Goal: Task Accomplishment & Management: Use online tool/utility

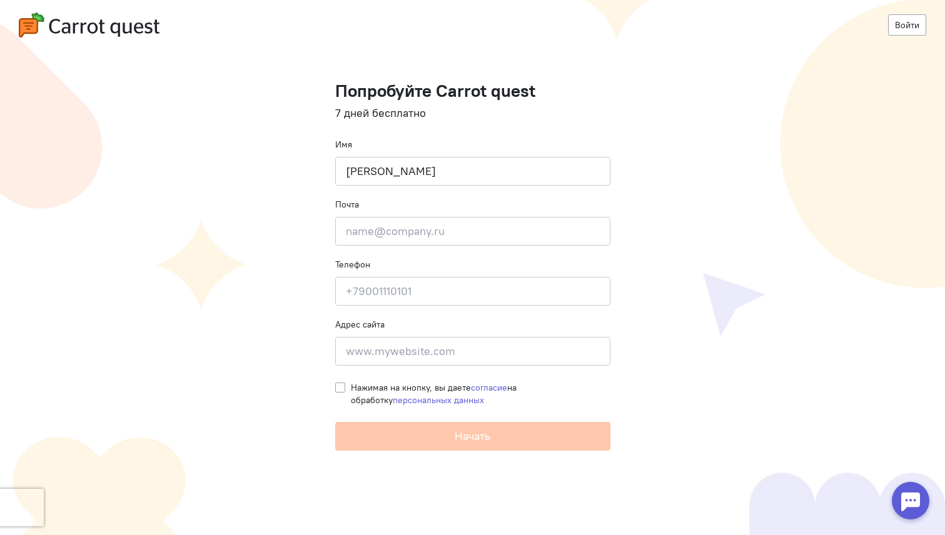
type input "[PERSON_NAME]"
click at [448, 236] on input "email" at bounding box center [472, 231] width 275 height 29
type input "ь"
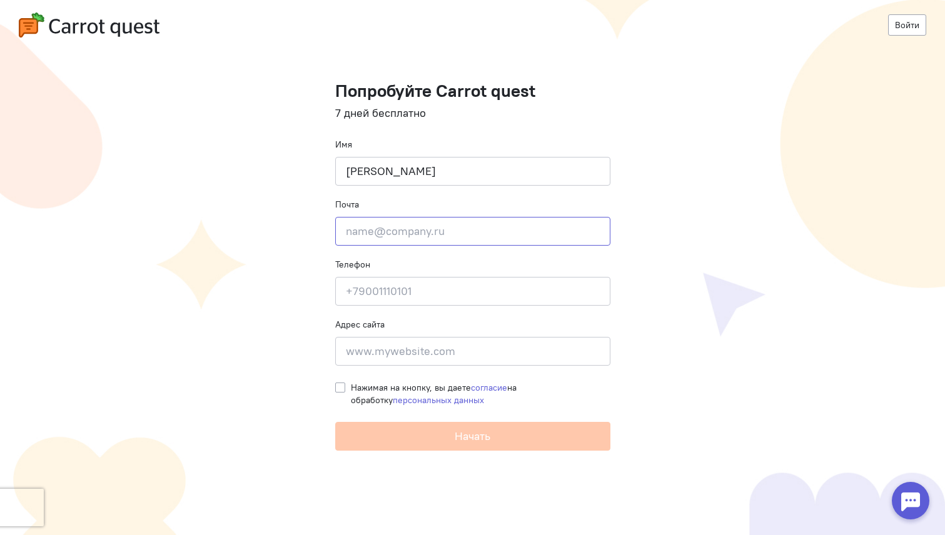
type input "ь"
type input "[EMAIL_ADDRESS][DOMAIN_NAME]"
click at [408, 297] on input at bounding box center [472, 291] width 275 height 29
type input "="
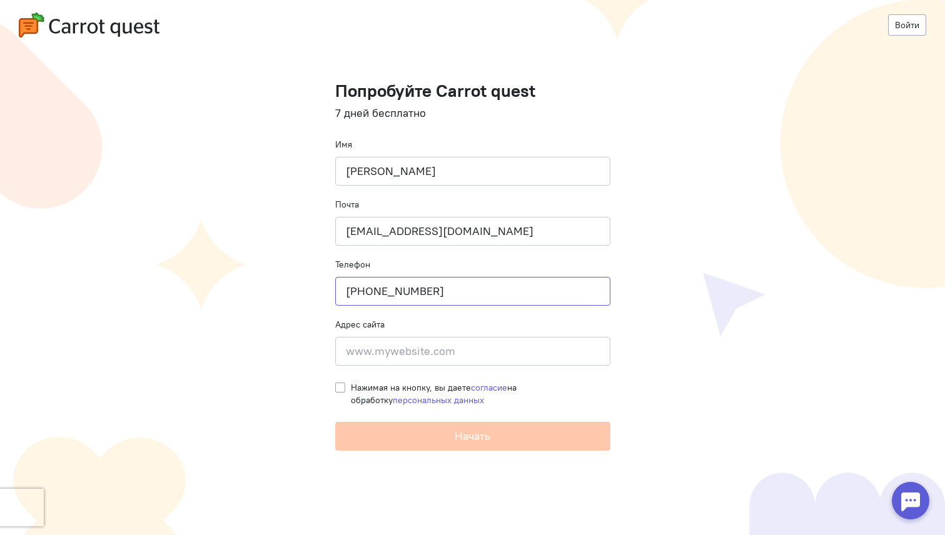
type input "[PHONE_NUMBER]"
click at [399, 364] on input at bounding box center [472, 351] width 275 height 29
type input "[DOMAIN_NAME]"
click at [351, 387] on label "Нажимая на кнопку, вы даете согласие на обработку персональных данных" at bounding box center [480, 393] width 259 height 25
click at [338, 387] on input "Нажимая на кнопку, вы даете согласие на обработку персональных данных" at bounding box center [340, 386] width 10 height 11
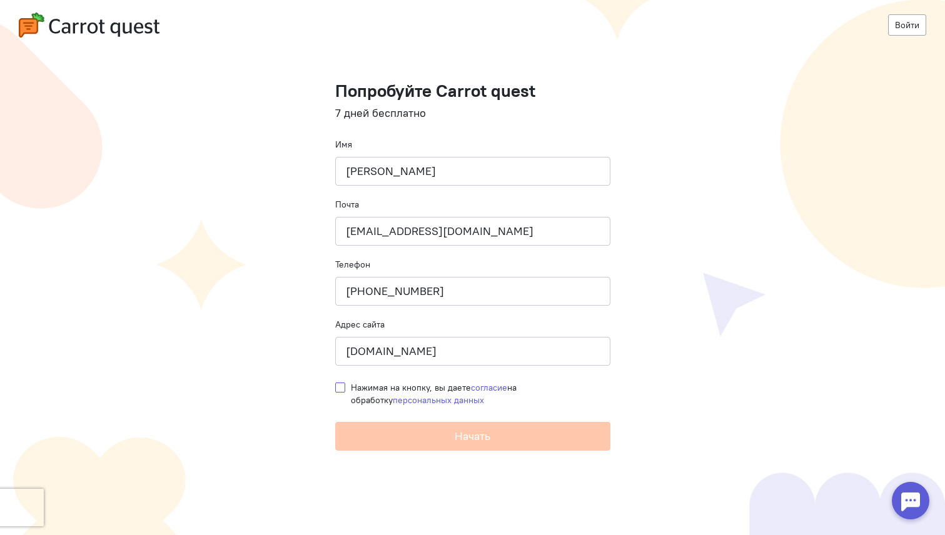
checkbox input "true"
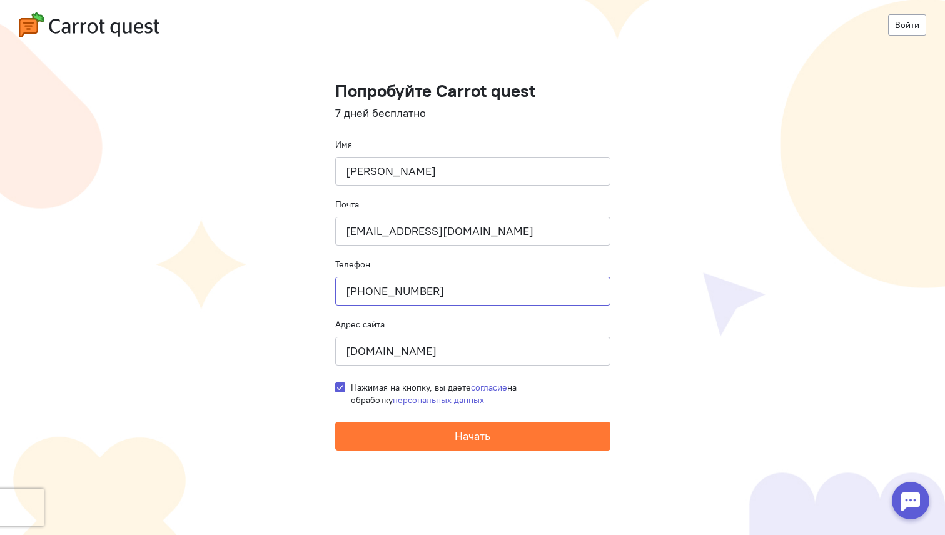
click at [354, 286] on input "+9162497243" at bounding box center [472, 291] width 275 height 29
type input "+79162497243"
click at [421, 346] on input "[DOMAIN_NAME]" at bounding box center [472, 351] width 275 height 29
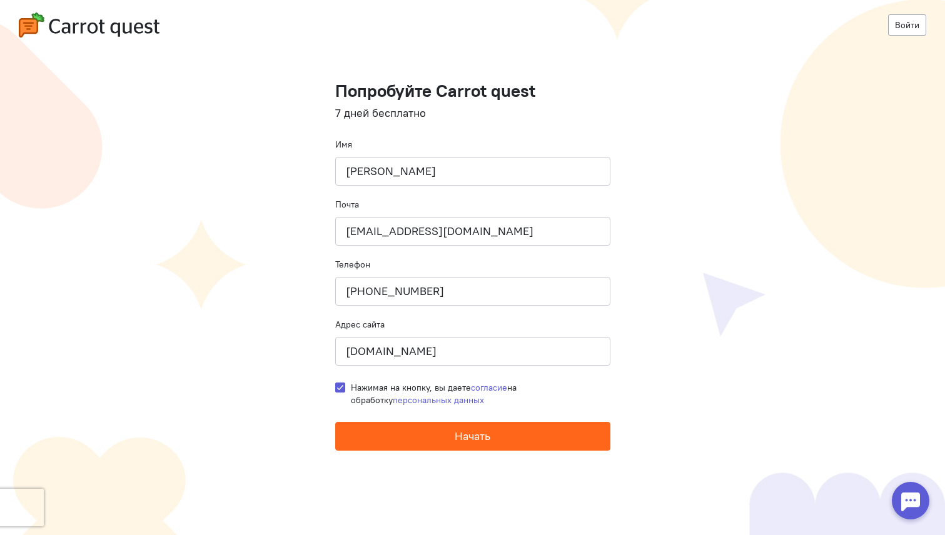
click at [429, 436] on button "Начать" at bounding box center [472, 436] width 275 height 29
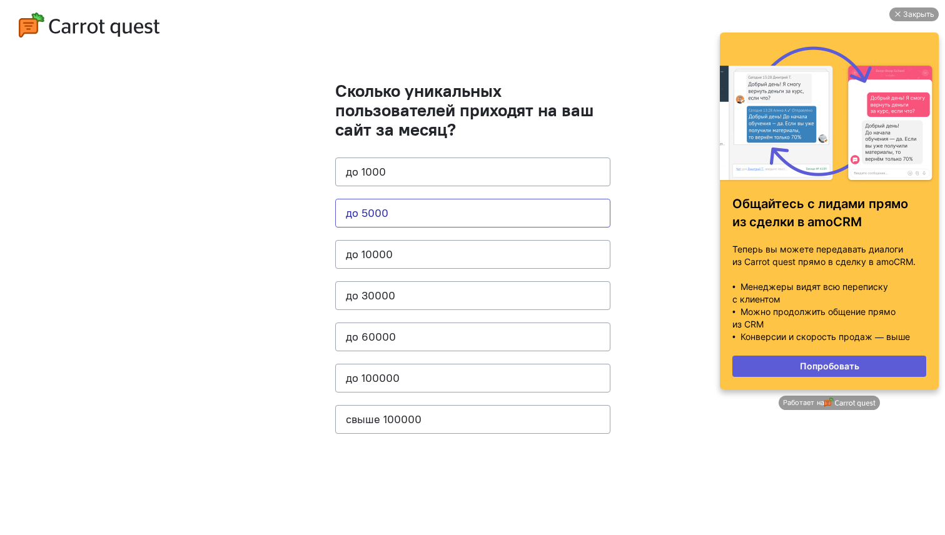
click at [438, 216] on button "до 5000" at bounding box center [472, 213] width 275 height 29
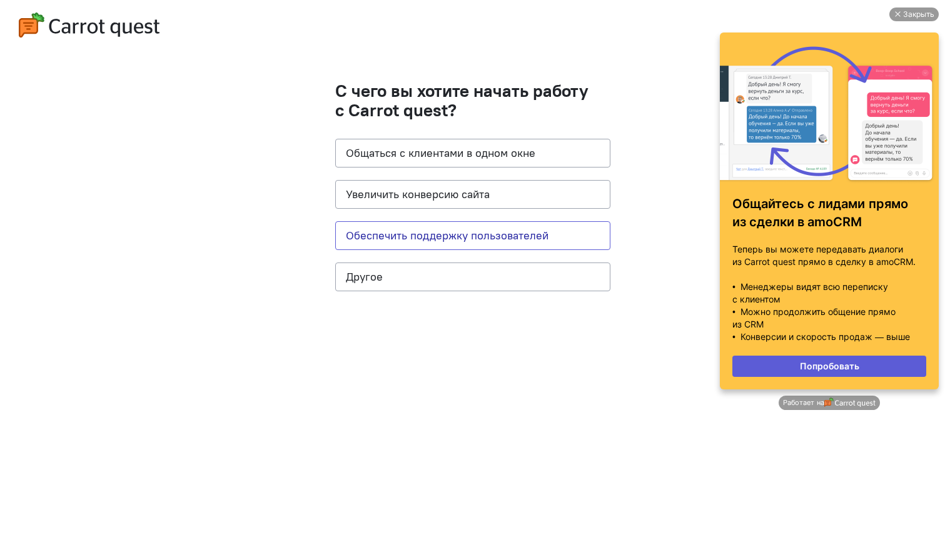
click at [504, 240] on button "Обеспечить поддержку пользователей" at bounding box center [472, 235] width 275 height 29
click at [512, 191] on button "Увеличить конверсию сайта" at bounding box center [472, 194] width 275 height 29
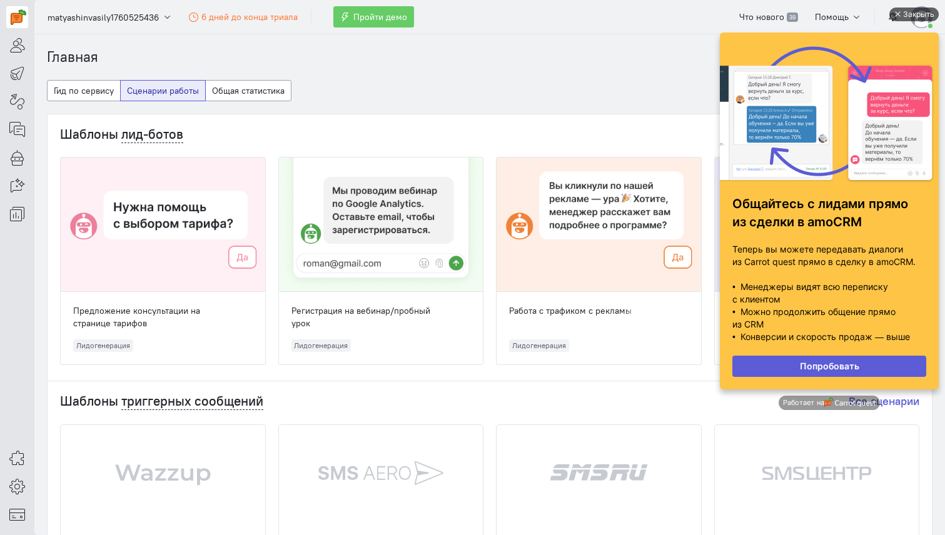
click at [911, 9] on div "Закрыть" at bounding box center [918, 15] width 31 height 14
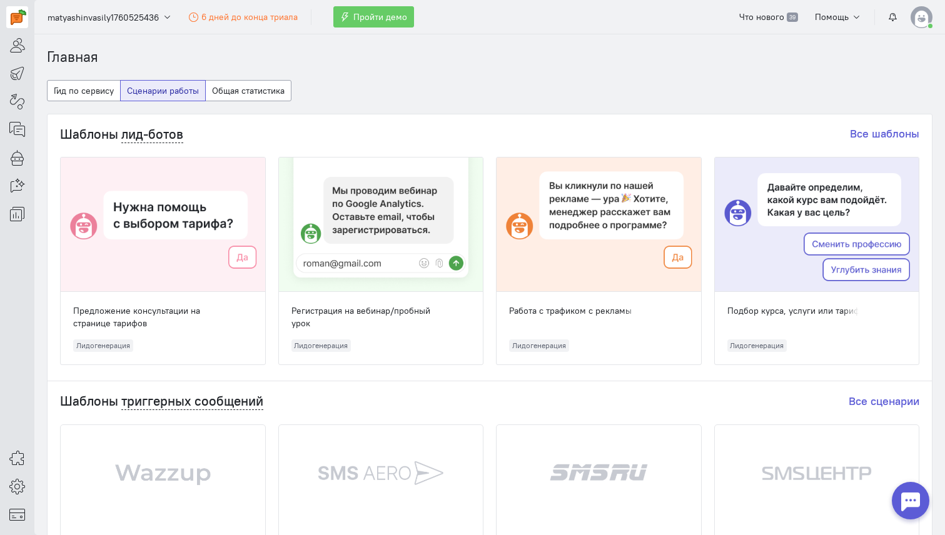
click at [923, 16] on img at bounding box center [921, 17] width 22 height 22
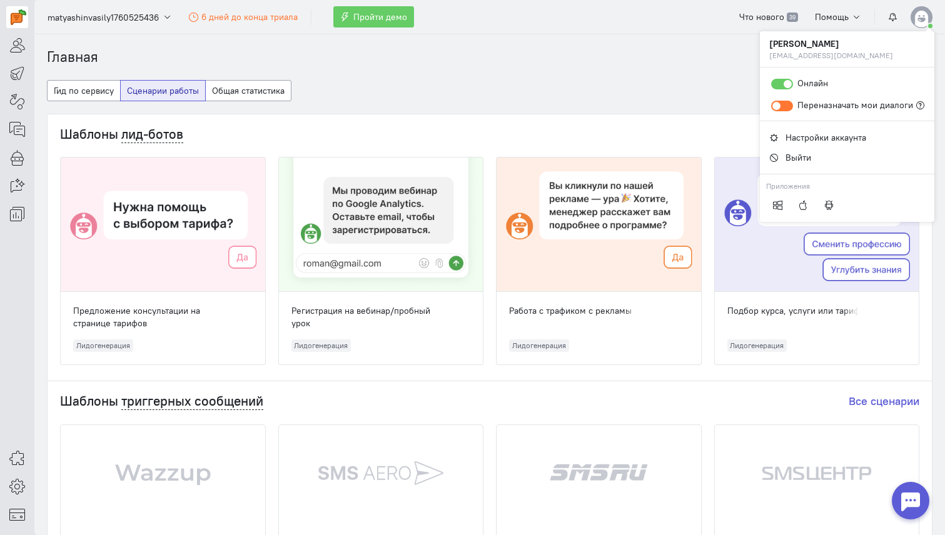
click at [641, 54] on ol "Главная" at bounding box center [489, 57] width 885 height 21
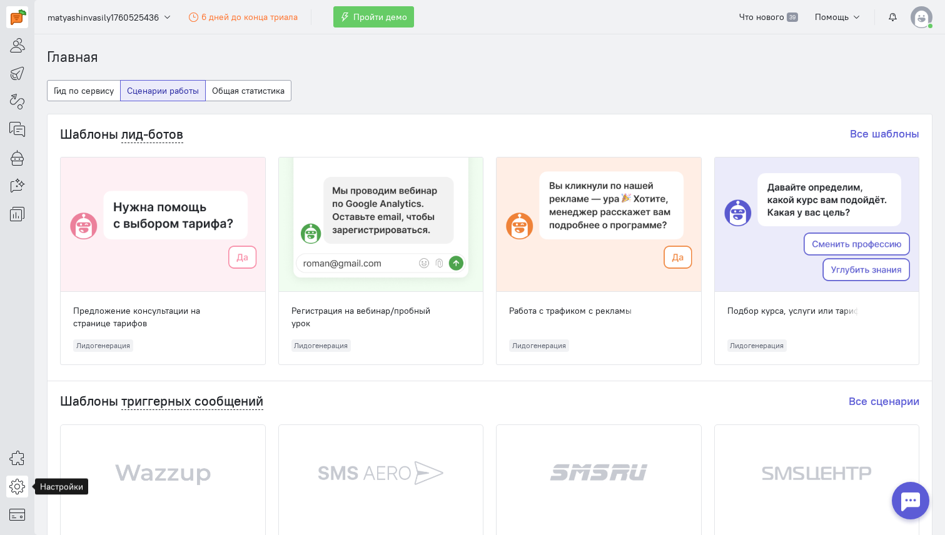
click at [18, 484] on icon at bounding box center [17, 486] width 16 height 15
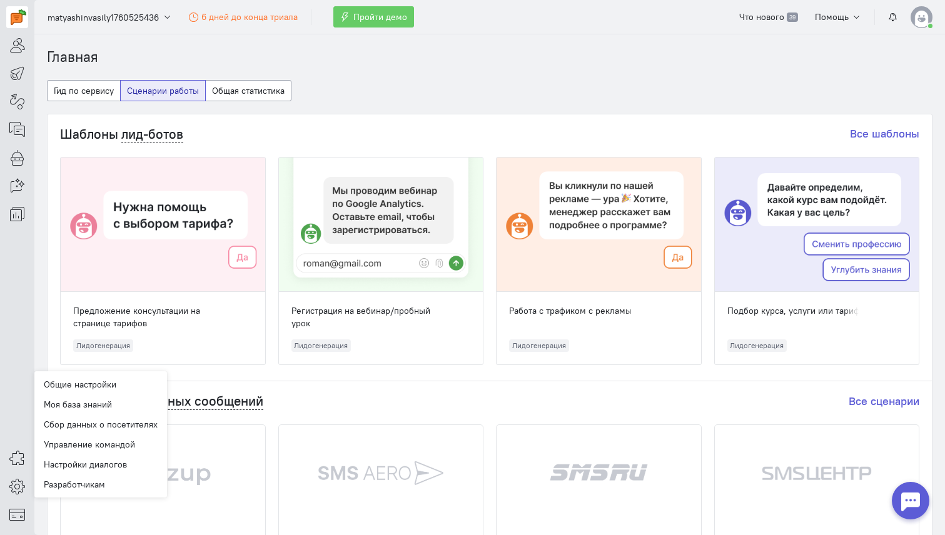
click at [653, 84] on cq-dashboard-select-dashboard-type-feature "Гид по сервису Сценарии работы Общая статистика" at bounding box center [489, 97] width 885 height 34
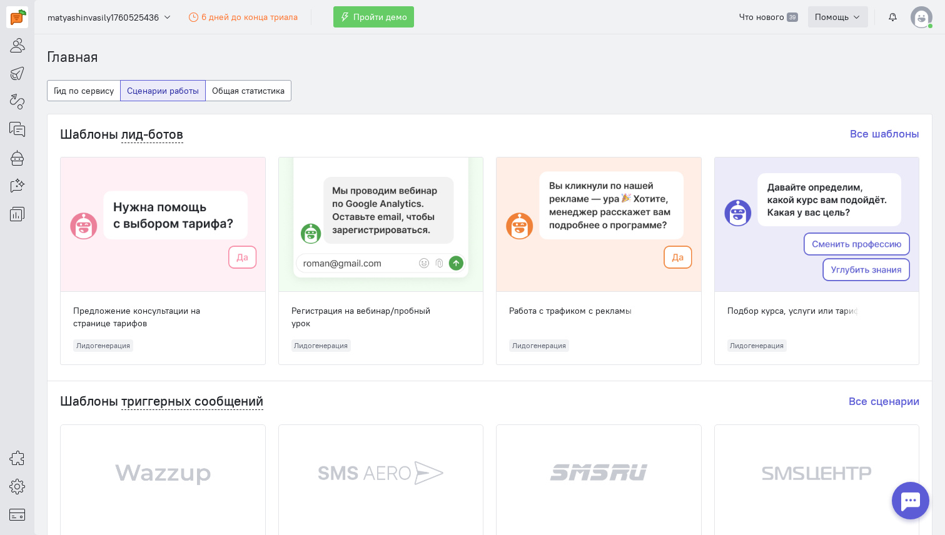
click at [846, 11] on span "Помощь" at bounding box center [832, 16] width 34 height 11
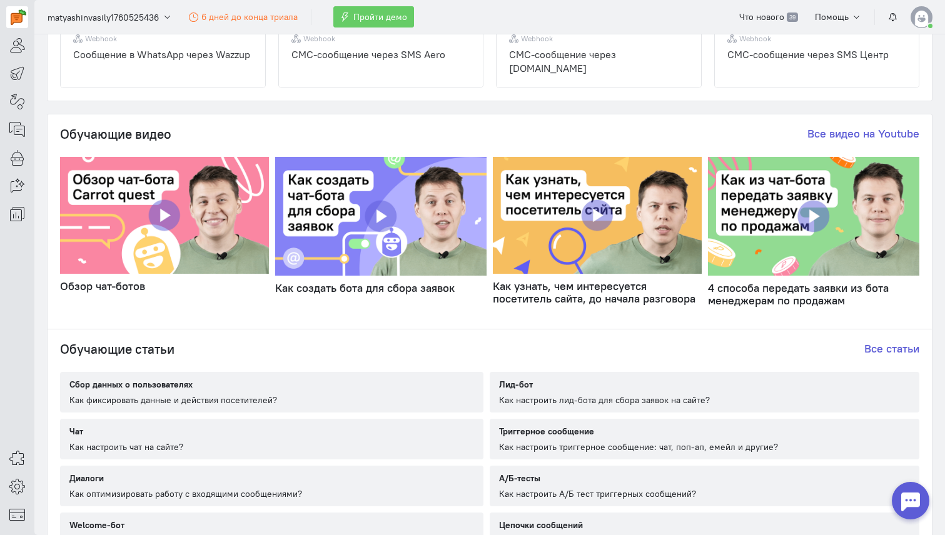
scroll to position [636, 0]
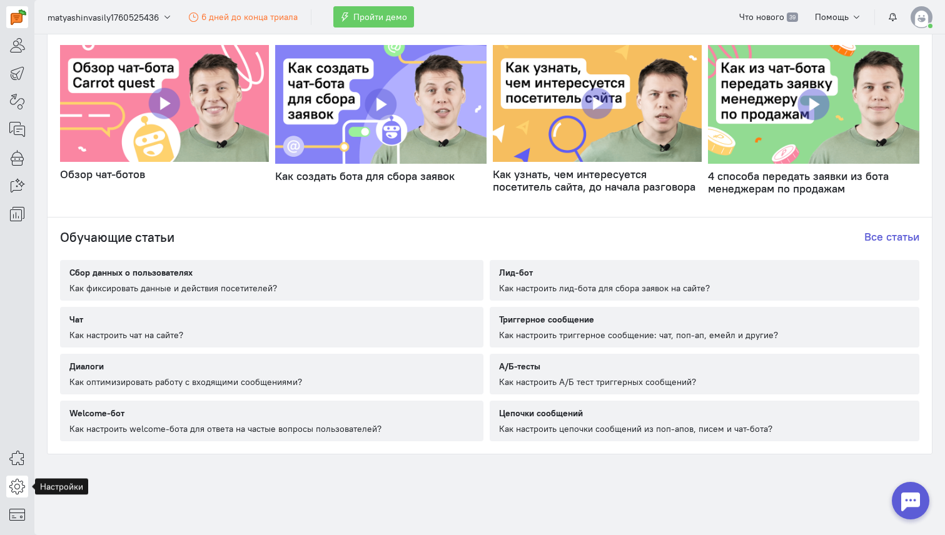
click at [14, 486] on icon at bounding box center [17, 486] width 16 height 15
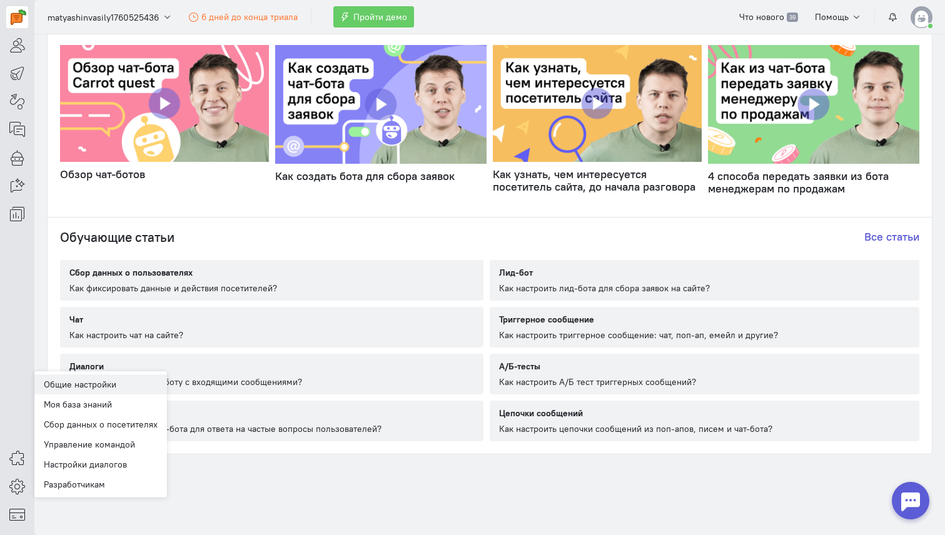
click at [104, 381] on link "Общие настройки" at bounding box center [100, 384] width 133 height 20
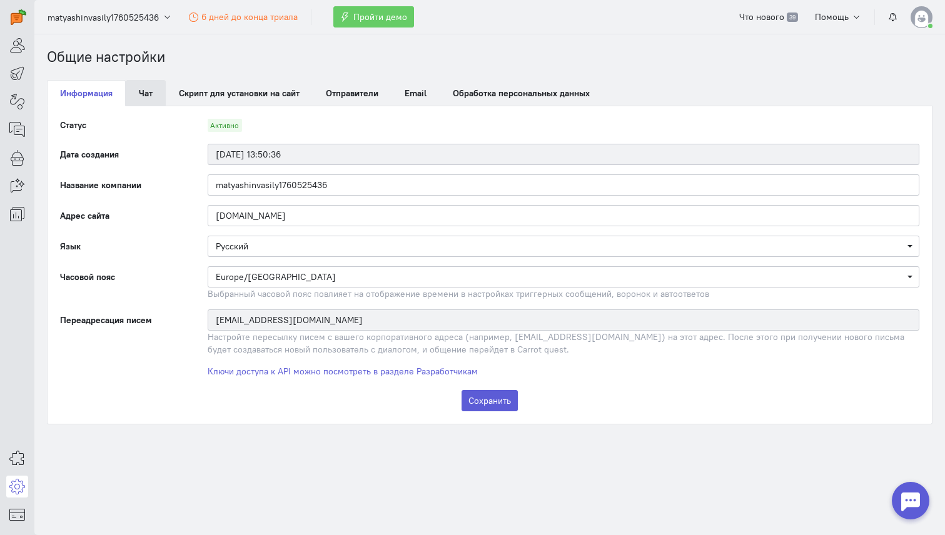
click at [134, 97] on link "Чат" at bounding box center [146, 93] width 40 height 26
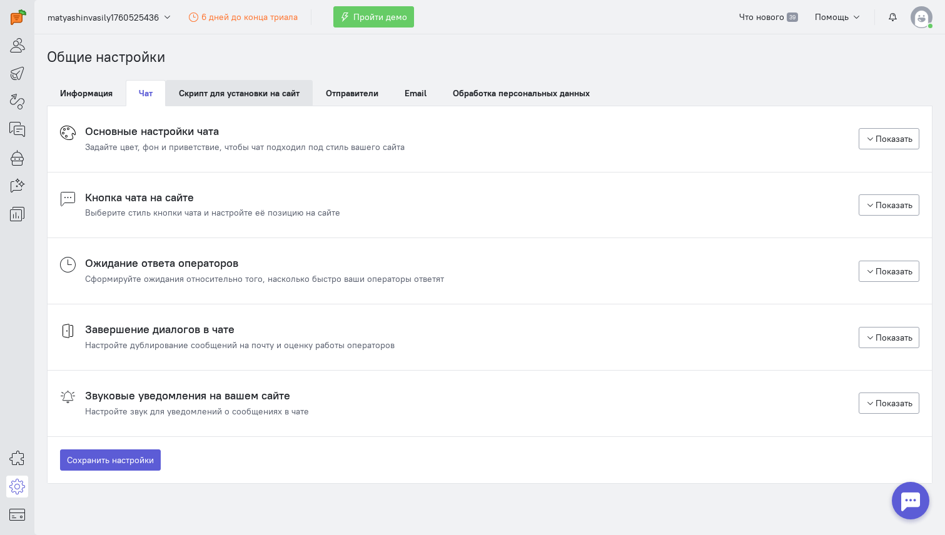
click at [210, 93] on link "Скрипт для установки на сайт" at bounding box center [239, 93] width 147 height 26
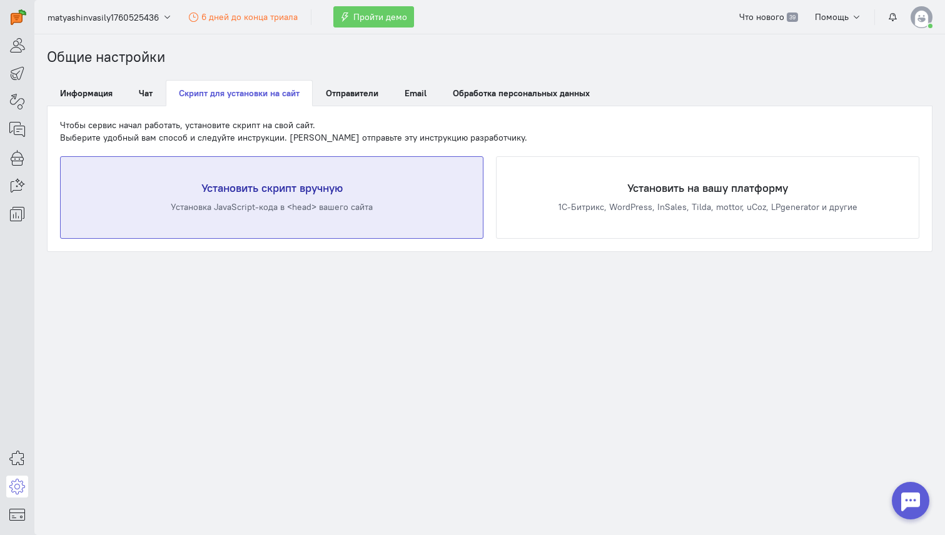
click at [383, 179] on div "Установить скрипт вручную Установка JavaScript-кода в <head> вашего сайта" at bounding box center [272, 197] width 422 height 81
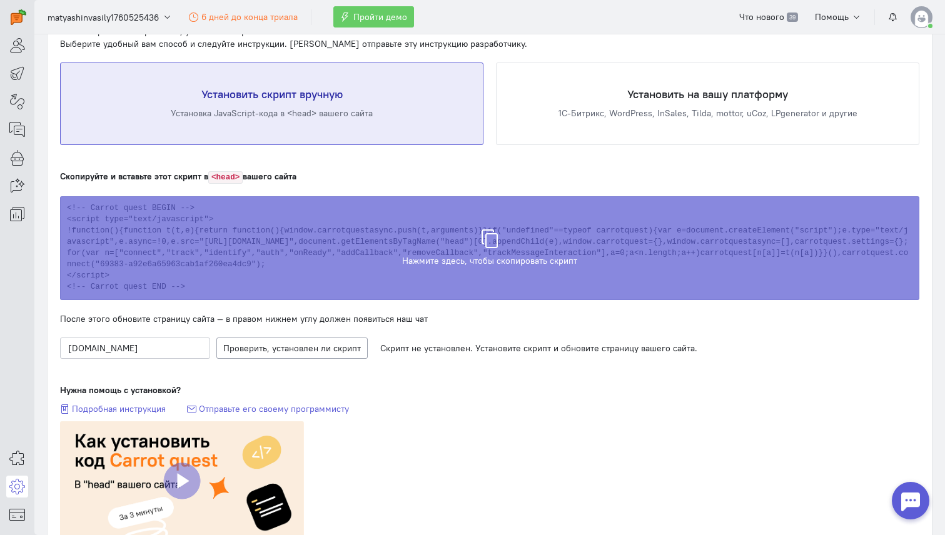
scroll to position [106, 0]
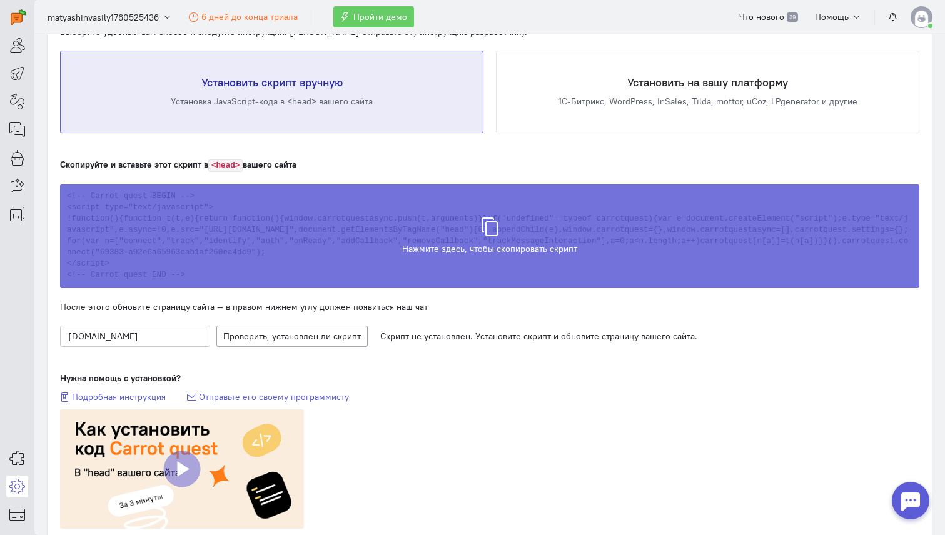
click at [499, 236] on span "Скрипт скопирован в буфер обмена" at bounding box center [489, 242] width 147 height 13
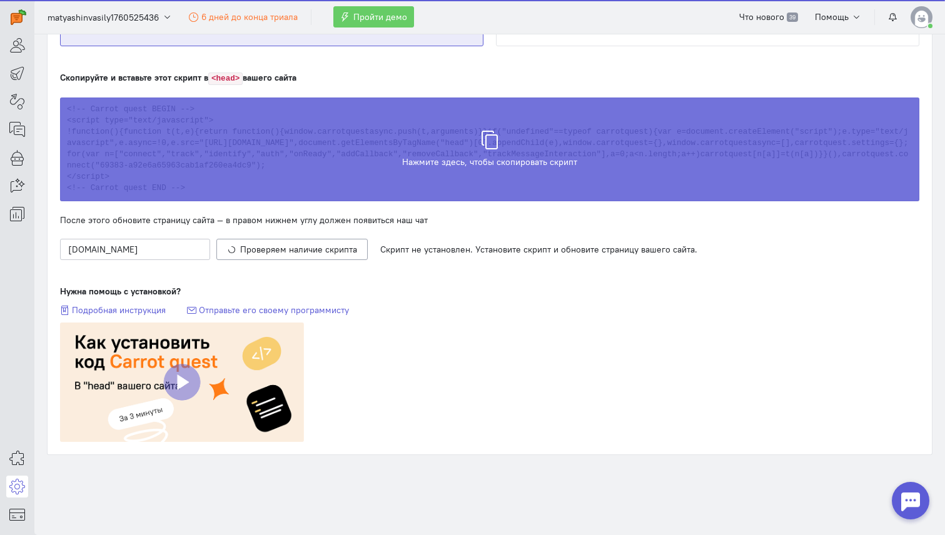
scroll to position [0, 0]
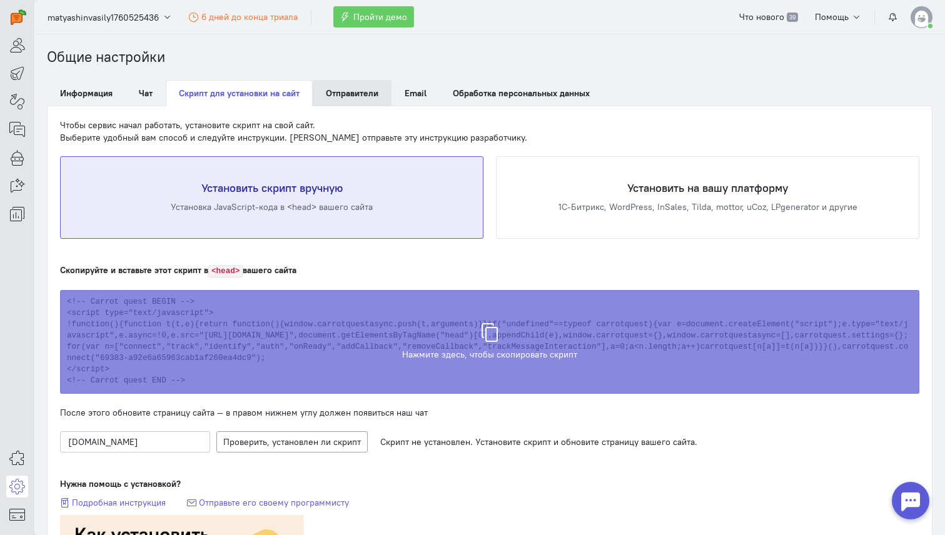
click at [362, 93] on span "Отправители" at bounding box center [352, 93] width 53 height 11
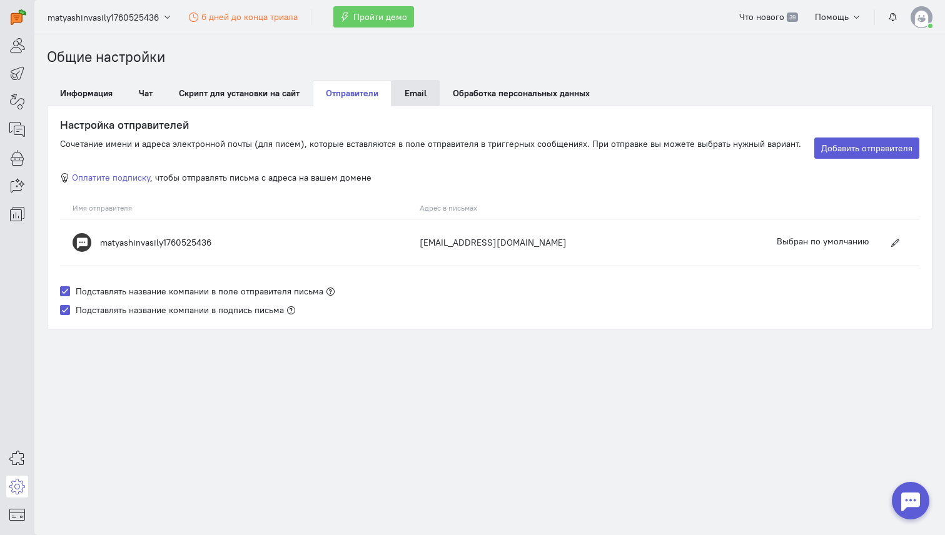
click at [423, 95] on span "Email" at bounding box center [415, 93] width 22 height 11
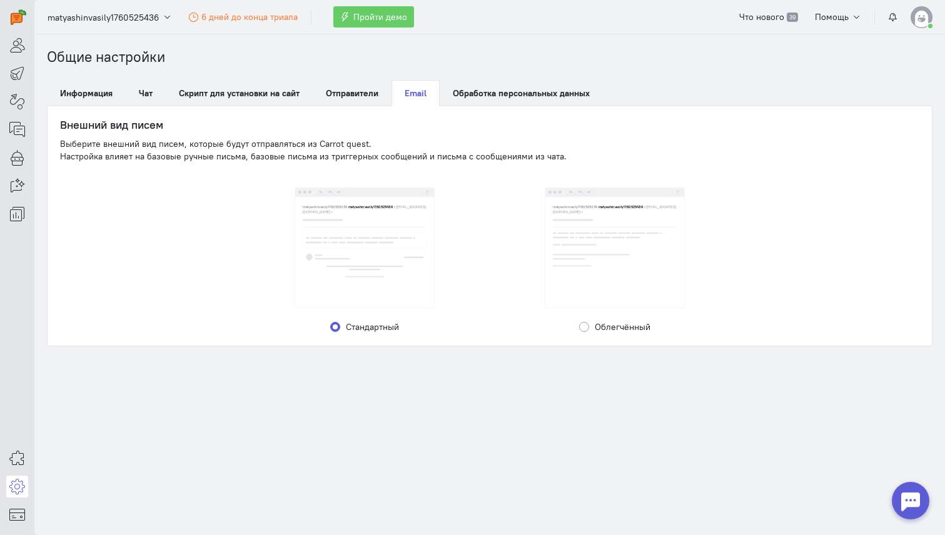
click at [369, 267] on img at bounding box center [365, 255] width 124 height 45
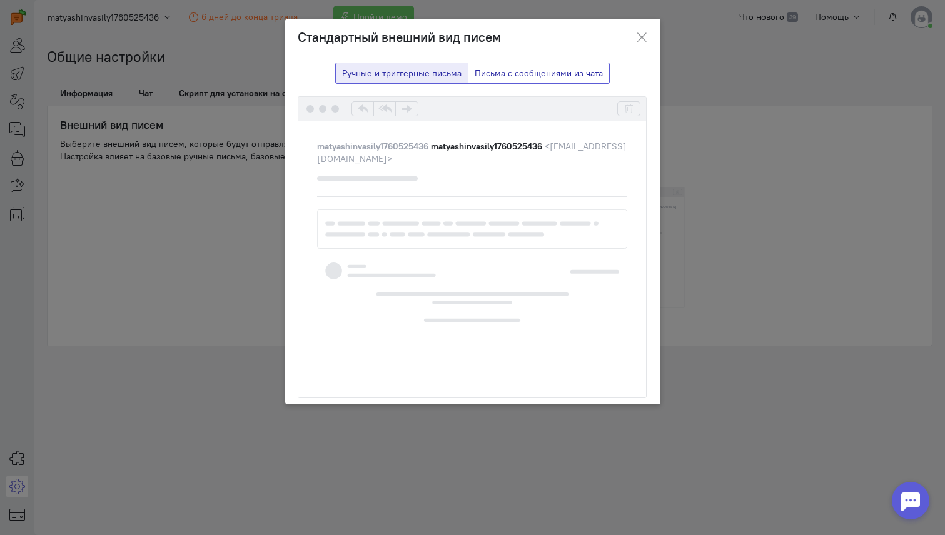
click at [524, 78] on button "Письма с сообщениями из чата" at bounding box center [539, 73] width 142 height 21
click at [423, 76] on button "Ручные и триггерные письма" at bounding box center [401, 73] width 133 height 21
click at [228, 68] on div "Стандартный внешний вид писем Ручные и триггерные письма Письма с сообщениями и…" at bounding box center [472, 267] width 945 height 535
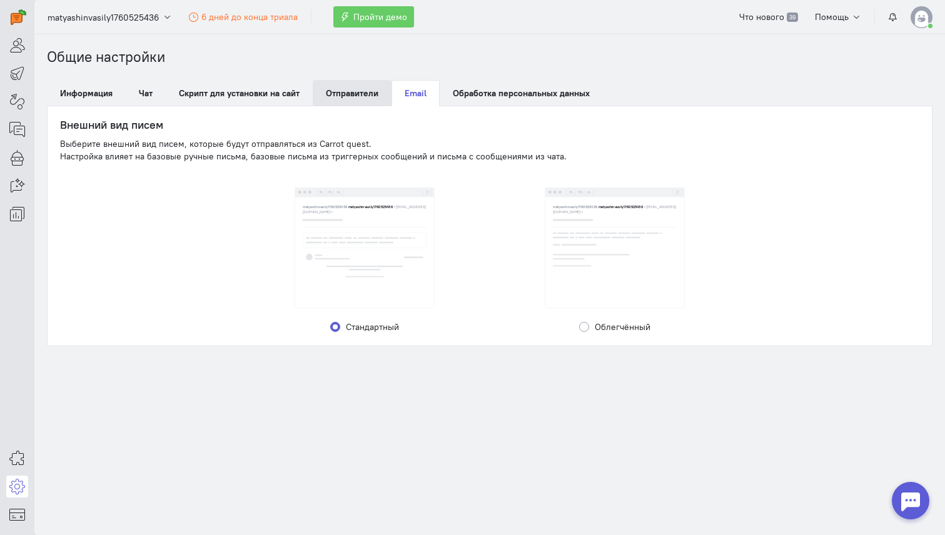
click at [349, 92] on span "Отправители" at bounding box center [352, 93] width 53 height 11
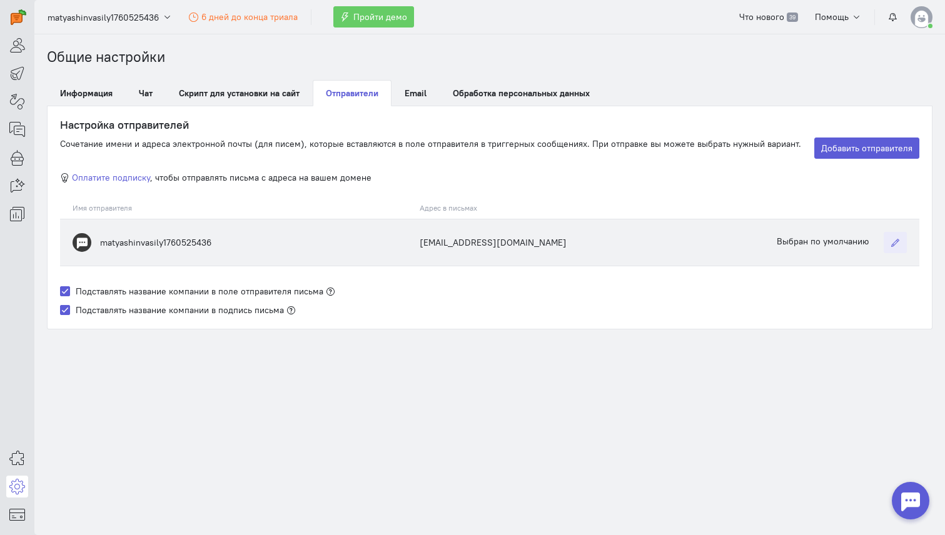
click at [895, 241] on icon "button" at bounding box center [894, 242] width 9 height 9
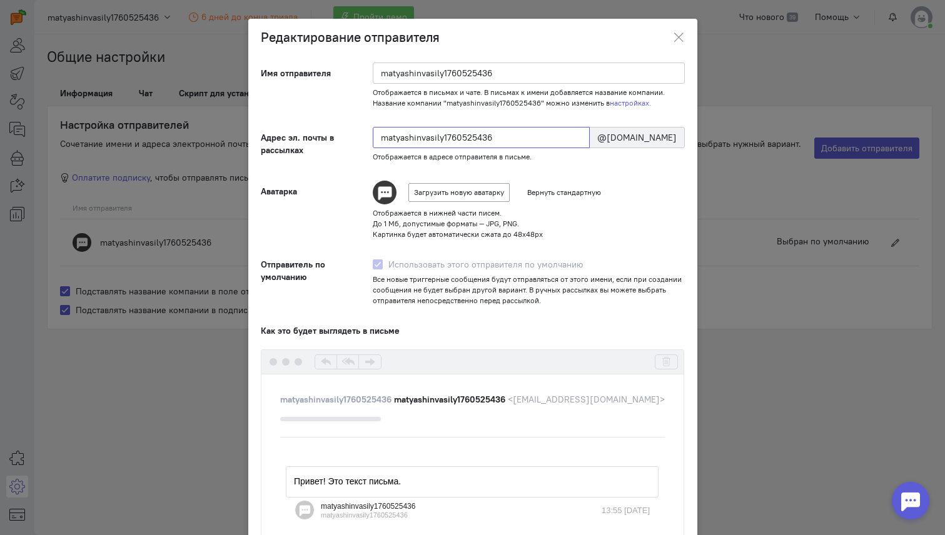
click at [504, 135] on input "matyashinvasily1760525436" at bounding box center [481, 137] width 217 height 21
click at [617, 136] on div "@[DOMAIN_NAME]" at bounding box center [637, 137] width 96 height 21
drag, startPoint x: 509, startPoint y: 134, endPoint x: 325, endPoint y: 132, distance: 184.4
click at [325, 132] on div "Адрес эл. почты в рассылках matyashinvasily1760525436 @[DOMAIN_NAME] Отображает…" at bounding box center [472, 144] width 449 height 35
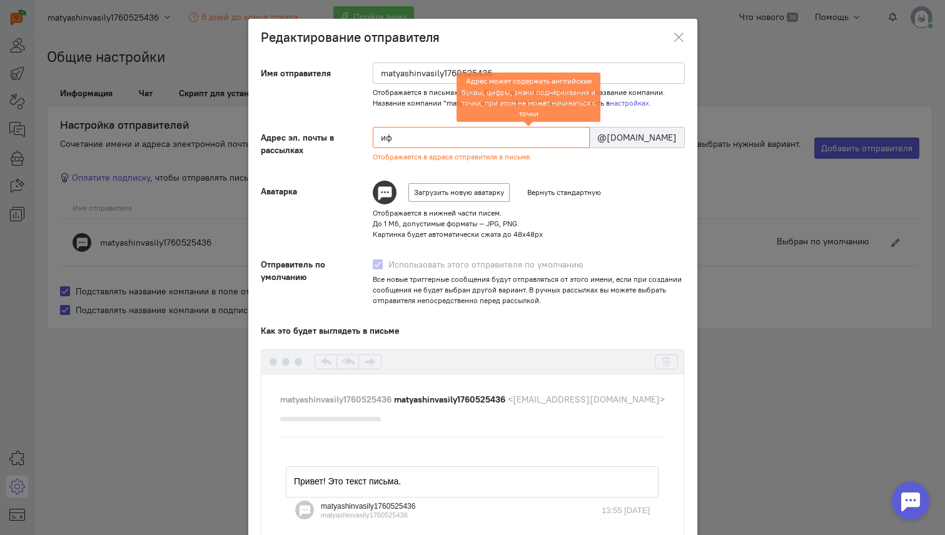
type input "и"
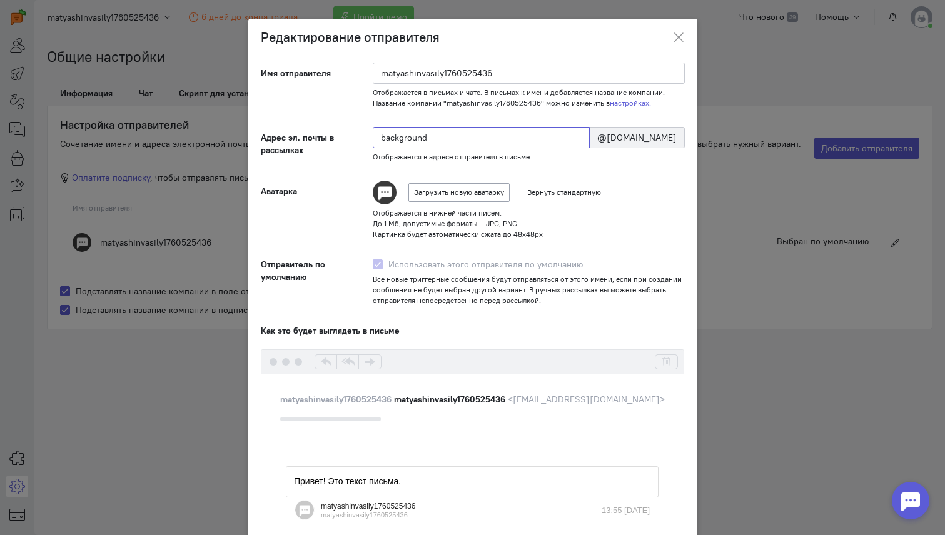
type input "background"
click at [592, 165] on form "Имя отправителя matyashinvasily1760525436 Отображается в письмах и чате. В пись…" at bounding box center [473, 350] width 424 height 574
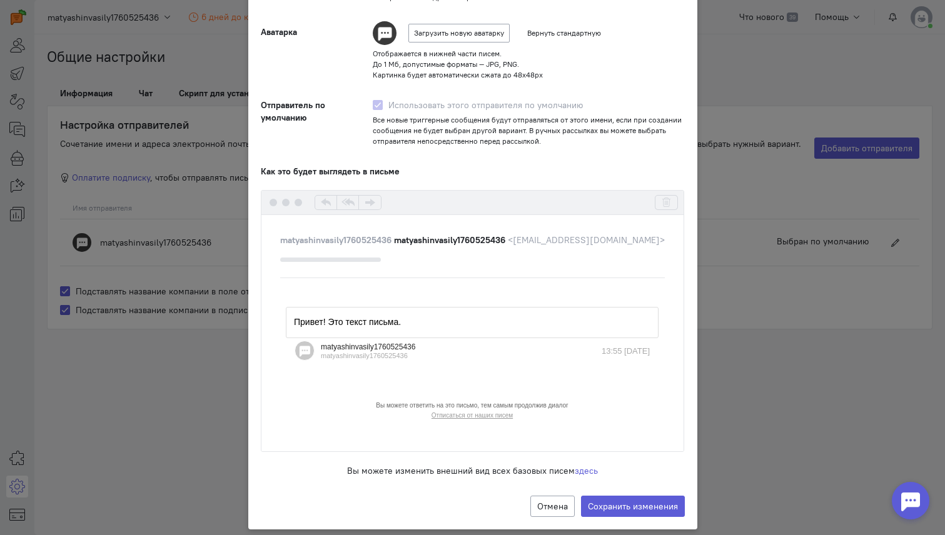
scroll to position [185, 0]
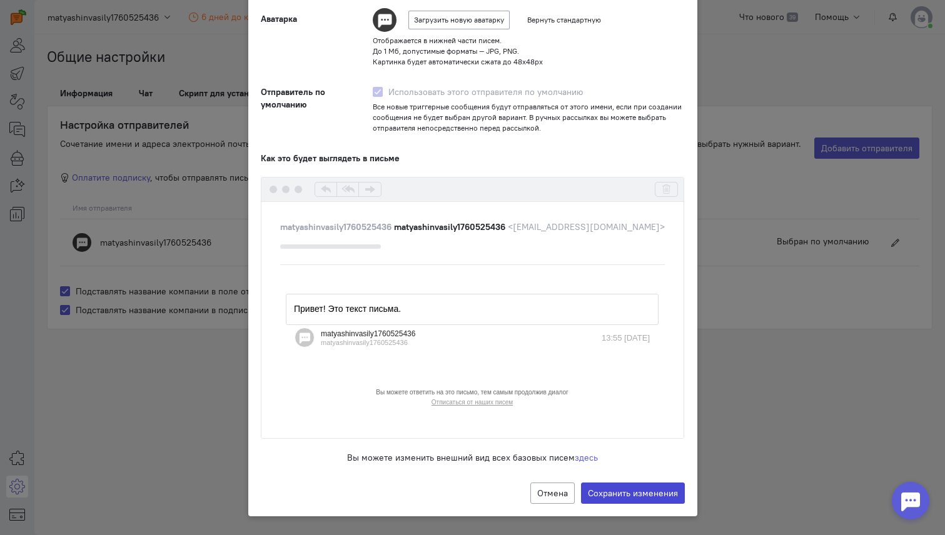
click at [613, 491] on label "Сохранить изменения" at bounding box center [633, 493] width 104 height 21
click at [0, 0] on input "Сохранить изменения" at bounding box center [0, 0] width 0 height 0
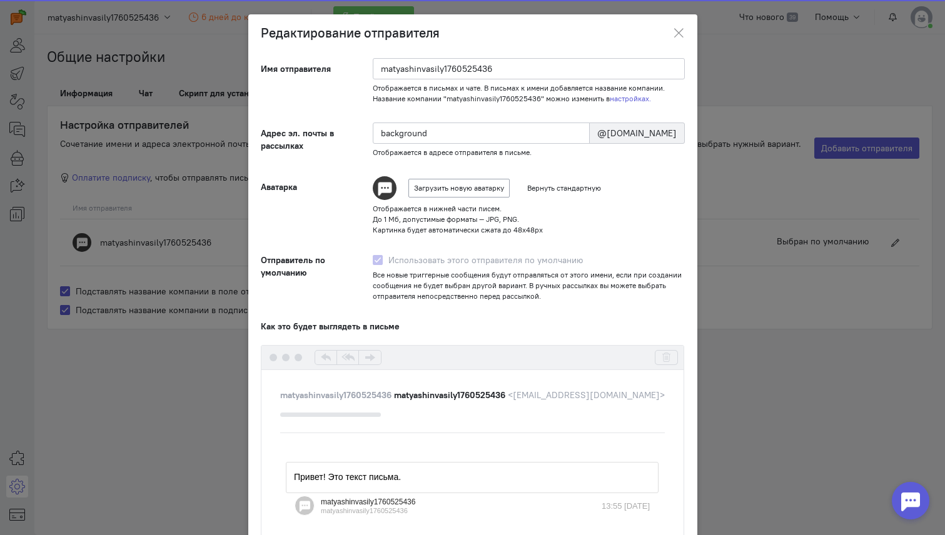
scroll to position [0, 0]
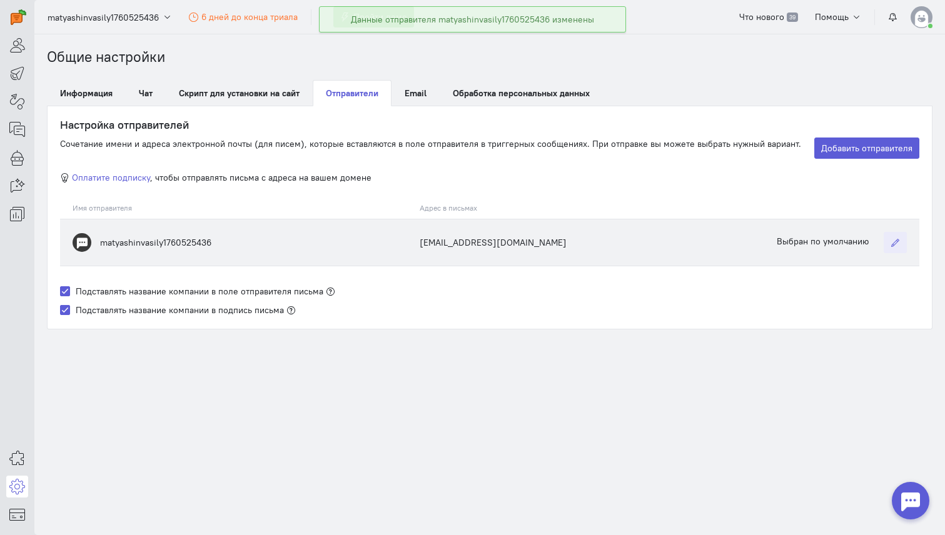
click at [891, 236] on button "button" at bounding box center [894, 242] width 23 height 21
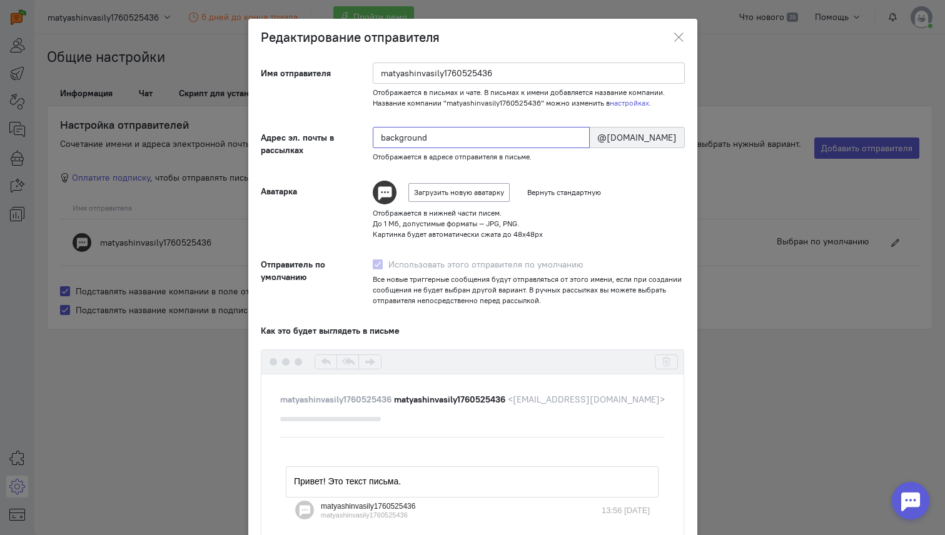
click at [447, 136] on input "background" at bounding box center [481, 137] width 217 height 21
click at [618, 136] on div "@[DOMAIN_NAME]" at bounding box center [637, 137] width 96 height 21
click at [589, 141] on div "@[DOMAIN_NAME]" at bounding box center [637, 137] width 96 height 21
drag, startPoint x: 561, startPoint y: 140, endPoint x: 681, endPoint y: 136, distance: 119.5
click at [681, 137] on div "@[DOMAIN_NAME]" at bounding box center [637, 137] width 96 height 21
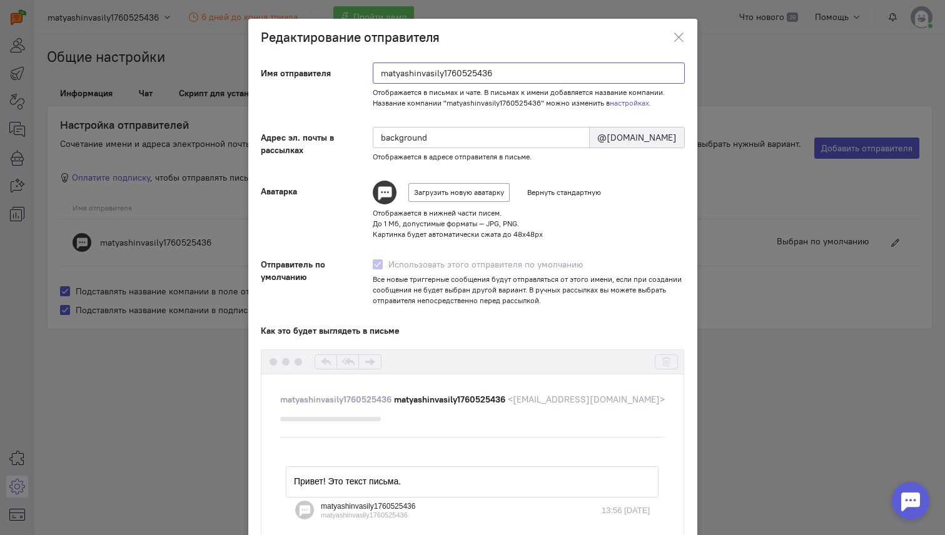
drag, startPoint x: 508, startPoint y: 79, endPoint x: 326, endPoint y: 69, distance: 181.6
click at [326, 68] on div "Имя отправителя matyashinvasily1760525436 Отображается в письмах и чате. В пись…" at bounding box center [472, 86] width 449 height 46
click at [773, 253] on div "Редактирование отправителя Имя отправителя matyashinvasily1760525436 Отображает…" at bounding box center [472, 267] width 945 height 535
click at [734, 240] on div "Редактирование отправителя Имя отправителя matyashinvasily1760525436 Отображает…" at bounding box center [472, 267] width 945 height 535
click at [677, 33] on icon at bounding box center [678, 37] width 13 height 13
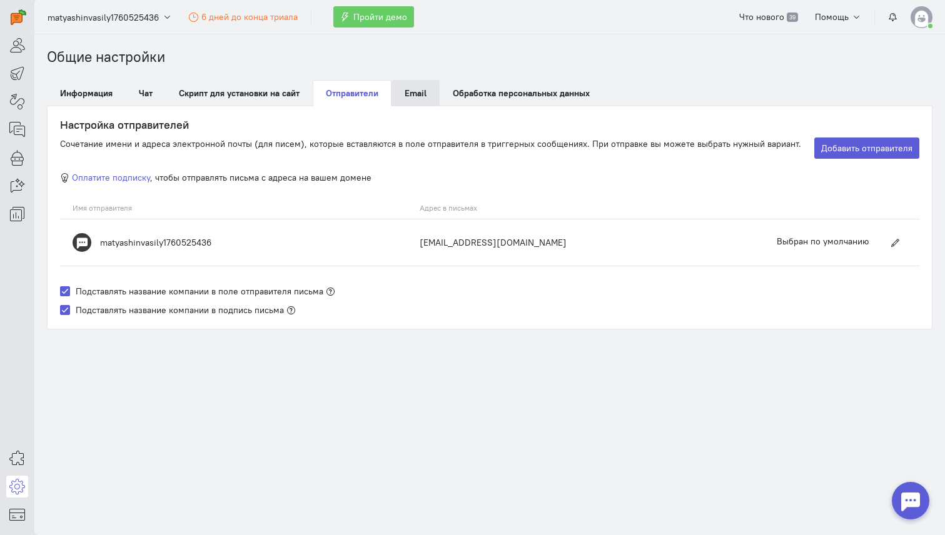
click at [418, 95] on span "Email" at bounding box center [415, 93] width 22 height 11
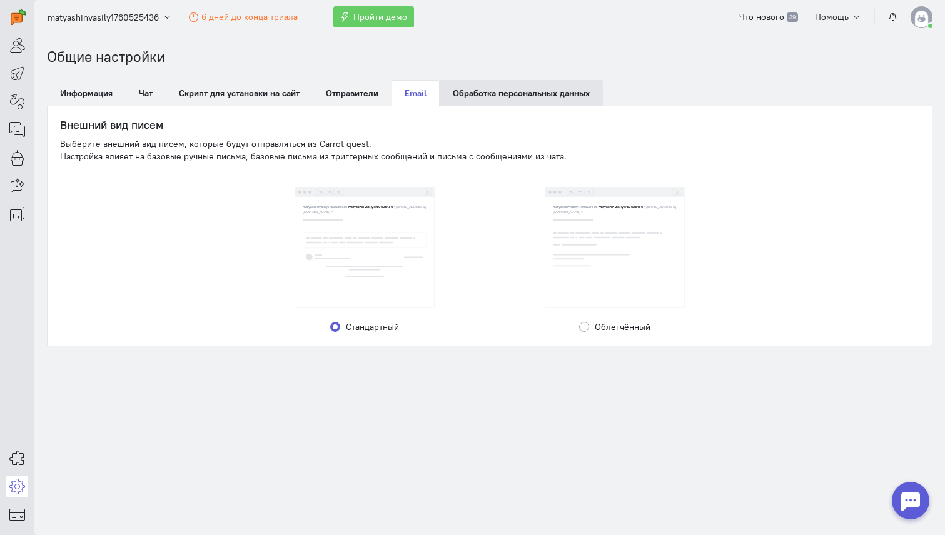
click at [467, 95] on link "Обработка персональных данных" at bounding box center [520, 93] width 163 height 26
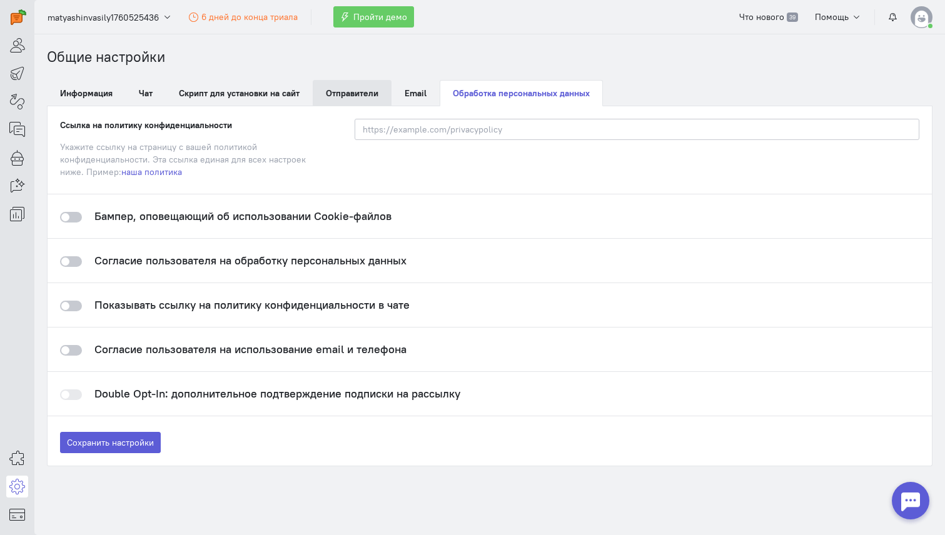
click at [344, 93] on span "Отправители" at bounding box center [352, 93] width 53 height 11
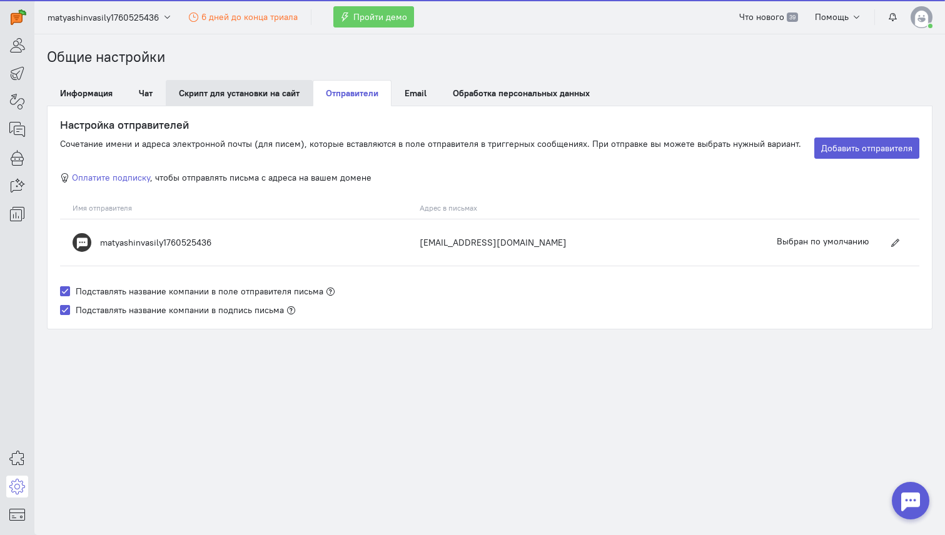
click at [258, 89] on link "Скрипт для установки на сайт" at bounding box center [239, 93] width 147 height 26
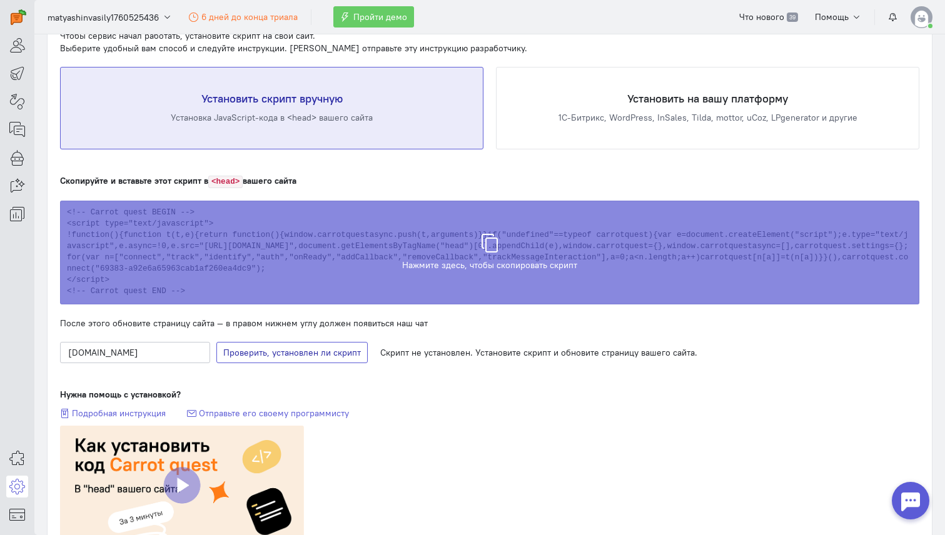
scroll to position [193, 0]
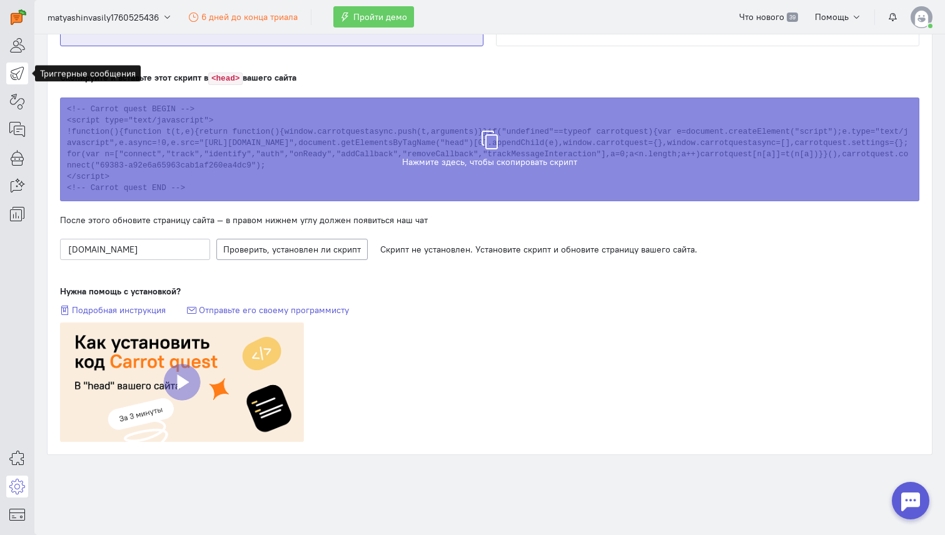
click at [16, 76] on icon at bounding box center [17, 73] width 16 height 15
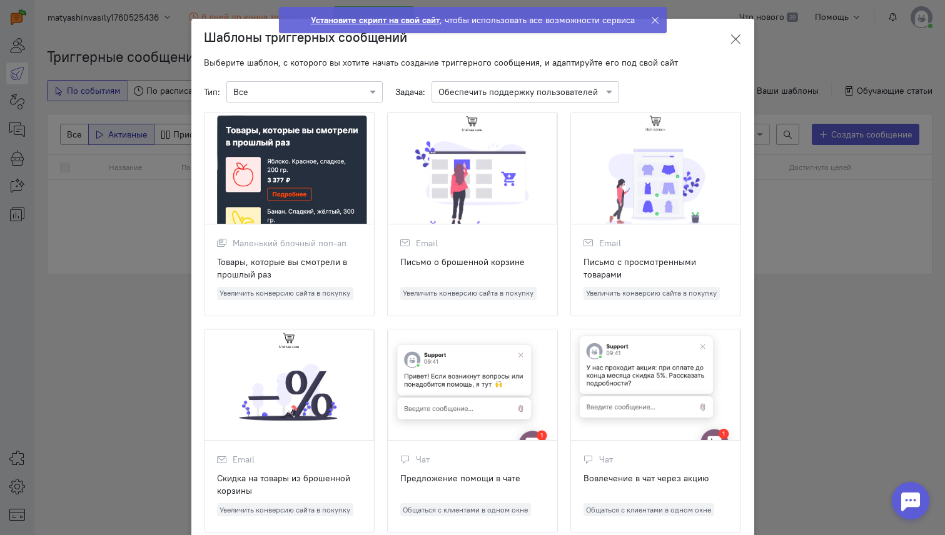
click at [738, 30] on button at bounding box center [735, 38] width 38 height 29
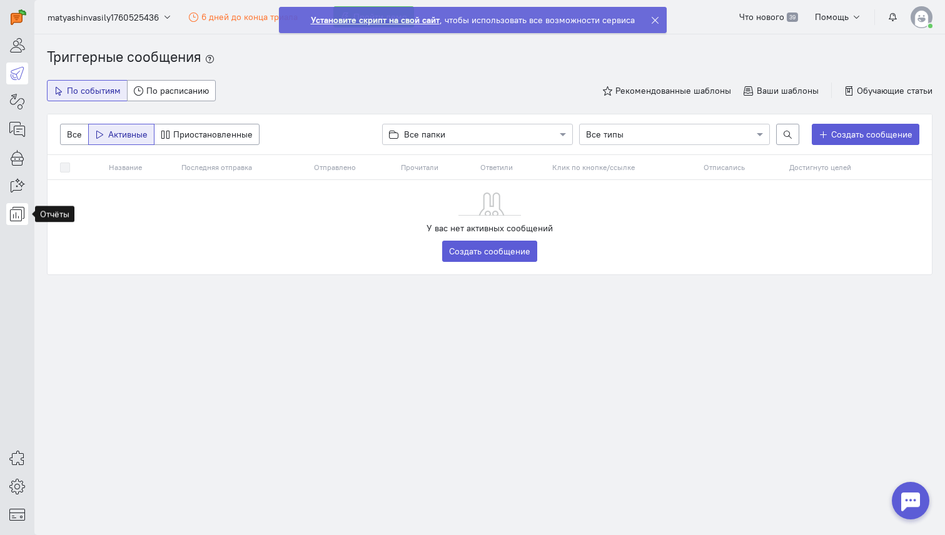
click at [17, 218] on icon at bounding box center [17, 213] width 16 height 15
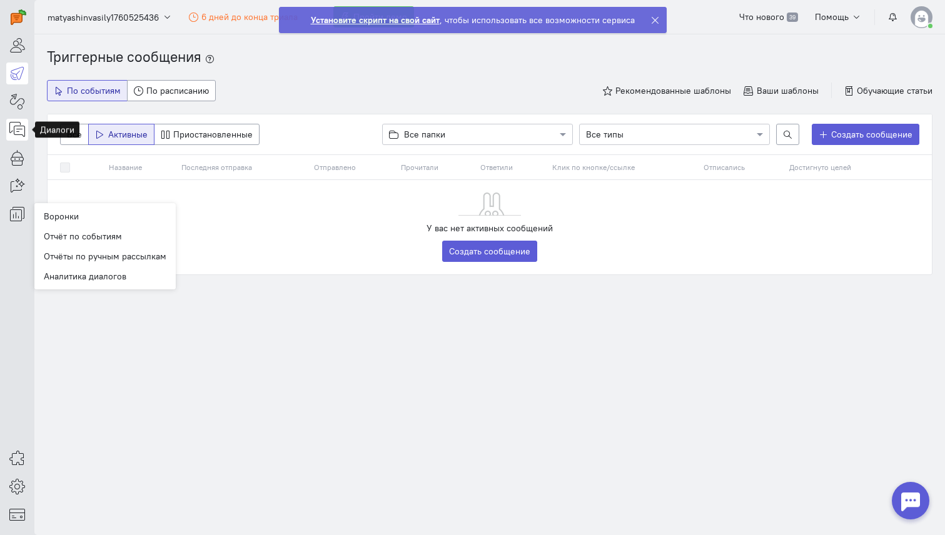
click at [12, 128] on icon at bounding box center [17, 129] width 16 height 15
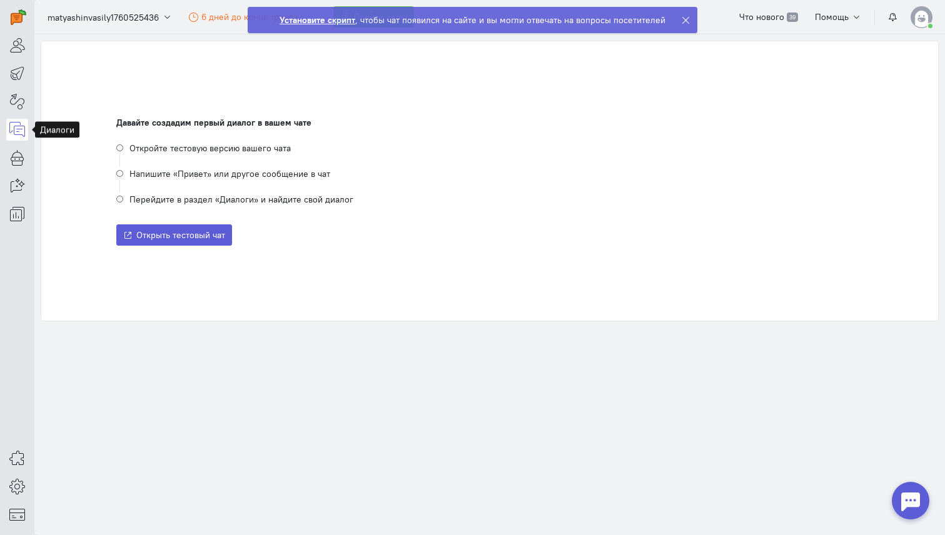
click at [685, 16] on icon at bounding box center [685, 20] width 9 height 9
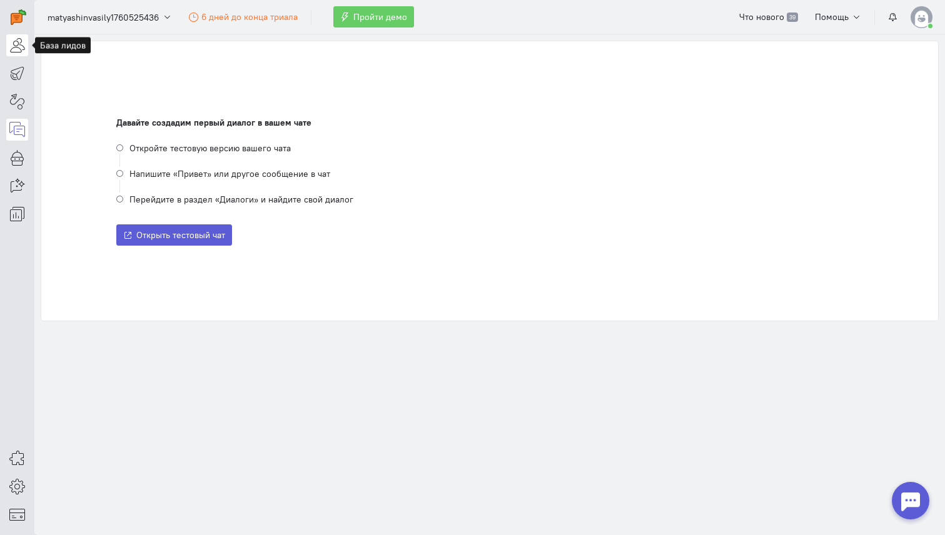
click at [20, 50] on icon at bounding box center [17, 45] width 16 height 15
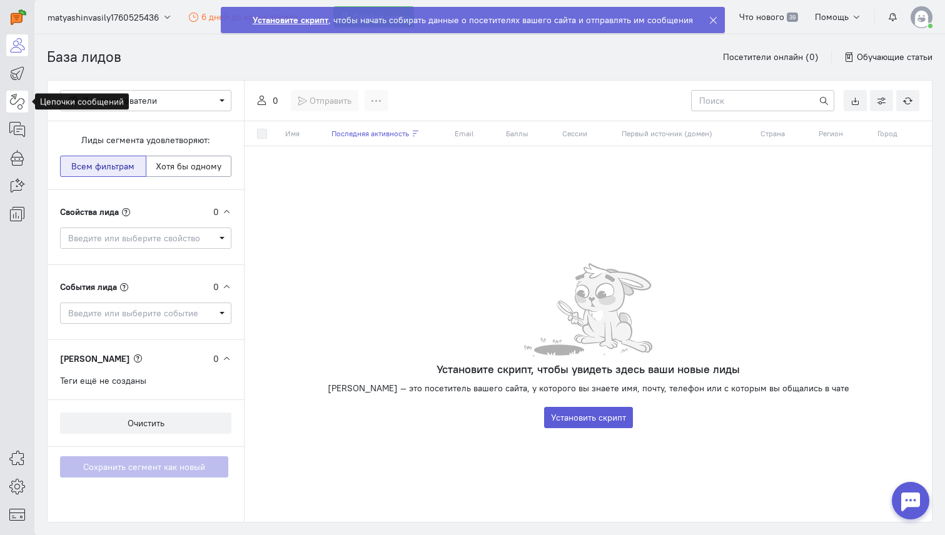
click at [15, 96] on icon at bounding box center [17, 101] width 16 height 15
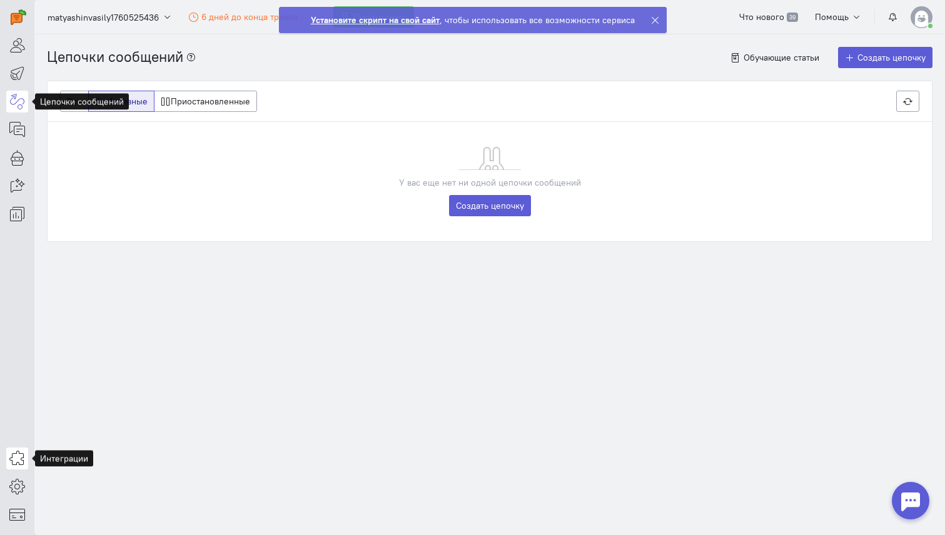
click at [18, 466] on link at bounding box center [17, 459] width 22 height 22
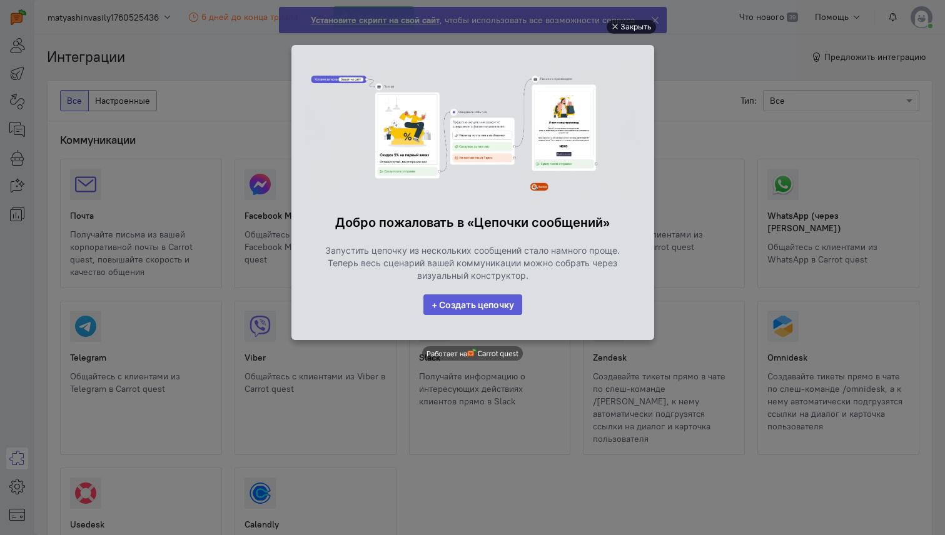
click at [621, 25] on div "Закрыть" at bounding box center [635, 27] width 31 height 14
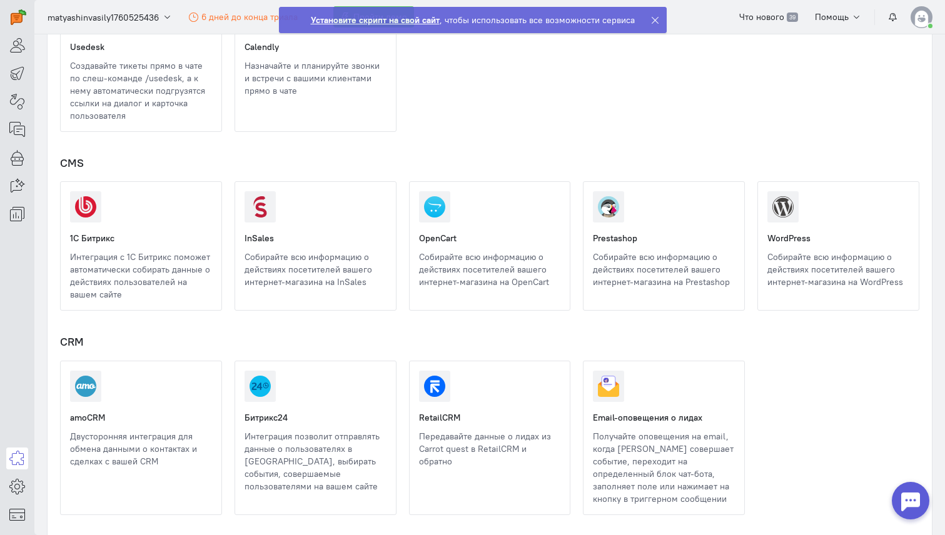
scroll to position [480, 0]
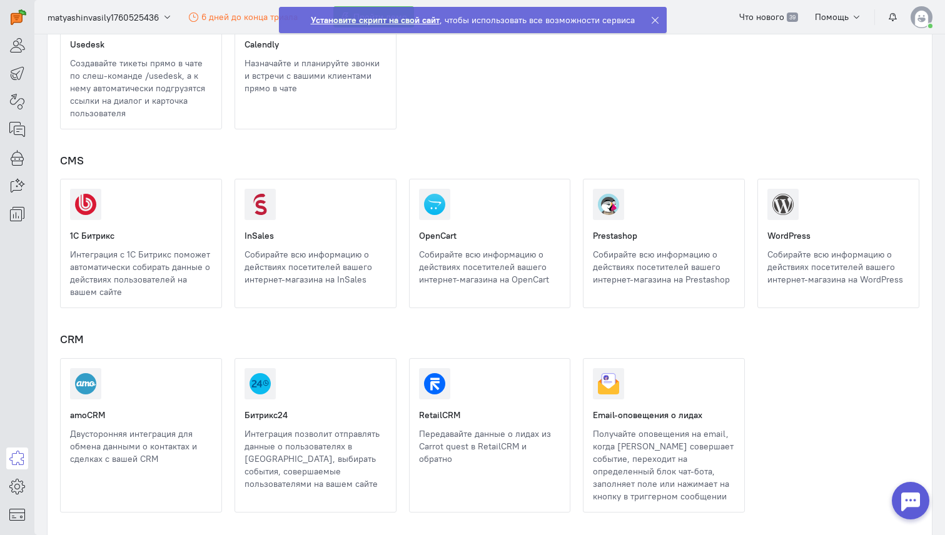
click at [767, 286] on link at bounding box center [767, 286] width 0 height 0
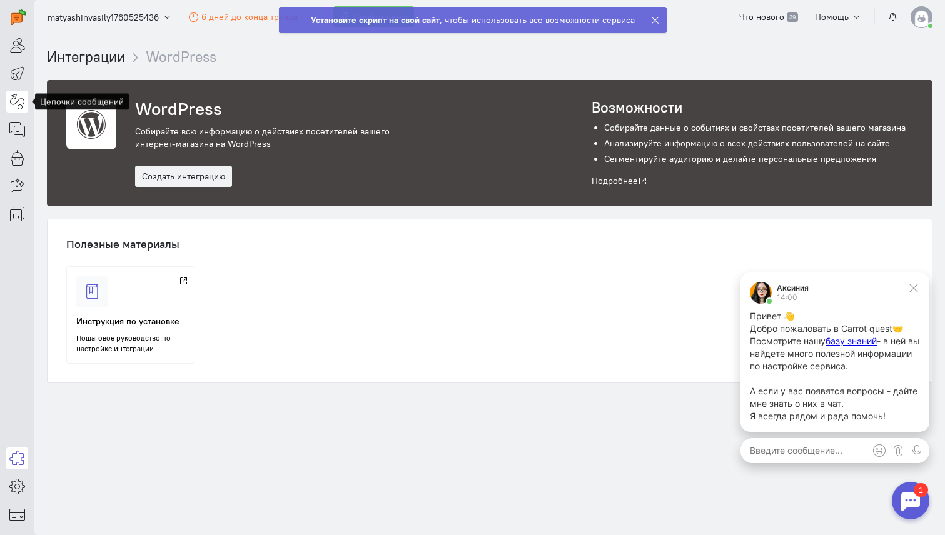
click at [16, 98] on icon at bounding box center [17, 101] width 16 height 15
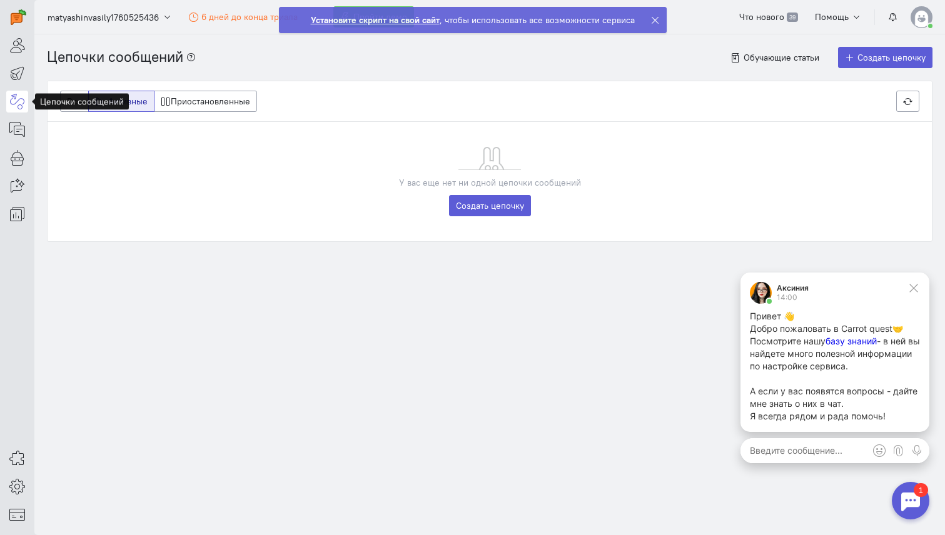
click at [844, 342] on span "базу знаний" at bounding box center [850, 341] width 51 height 11
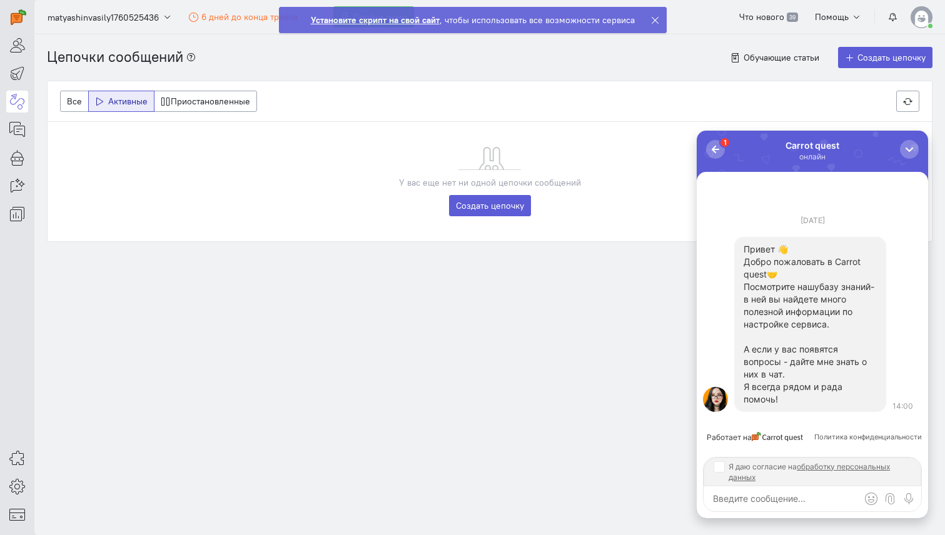
click at [819, 292] on span "базу знаний" at bounding box center [844, 286] width 51 height 11
click at [18, 101] on icon at bounding box center [17, 101] width 16 height 15
click at [909, 151] on div "button" at bounding box center [909, 149] width 13 height 13
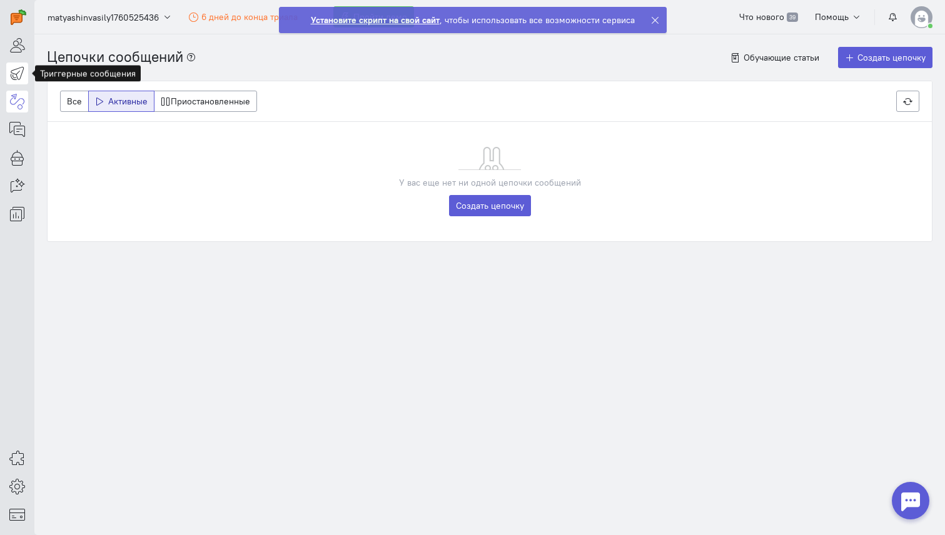
click at [19, 70] on icon at bounding box center [17, 73] width 16 height 15
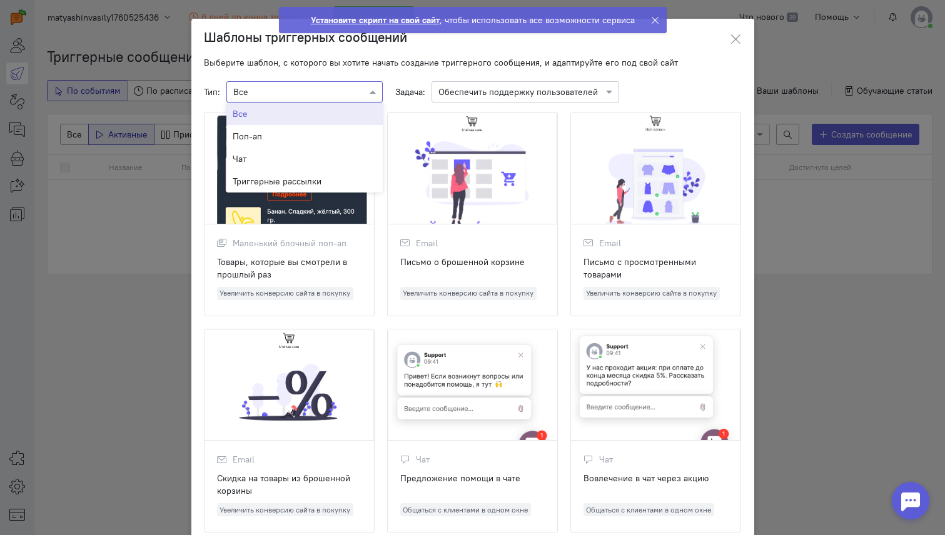
click at [351, 86] on div at bounding box center [304, 91] width 155 height 13
click at [338, 138] on div "Поп-ап" at bounding box center [305, 136] width 144 height 13
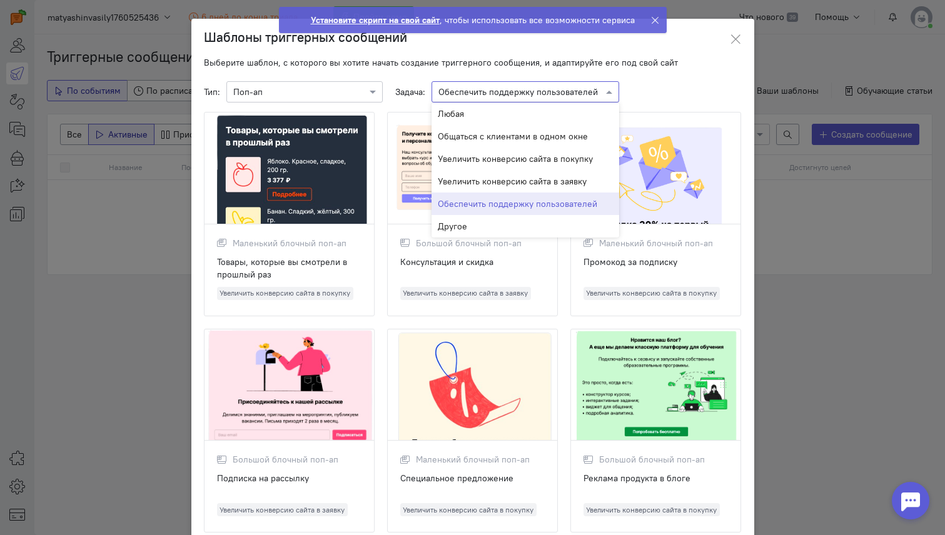
click at [614, 93] on span at bounding box center [611, 92] width 16 height 13
click at [589, 144] on div "Общаться с клиентами в одном окне" at bounding box center [525, 136] width 188 height 23
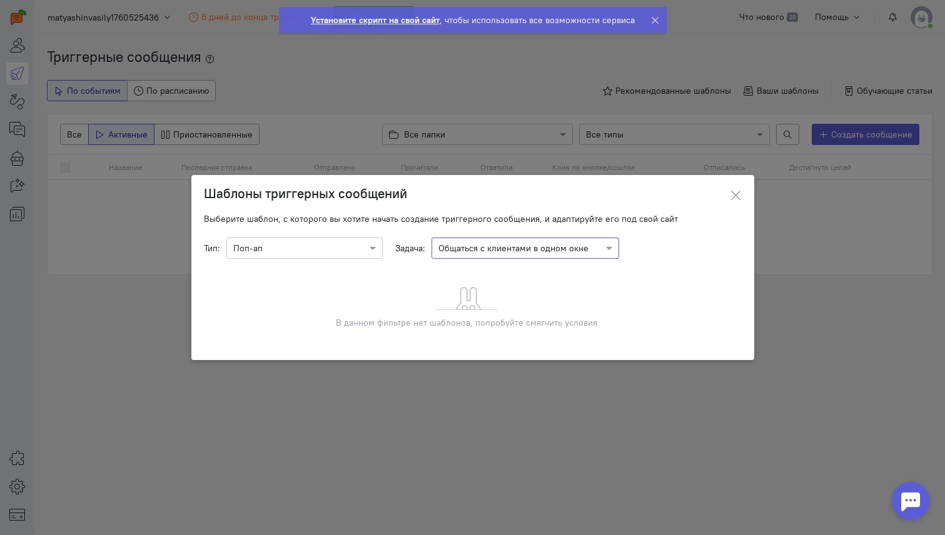
click at [575, 247] on input "text" at bounding box center [512, 247] width 149 height 13
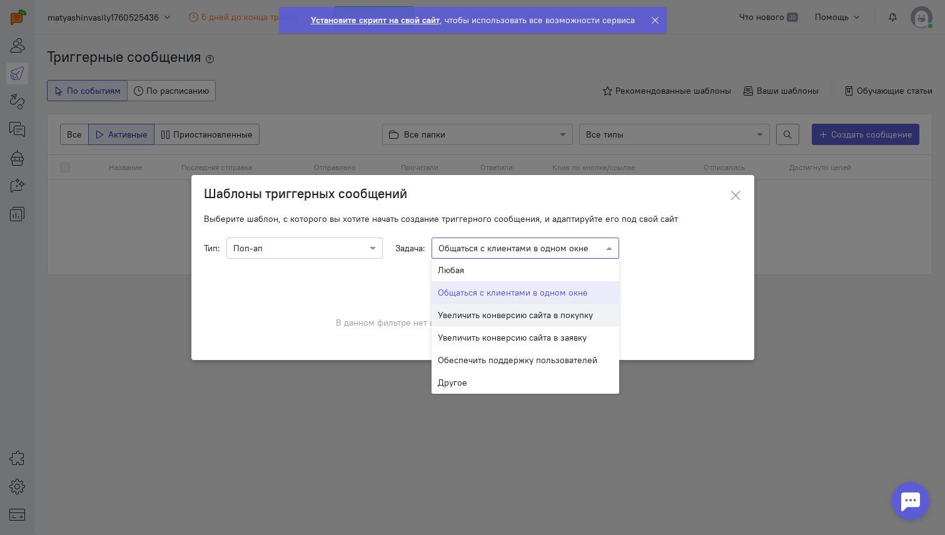
click at [555, 317] on span "Увеличить конверсию сайта в покупку" at bounding box center [515, 314] width 155 height 11
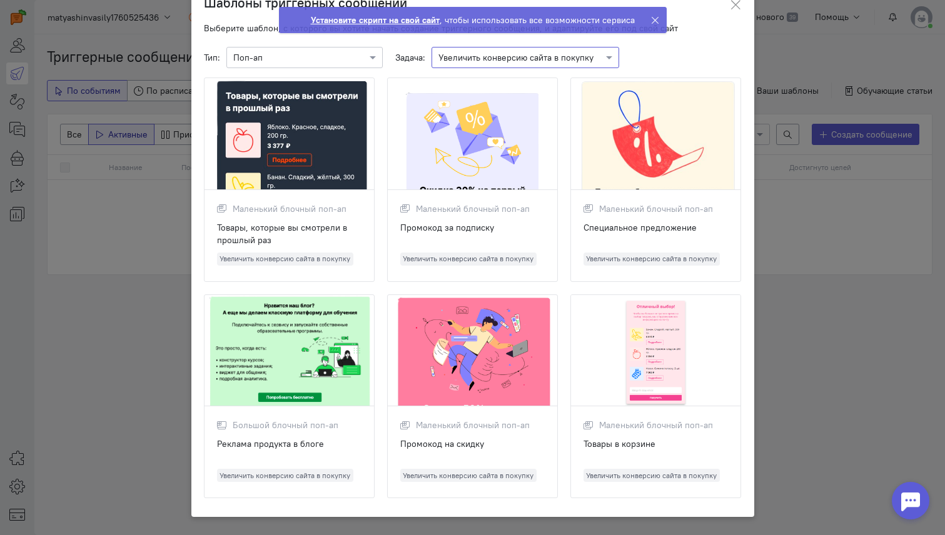
scroll to position [35, 0]
click at [679, 146] on div at bounding box center [655, 134] width 169 height 112
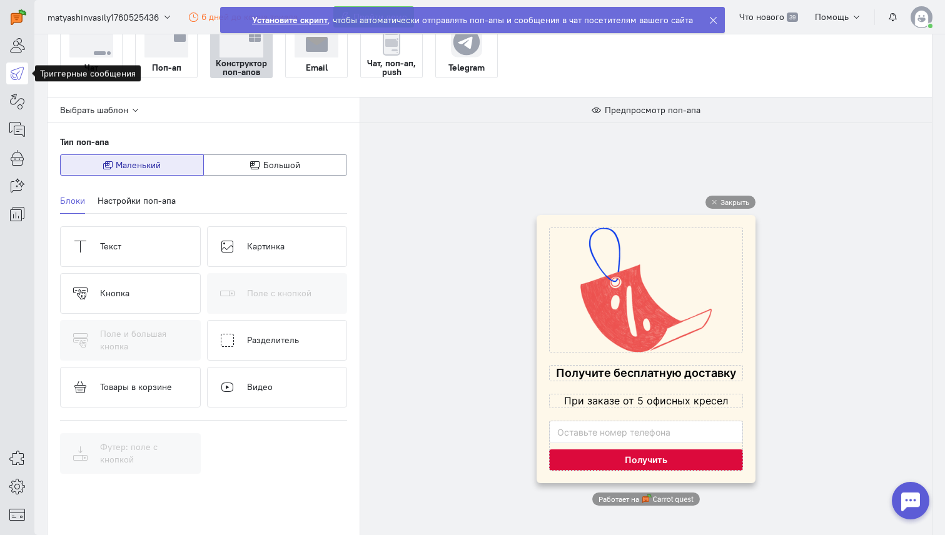
scroll to position [11, 0]
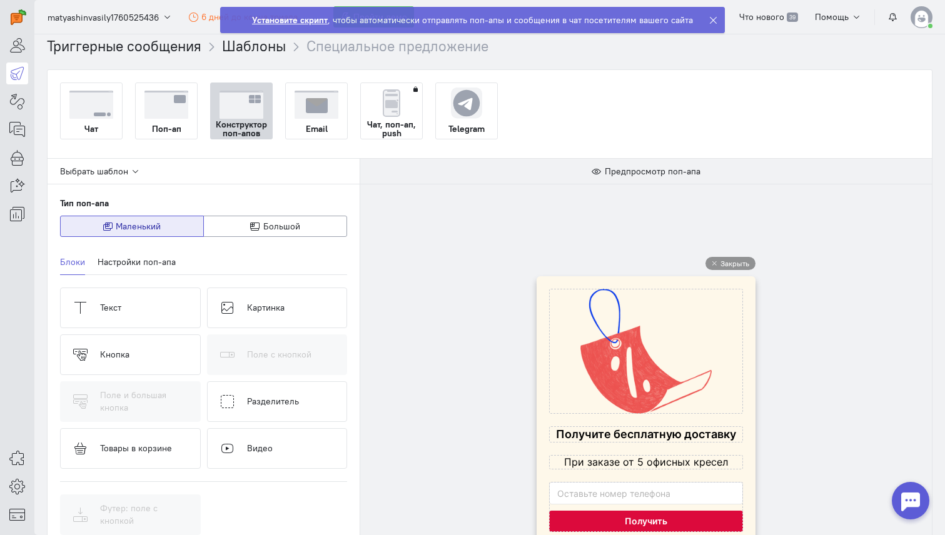
click at [320, 116] on img at bounding box center [316, 105] width 44 height 28
click at [0, 0] on input "Email" at bounding box center [0, 0] width 0 height 0
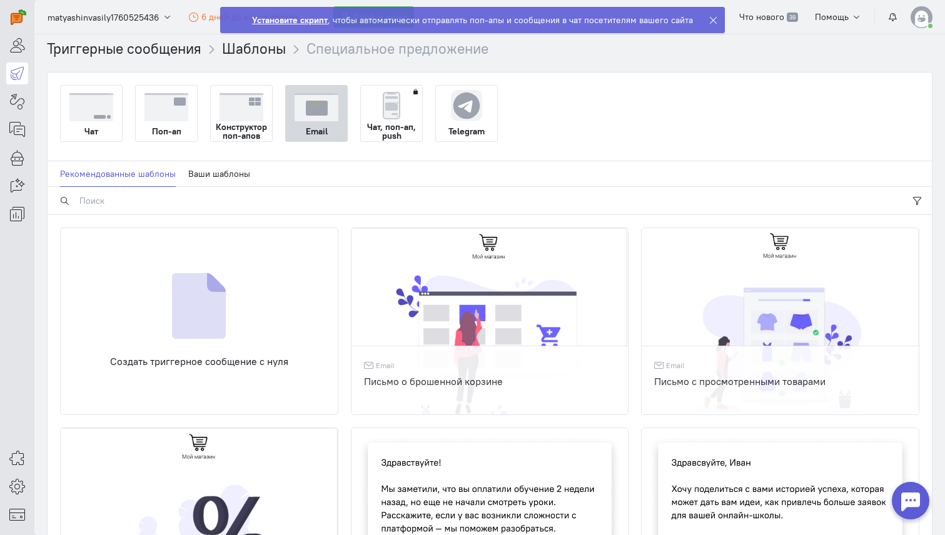
scroll to position [0, 0]
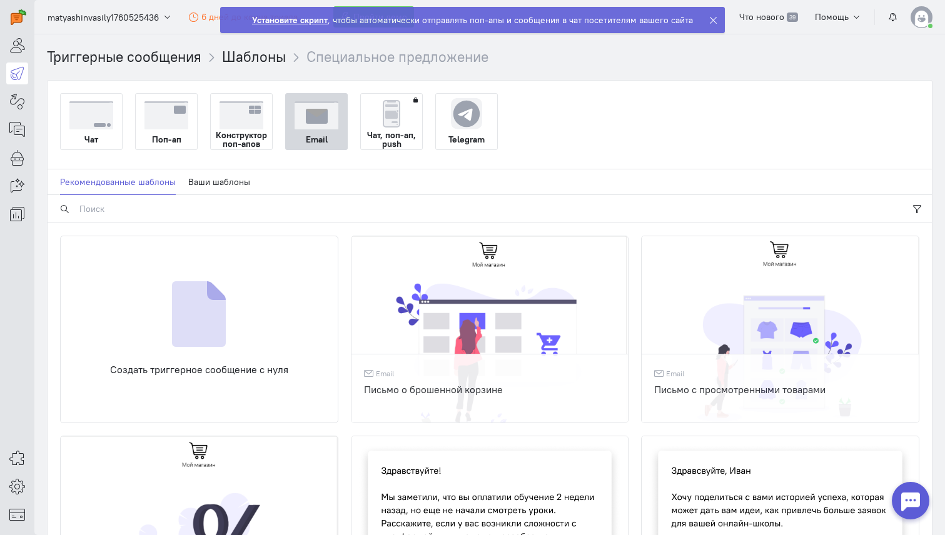
click at [231, 122] on img at bounding box center [241, 115] width 44 height 28
click at [0, 0] on input "Конструктор поп-апов" at bounding box center [0, 0] width 0 height 0
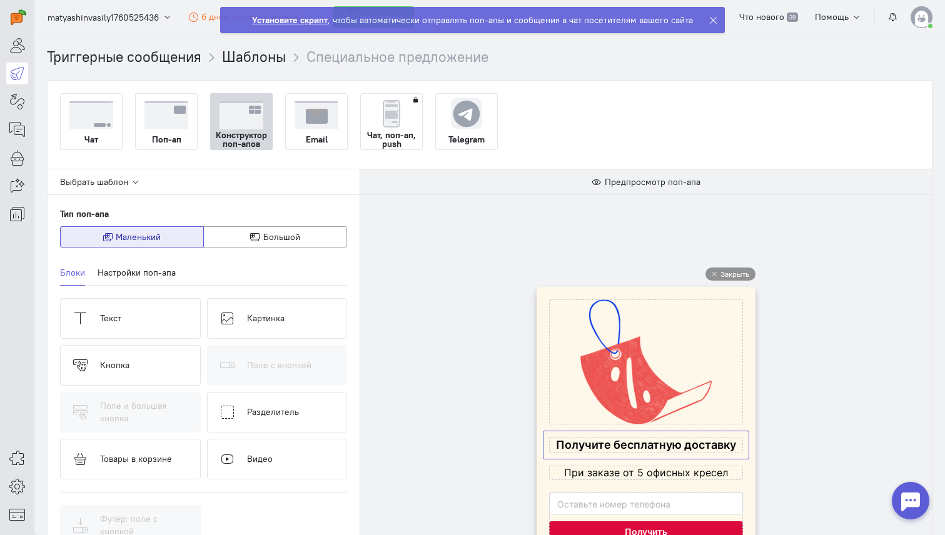
drag, startPoint x: 630, startPoint y: 441, endPoint x: 596, endPoint y: 439, distance: 33.8
click at [596, 437] on div at bounding box center [646, 421] width 206 height 256
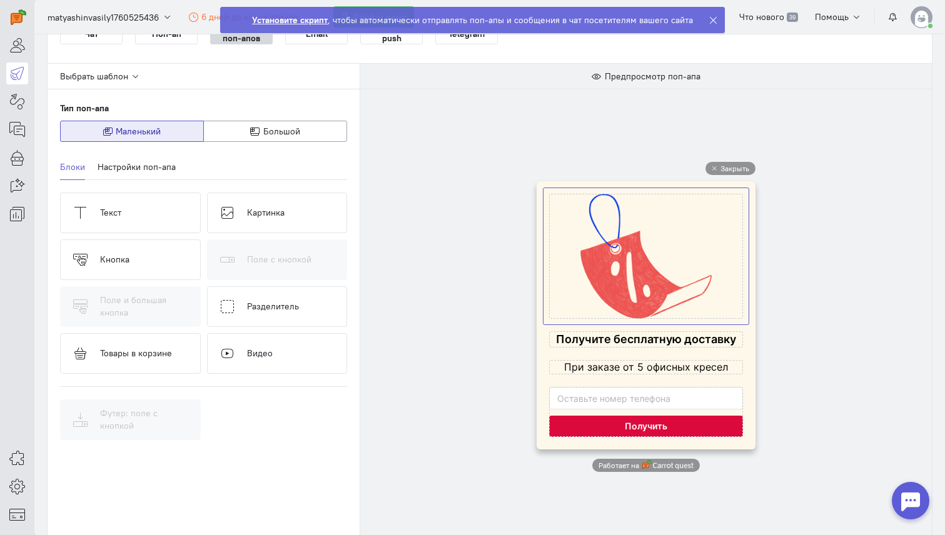
scroll to position [114, 0]
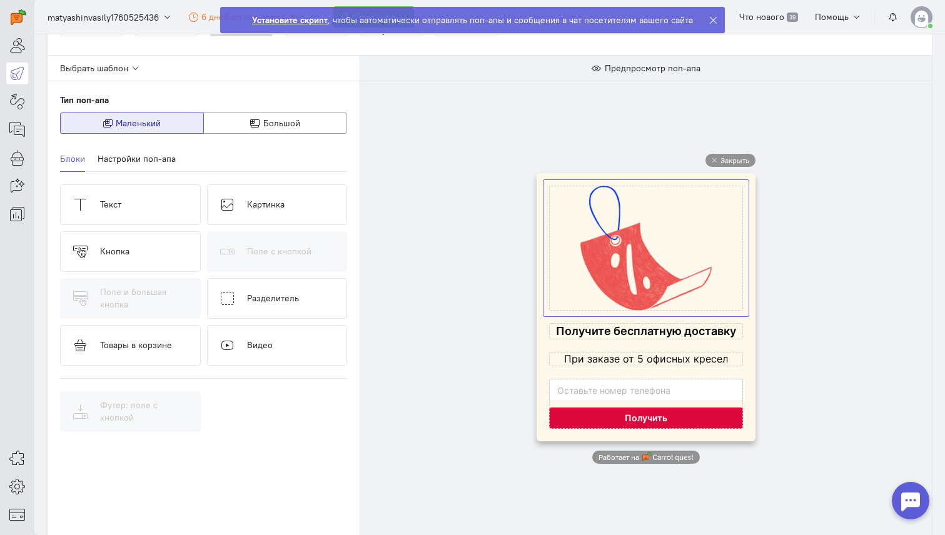
drag, startPoint x: 670, startPoint y: 258, endPoint x: 637, endPoint y: 264, distance: 33.6
click at [661, 261] on cq-popup-image-block-preview at bounding box center [646, 248] width 194 height 125
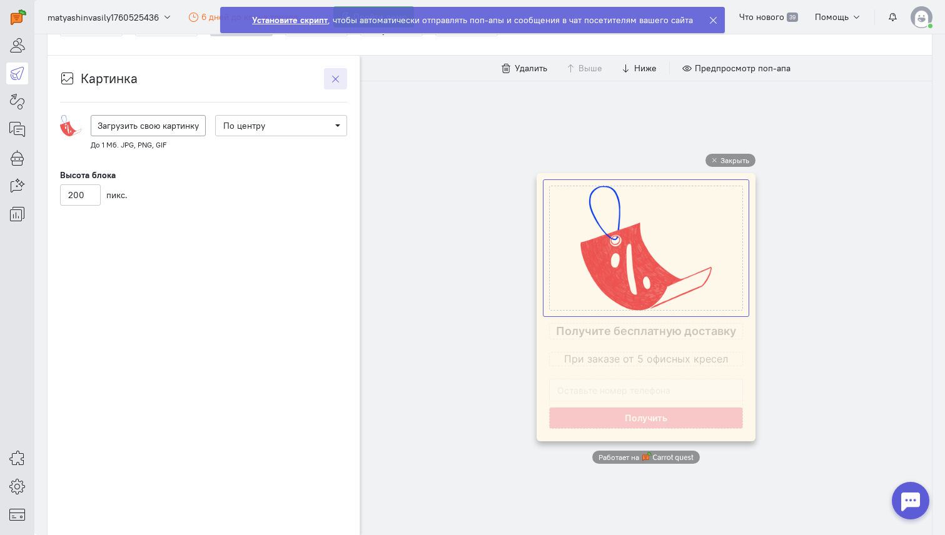
click at [309, 79] on div "Картинка" at bounding box center [203, 78] width 287 height 21
click at [178, 123] on span "Загрузить свою картинку" at bounding box center [148, 125] width 101 height 11
click at [0, 0] on input "Загрузить свою картинку" at bounding box center [0, 0] width 0 height 0
click at [705, 20] on ngb-alert "Установите скрипт , чтобы автоматически отправлять поп-апы и сообщения в чат по…" at bounding box center [472, 20] width 504 height 26
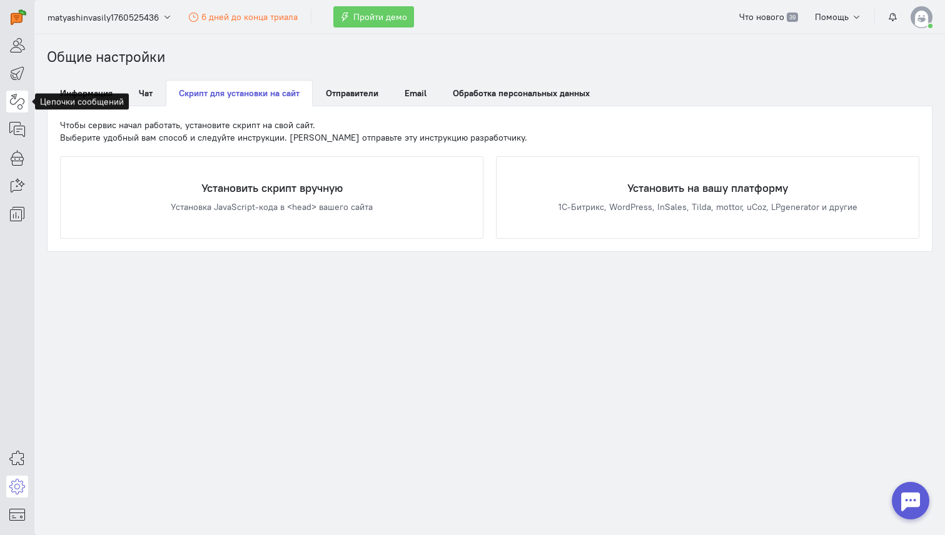
click at [13, 108] on icon at bounding box center [17, 101] width 16 height 15
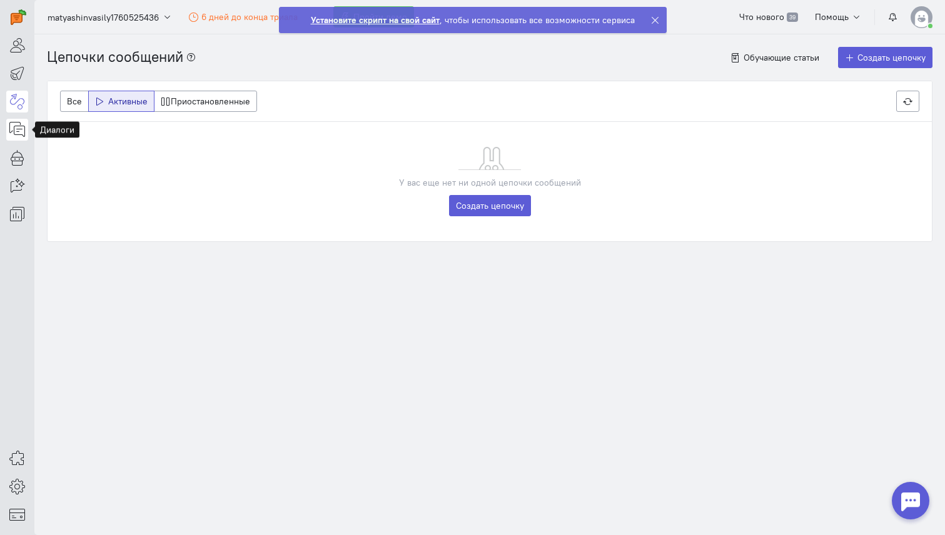
click at [16, 132] on icon at bounding box center [17, 129] width 16 height 15
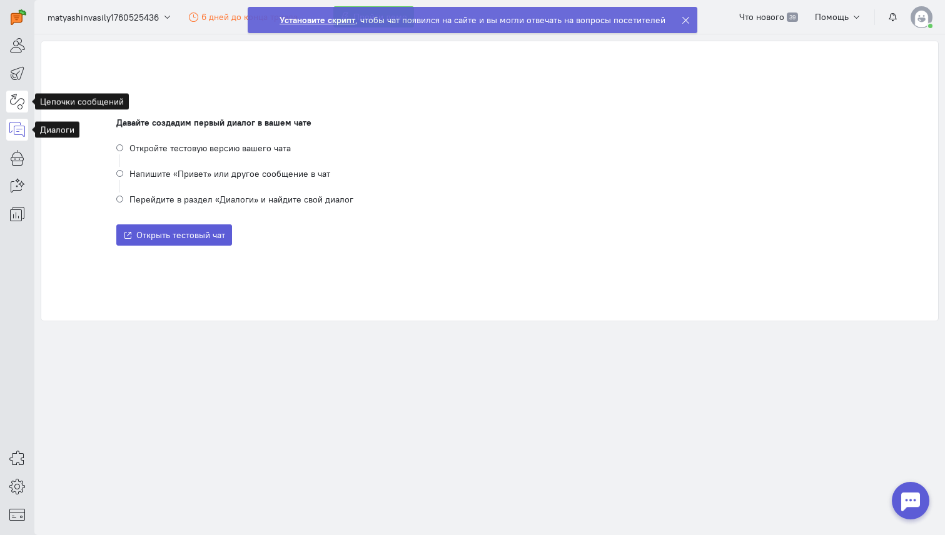
click at [16, 103] on icon at bounding box center [17, 101] width 16 height 15
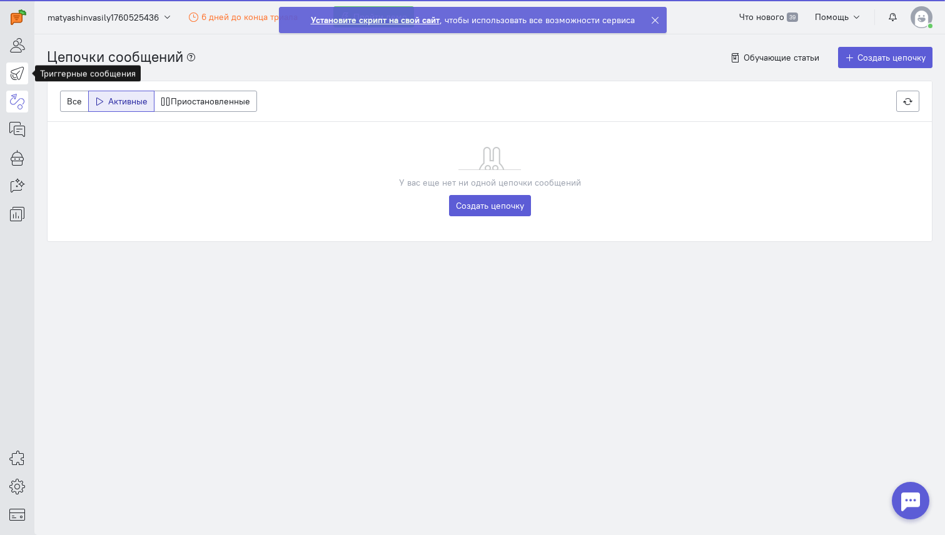
click at [16, 79] on icon at bounding box center [17, 73] width 16 height 15
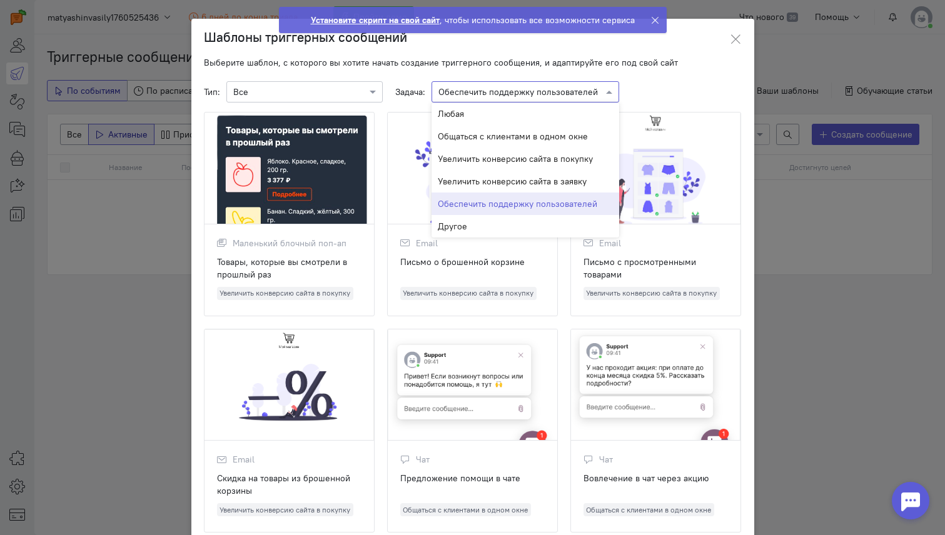
click at [529, 93] on input "text" at bounding box center [512, 91] width 149 height 13
click at [350, 98] on div "× Все" at bounding box center [304, 91] width 156 height 21
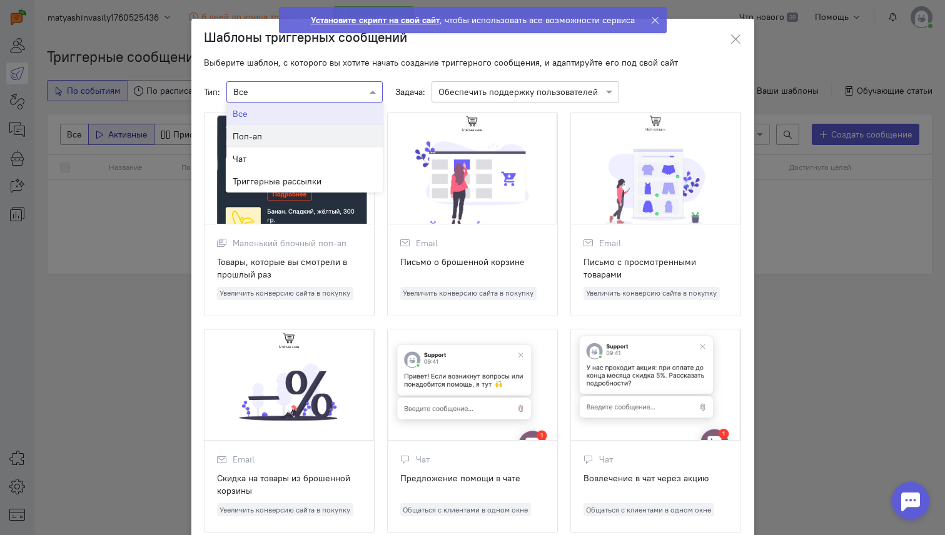
click at [331, 138] on div "Поп-ап" at bounding box center [305, 136] width 144 height 13
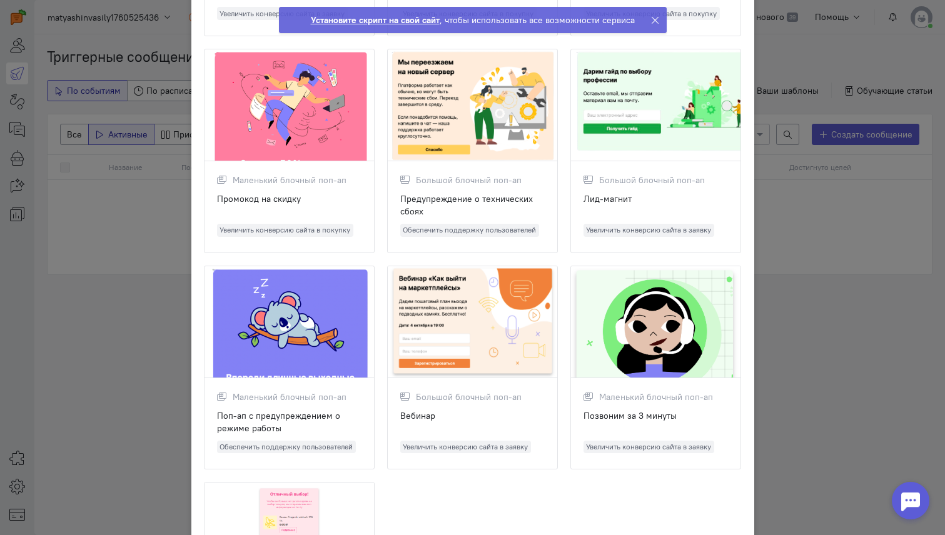
scroll to position [26, 0]
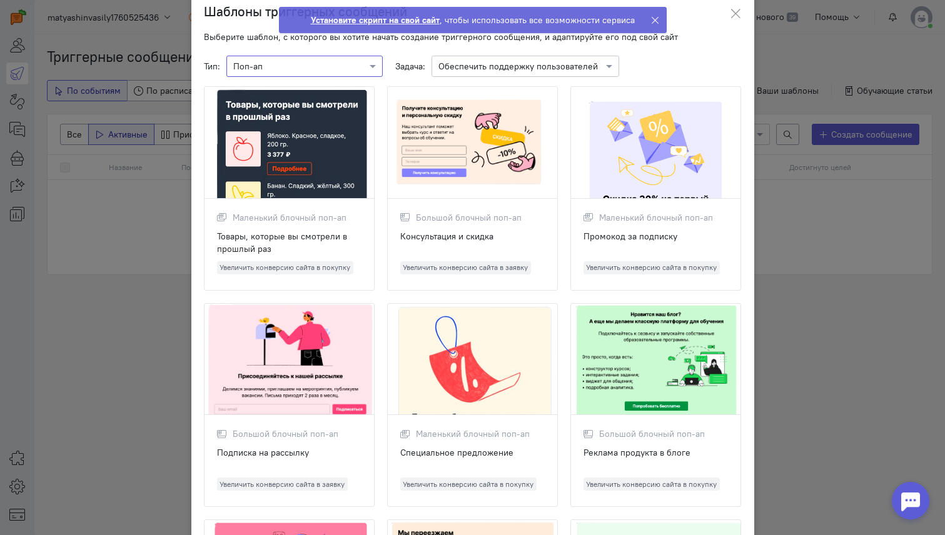
click at [516, 70] on input "text" at bounding box center [512, 65] width 149 height 13
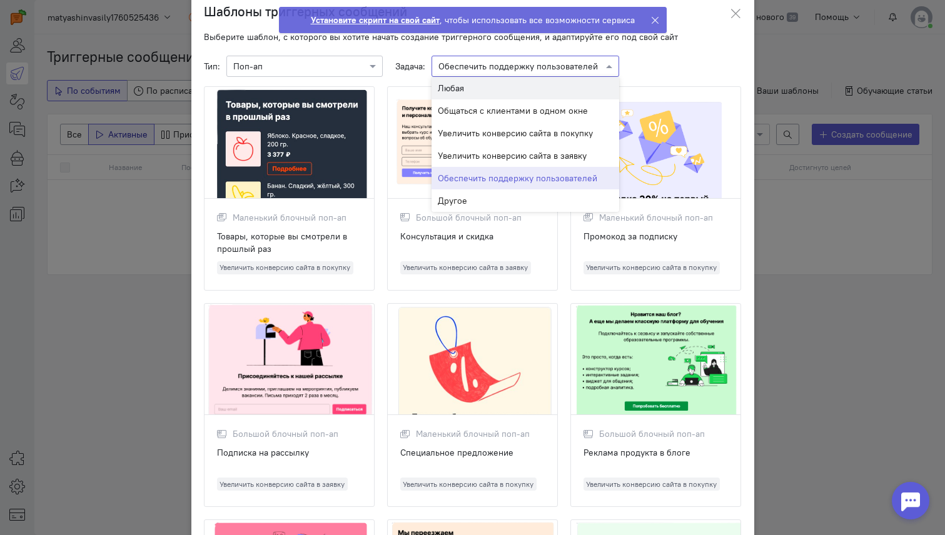
click at [493, 89] on div "Любая" at bounding box center [525, 88] width 188 height 23
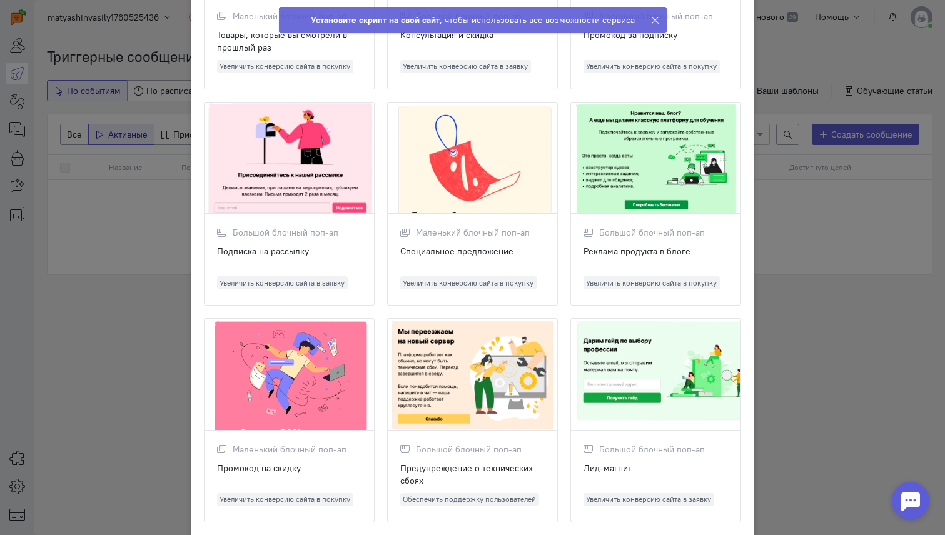
scroll to position [224, 0]
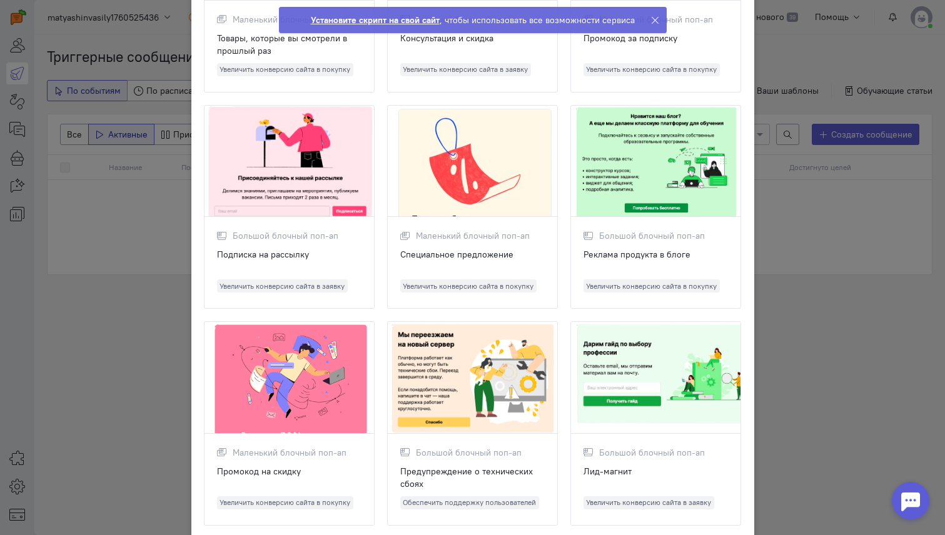
click at [489, 182] on div at bounding box center [472, 162] width 169 height 112
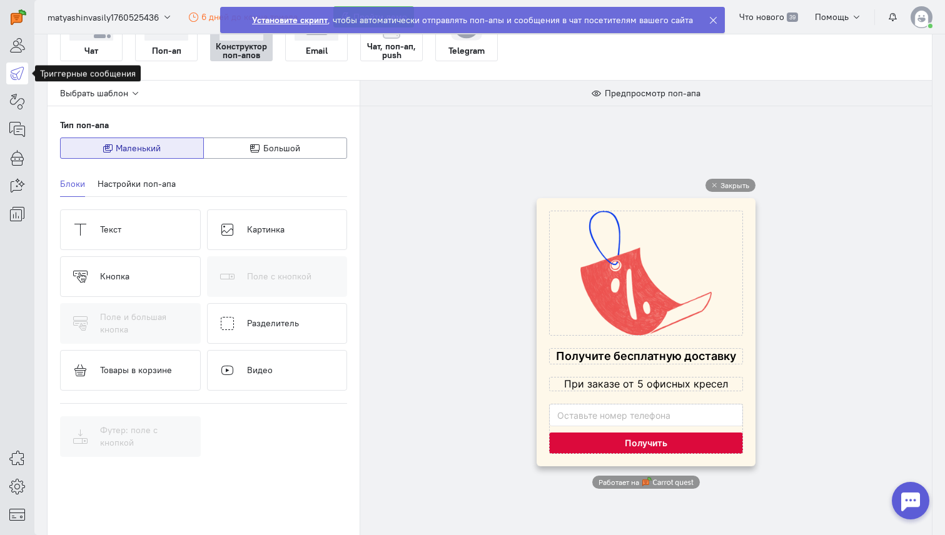
scroll to position [87, 0]
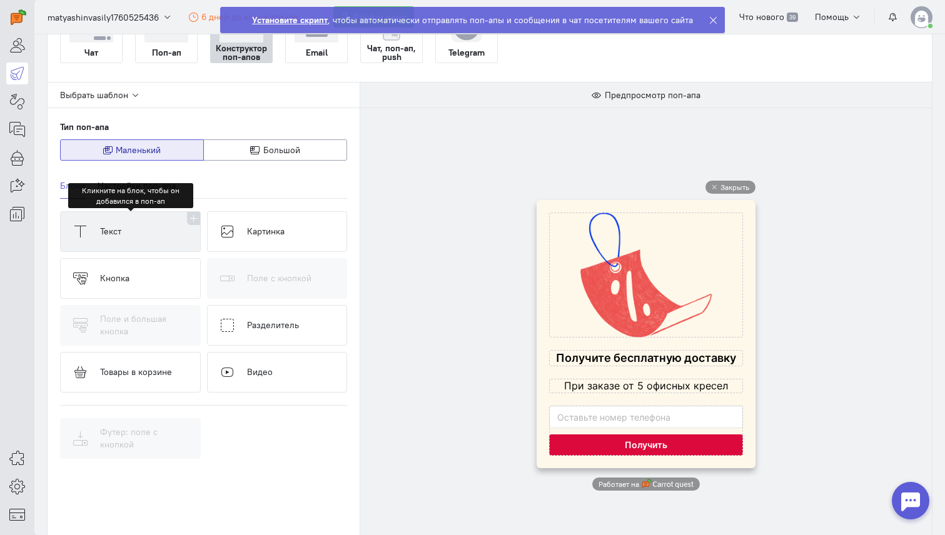
click at [171, 236] on button "Текст" at bounding box center [130, 231] width 141 height 41
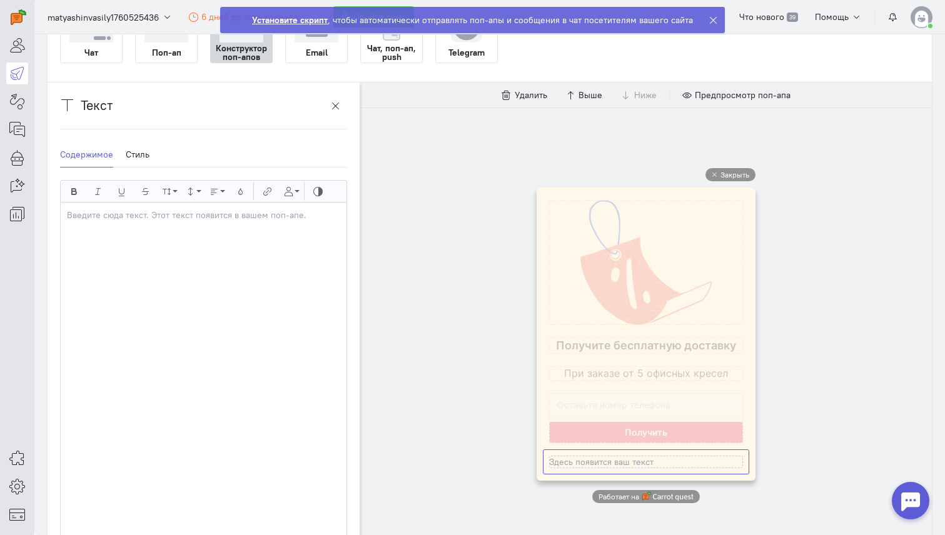
click at [193, 226] on div at bounding box center [204, 373] width 286 height 341
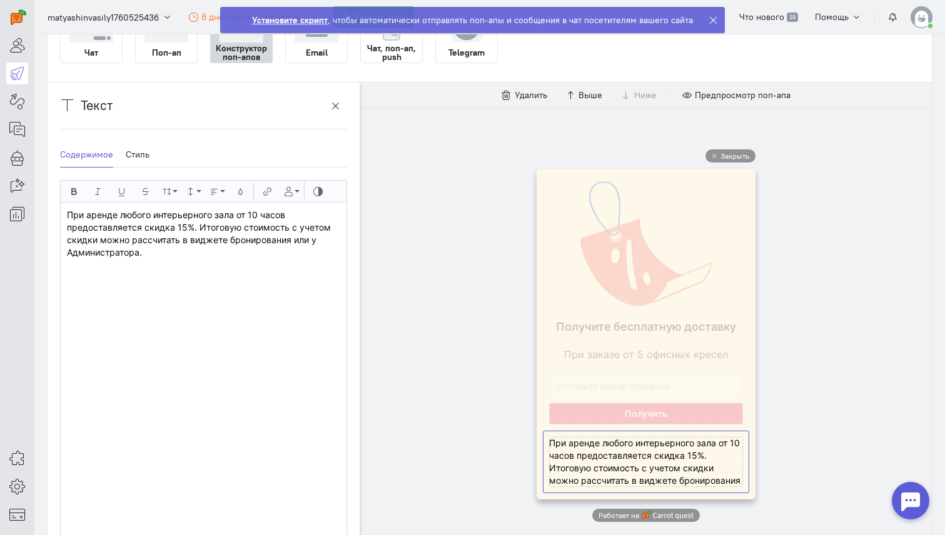
scroll to position [0, 0]
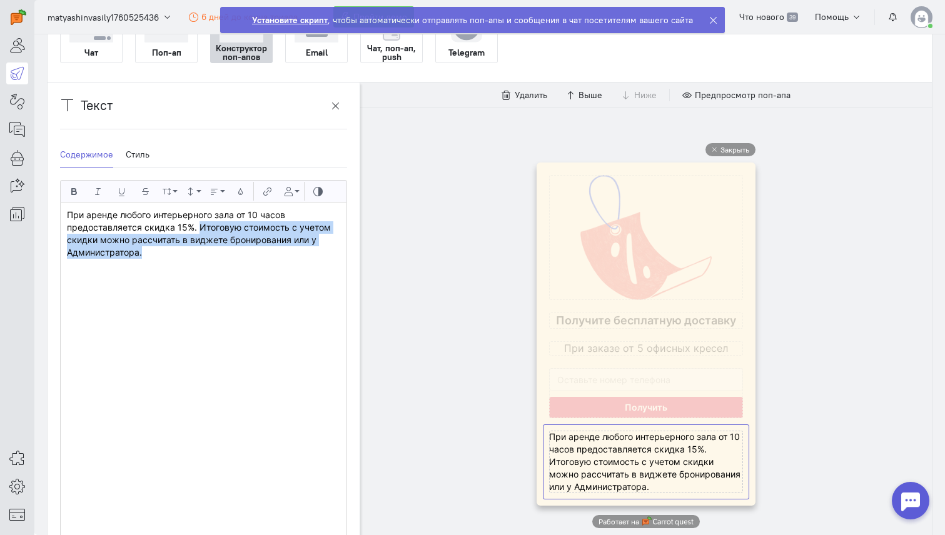
drag, startPoint x: 156, startPoint y: 253, endPoint x: 198, endPoint y: 229, distance: 48.4
click at [198, 229] on p "При аренде любого интерьерного зала от 10 часов предоставляется скидка 15%. Ито…" at bounding box center [203, 234] width 273 height 50
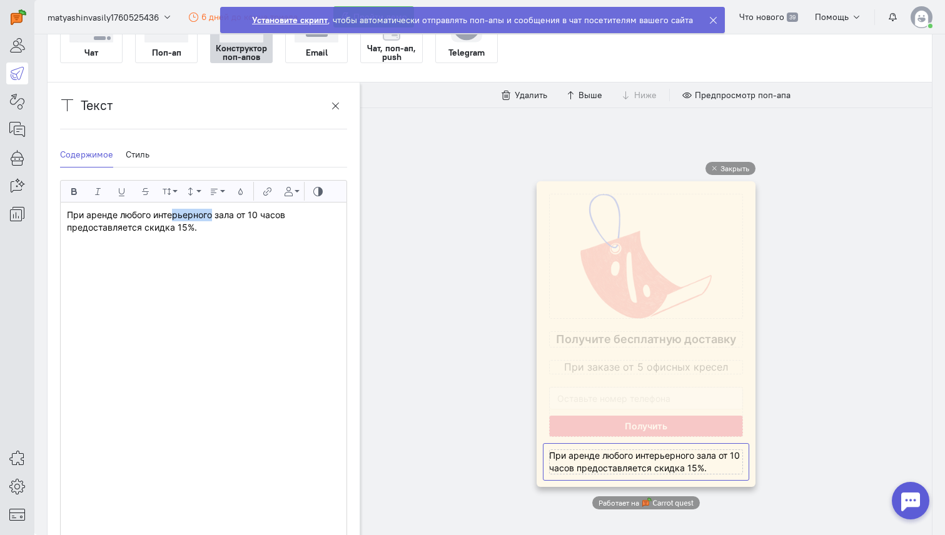
drag, startPoint x: 213, startPoint y: 214, endPoint x: 174, endPoint y: 213, distance: 39.4
click at [174, 214] on p "При аренде любого интерьерного зала от 10 часов предоставляется скидка 15%." at bounding box center [203, 221] width 273 height 25
click at [174, 216] on p "При аренде любого зала от 10 часов предоставляется скидка 15%." at bounding box center [203, 221] width 273 height 25
click at [173, 216] on p "При аренде любого зала от 10 часов предоставляется скидка 15%." at bounding box center [203, 221] width 273 height 25
click at [424, 316] on div "Закрыть Работает на" at bounding box center [645, 336] width 571 height 456
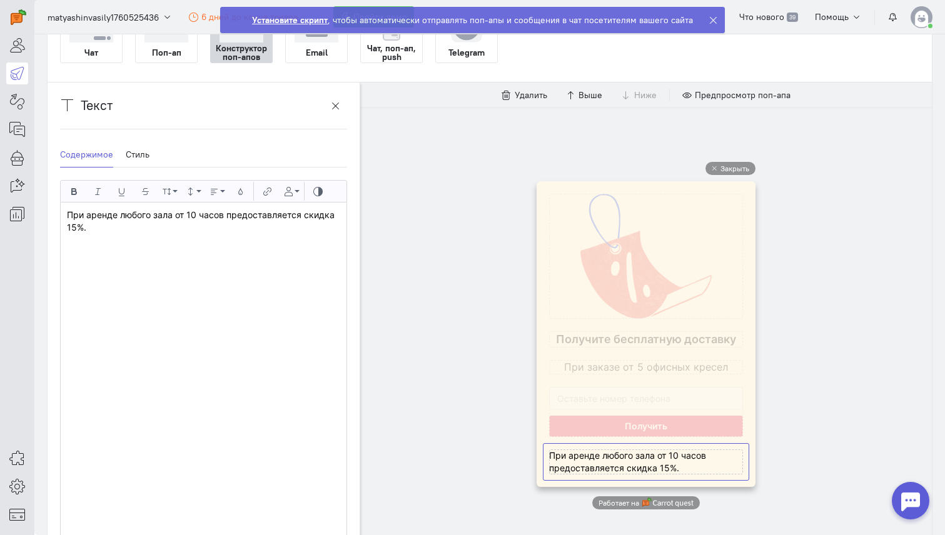
click at [413, 224] on div "Закрыть Работает на" at bounding box center [645, 336] width 571 height 456
click at [223, 225] on p "При аренде любого зала от 10 часов предоставляется скидка 15%." at bounding box center [203, 221] width 273 height 25
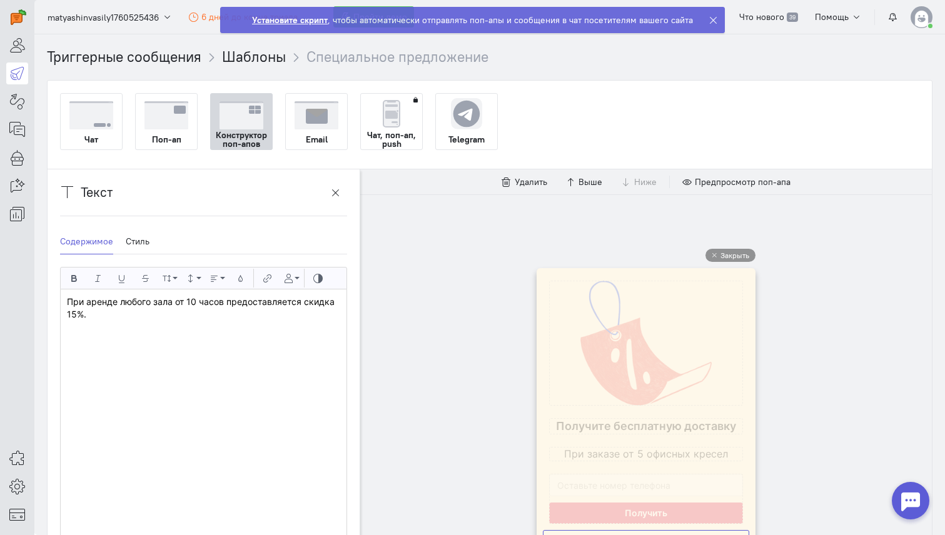
click at [185, 239] on ul "Содержимое Стиль" at bounding box center [203, 242] width 287 height 26
click at [142, 244] on link "Стиль" at bounding box center [138, 242] width 24 height 26
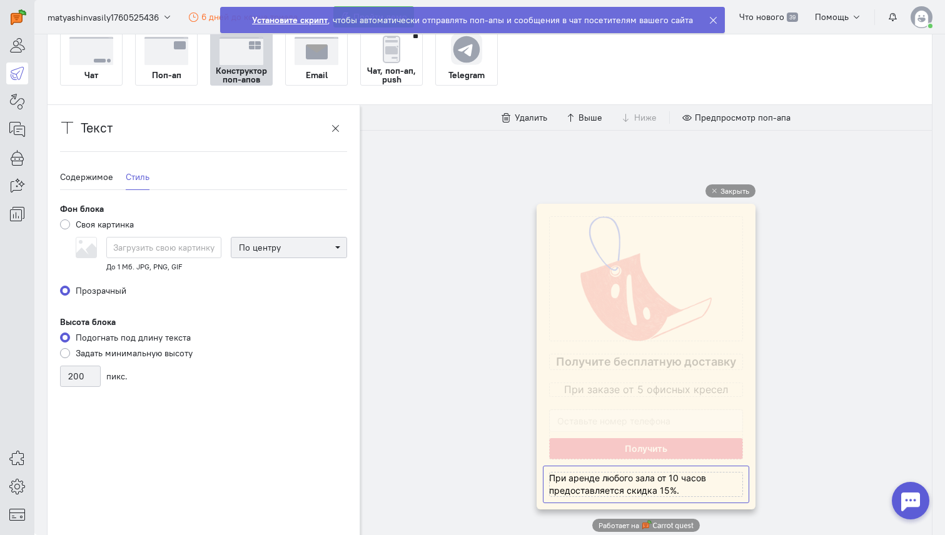
scroll to position [75, 0]
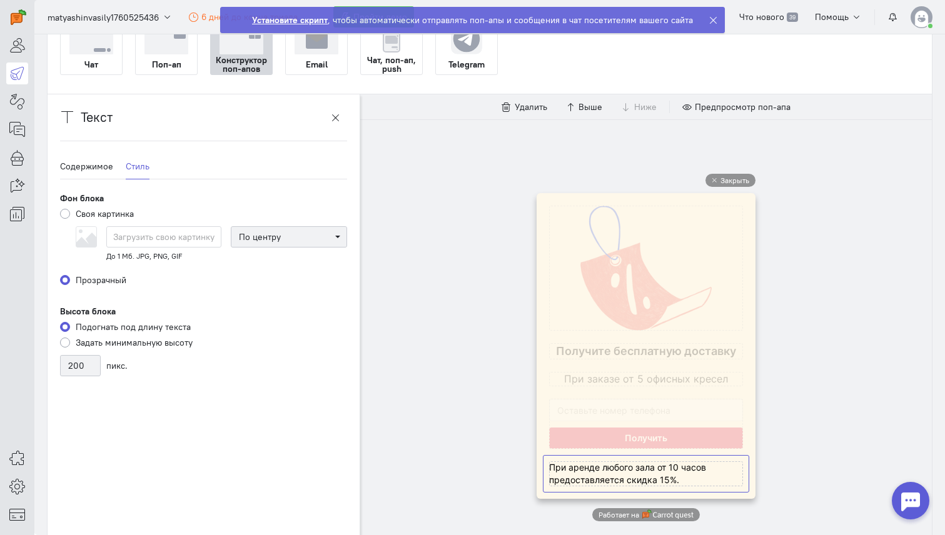
click at [89, 114] on h3 "Текст" at bounding box center [97, 117] width 32 height 14
click at [95, 158] on link "Содержимое" at bounding box center [86, 167] width 53 height 26
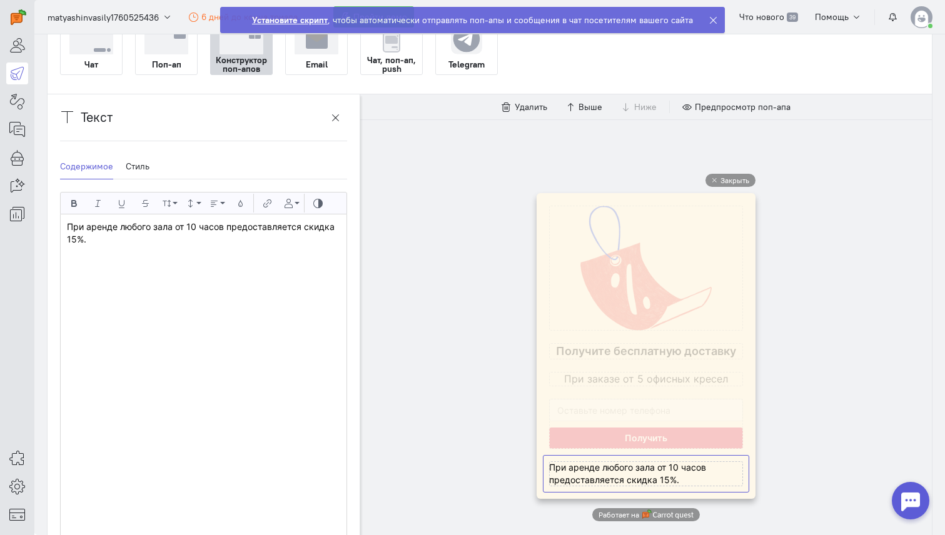
scroll to position [0, 0]
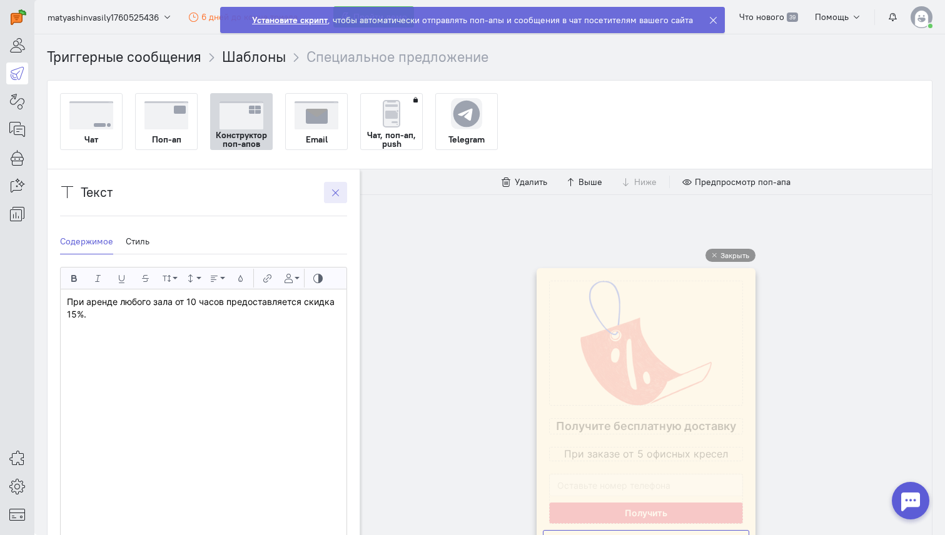
click at [338, 190] on icon "button" at bounding box center [335, 192] width 9 height 9
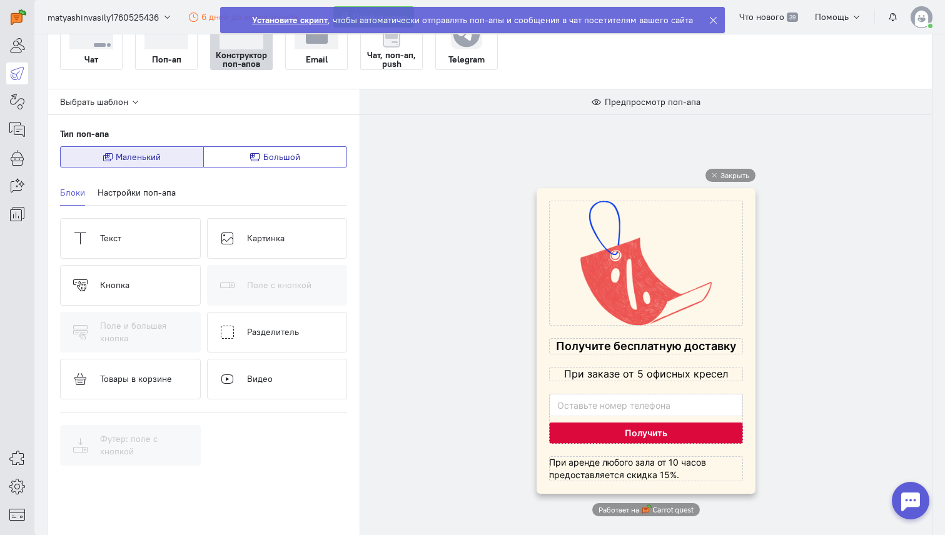
scroll to position [89, 0]
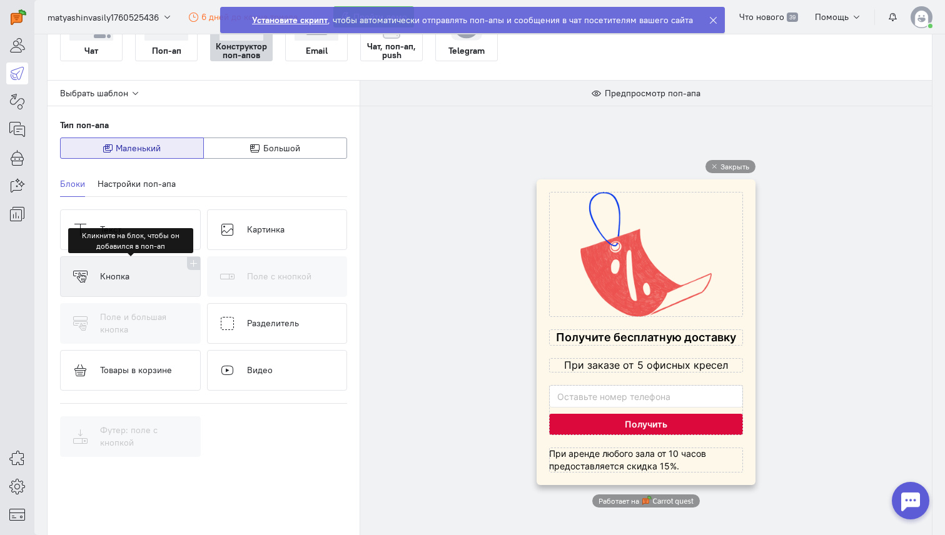
click at [156, 286] on button "Кнопка" at bounding box center [130, 276] width 141 height 41
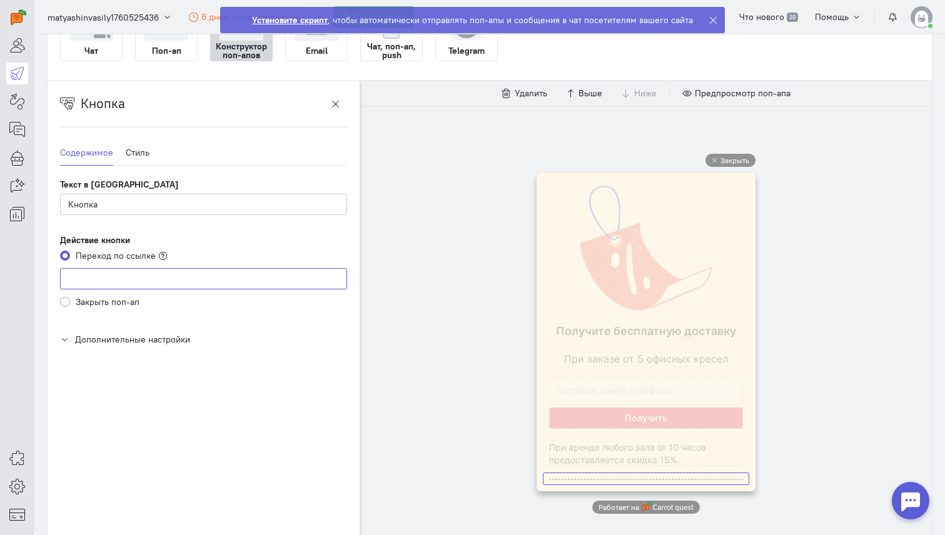
click at [134, 283] on input at bounding box center [203, 278] width 287 height 21
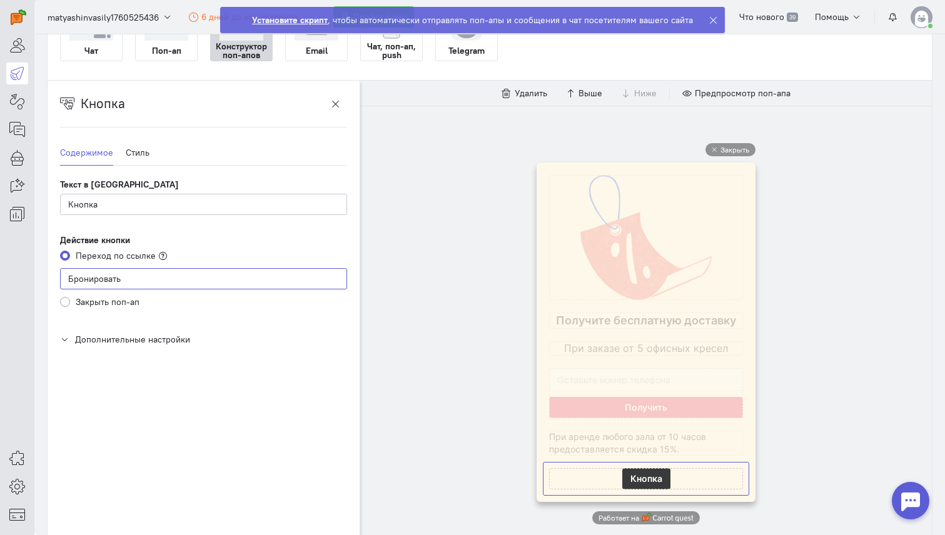
type input "Бронировать"
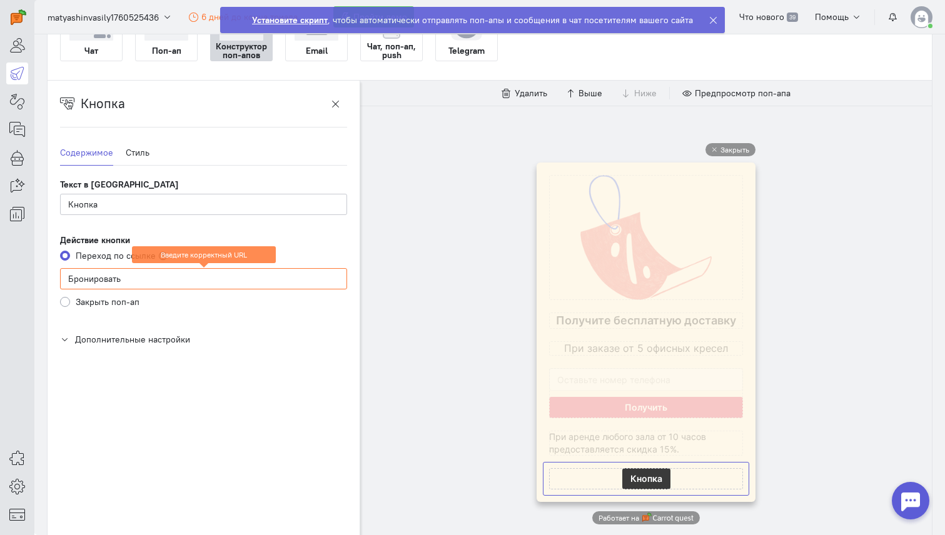
click at [277, 436] on div "Кнопка Содержимое Стиль Текст в кнопке Кнопка Действие кнопки Переход по ссылке…" at bounding box center [204, 321] width 312 height 481
drag, startPoint x: 196, startPoint y: 278, endPoint x: 15, endPoint y: 276, distance: 181.3
click at [15, 276] on div "superadmin free-trial" at bounding box center [472, 267] width 945 height 535
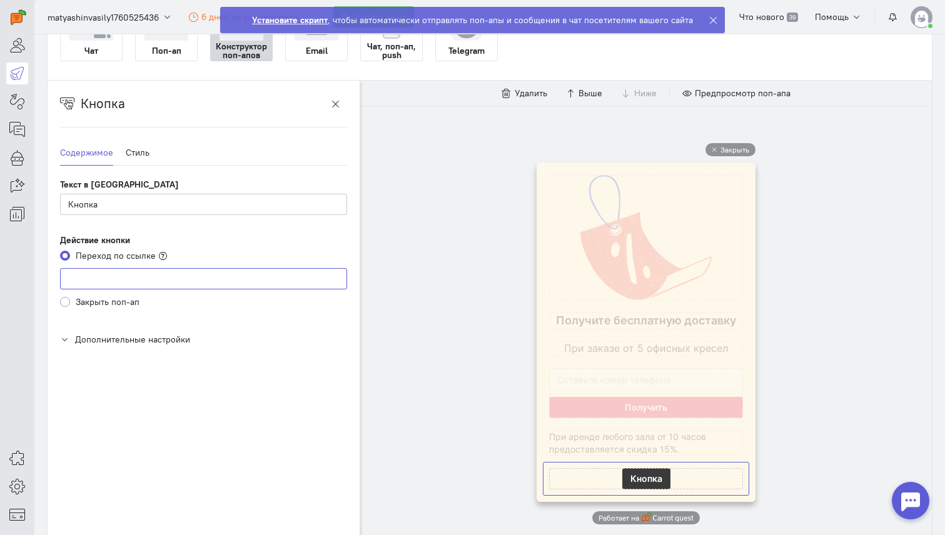
paste input "[URL][DOMAIN_NAME]"
type input "[URL][DOMAIN_NAME]"
click at [175, 203] on input "Кнопка" at bounding box center [203, 204] width 287 height 21
type input "[PERSON_NAME]"
type input "Бронировать"
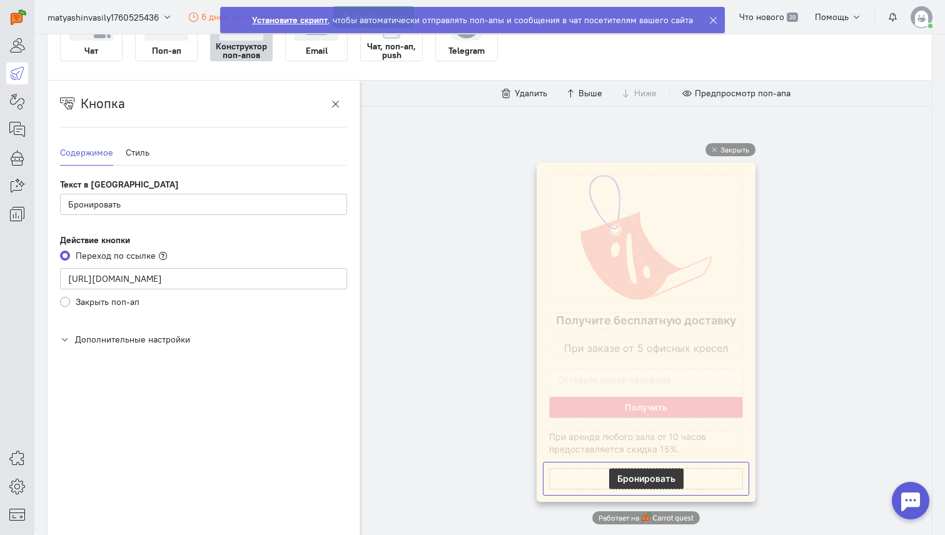
click at [324, 183] on div "Текст в кнопке Бронировать" at bounding box center [203, 196] width 287 height 37
click at [144, 157] on link "Стиль" at bounding box center [138, 153] width 24 height 26
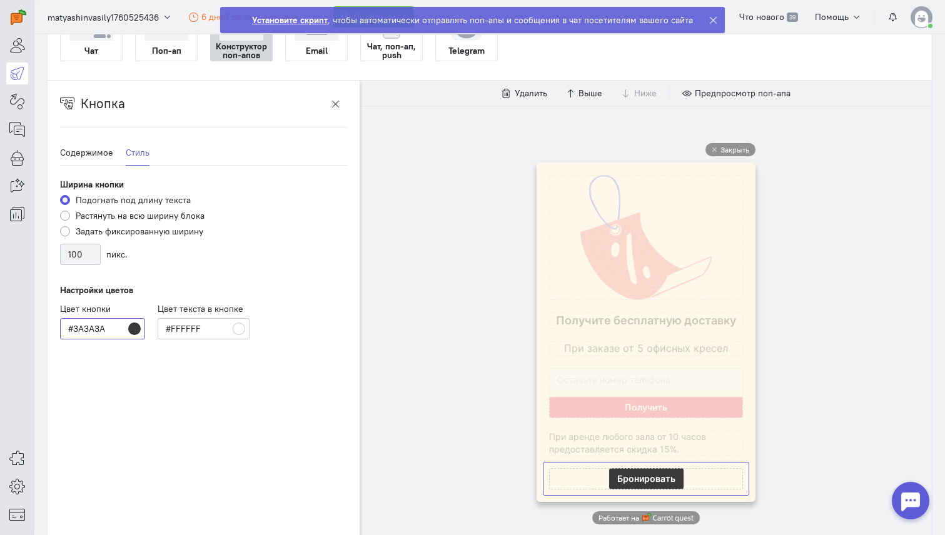
click at [131, 329] on input "#3A3A3A" at bounding box center [102, 328] width 85 height 21
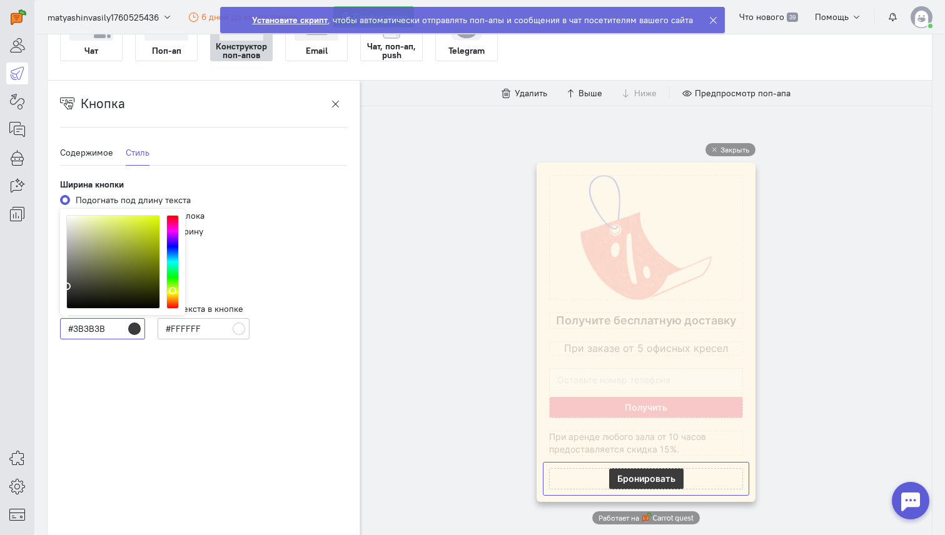
drag, startPoint x: 171, startPoint y: 297, endPoint x: 172, endPoint y: 289, distance: 7.5
click at [172, 289] on div at bounding box center [172, 262] width 13 height 94
click at [173, 297] on div at bounding box center [173, 298] width 8 height 8
click at [175, 297] on div at bounding box center [173, 298] width 8 height 8
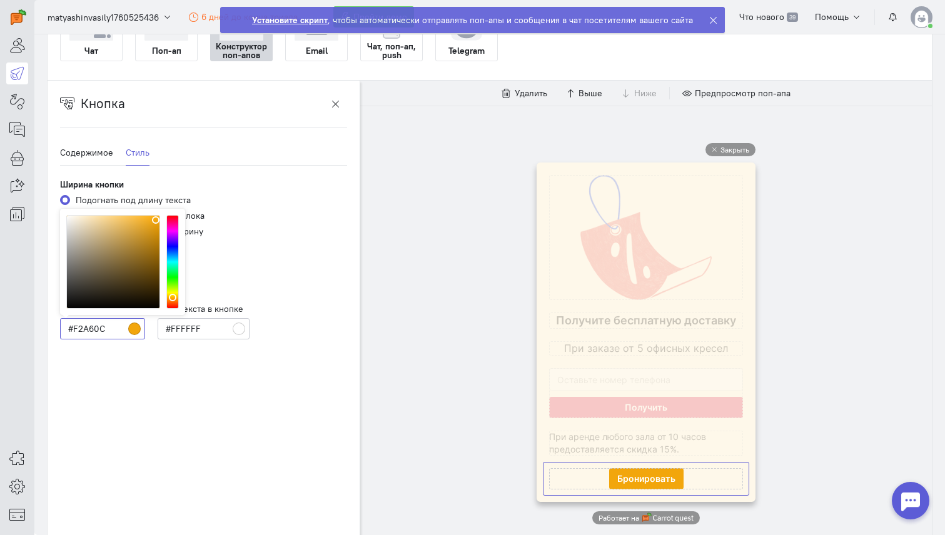
type input "#FFAA00"
drag, startPoint x: 147, startPoint y: 229, endPoint x: 173, endPoint y: 203, distance: 36.7
click at [171, 203] on div "Ширина кнопки Подогнать под длину текста Растянуть на всю ширину блока Задать ф…" at bounding box center [203, 258] width 287 height 161
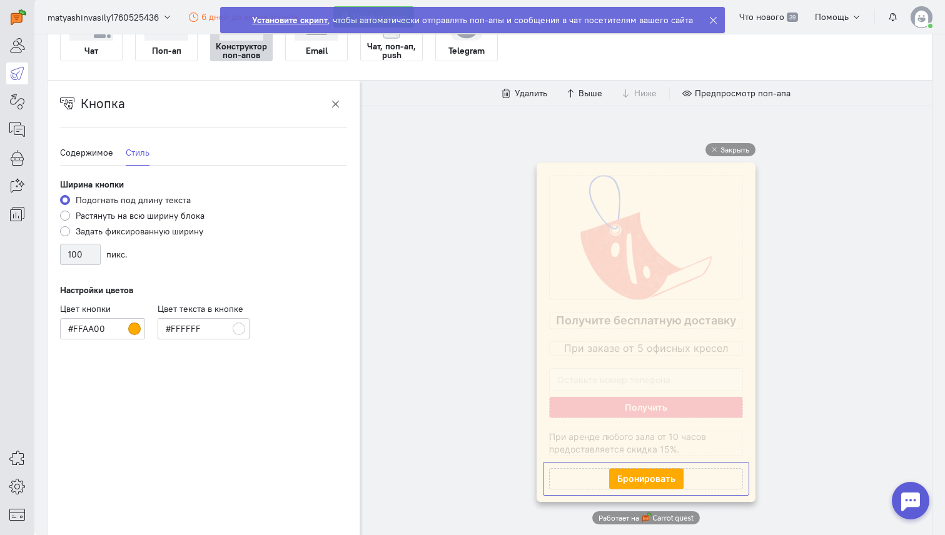
click at [265, 279] on div "Ширина кнопки Подогнать под длину текста Растянуть на всю ширину блока Задать ф…" at bounding box center [203, 258] width 287 height 161
click at [240, 329] on input "#FFFFFF" at bounding box center [203, 328] width 91 height 21
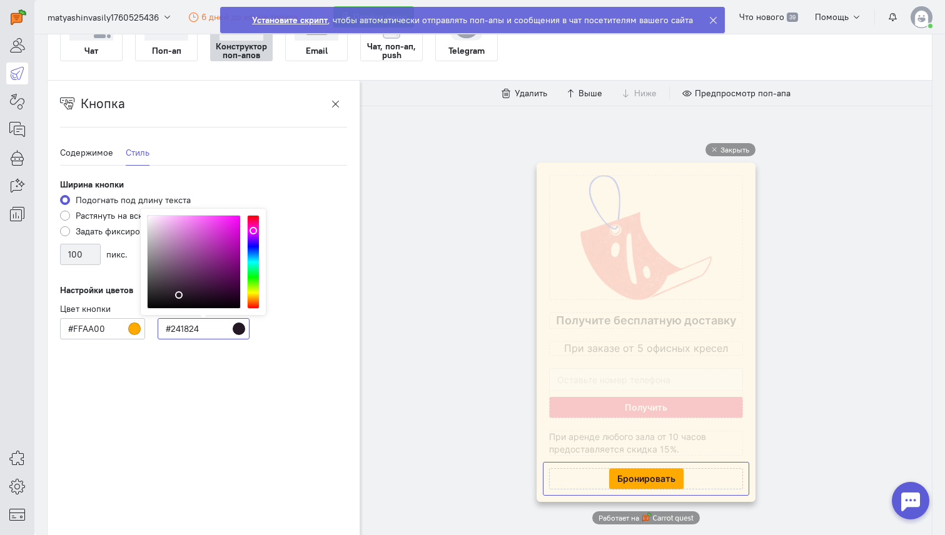
type input "#000000"
drag, startPoint x: 179, startPoint y: 294, endPoint x: 122, endPoint y: 318, distance: 62.0
click at [122, 318] on div "Цвет кнопки #FFAA00 Цвет текста в кнопке #000000 # 000000 R 0 G 0 B 0 H 300 S 0…" at bounding box center [204, 321] width 312 height 37
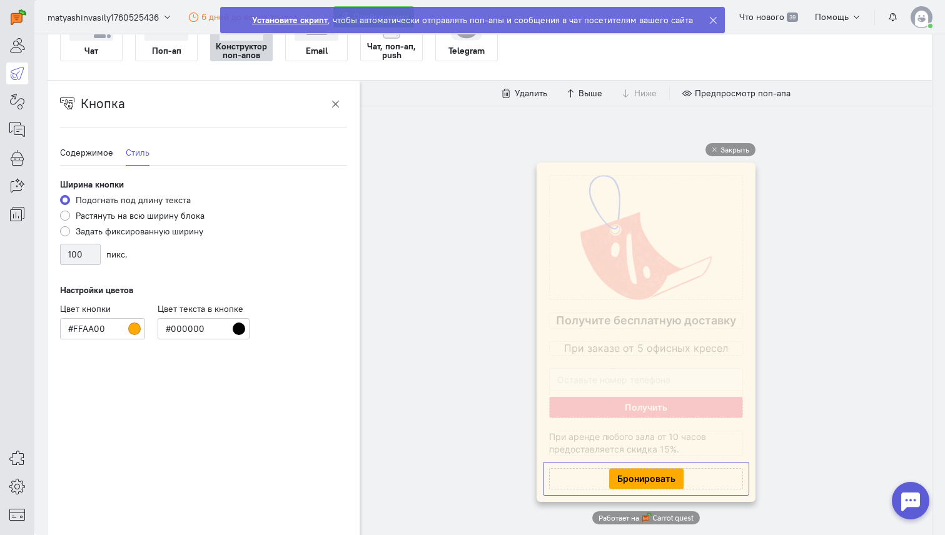
click at [299, 388] on div "Кнопка Содержимое Стиль Текст в кнопке Бронировать Действие кнопки Переход по с…" at bounding box center [204, 321] width 312 height 481
click at [133, 216] on label "Растянуть на всю ширину блока" at bounding box center [140, 215] width 129 height 13
click at [70, 216] on input "Растянуть на всю ширину блока" at bounding box center [65, 214] width 10 height 11
radio input "true"
click at [87, 150] on link "Содержимое" at bounding box center [86, 153] width 53 height 26
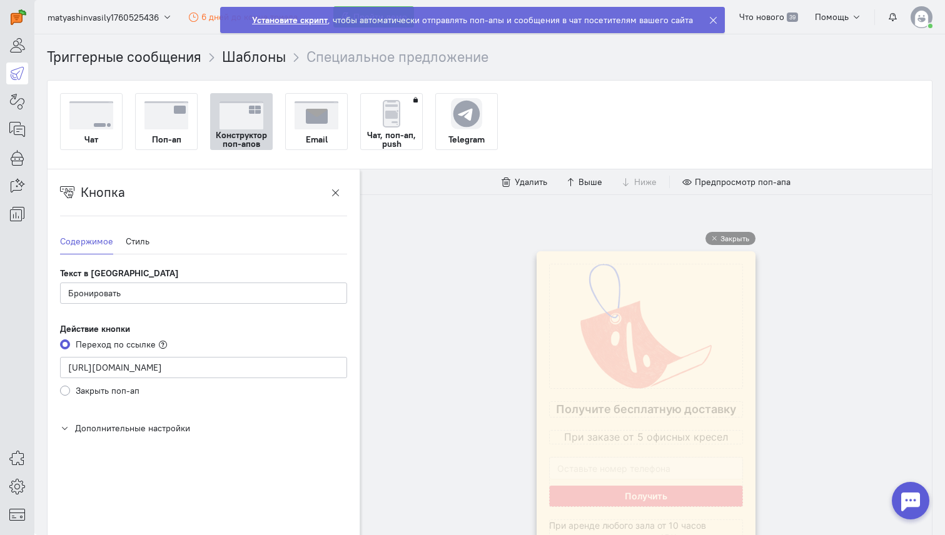
click at [409, 242] on div "Закрыть Работает на" at bounding box center [645, 422] width 571 height 456
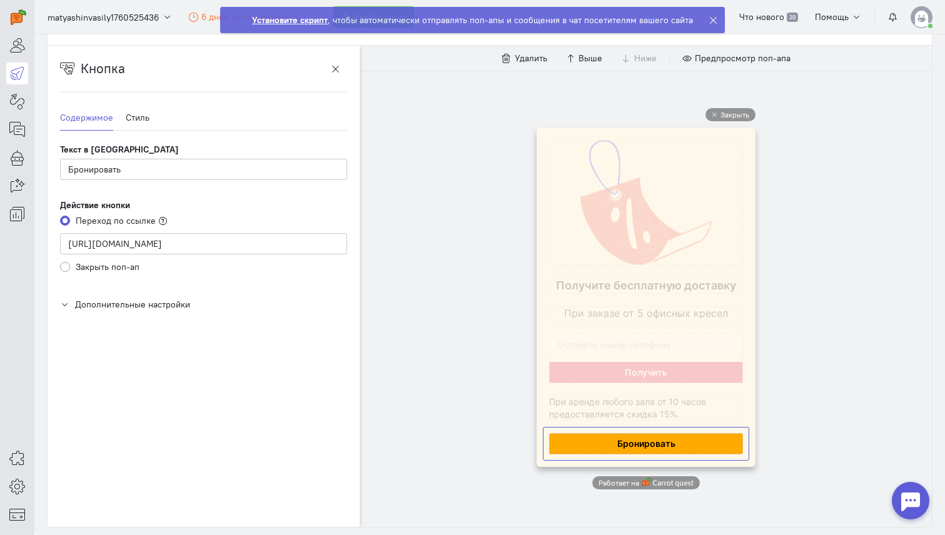
scroll to position [78, 0]
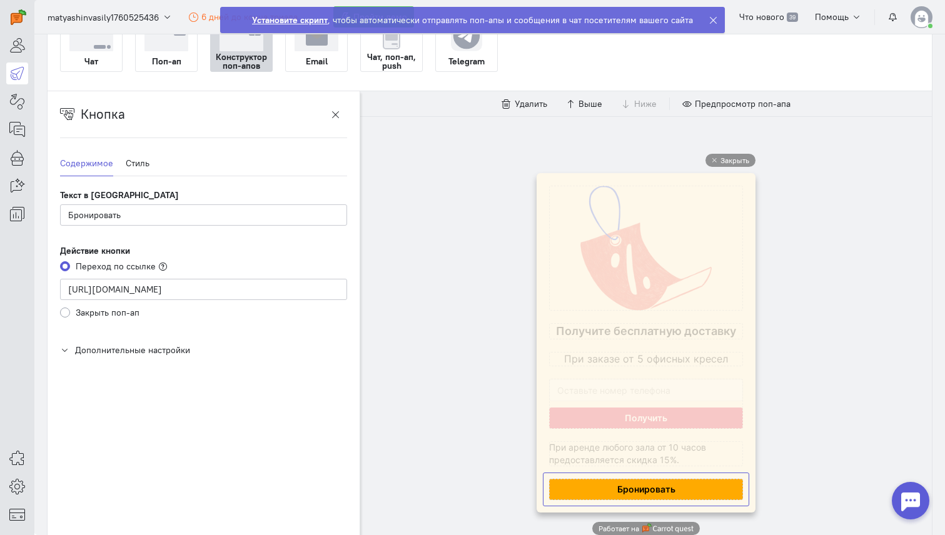
click at [170, 116] on div "Кнопка" at bounding box center [203, 114] width 287 height 21
click at [341, 116] on button "button" at bounding box center [335, 114] width 23 height 21
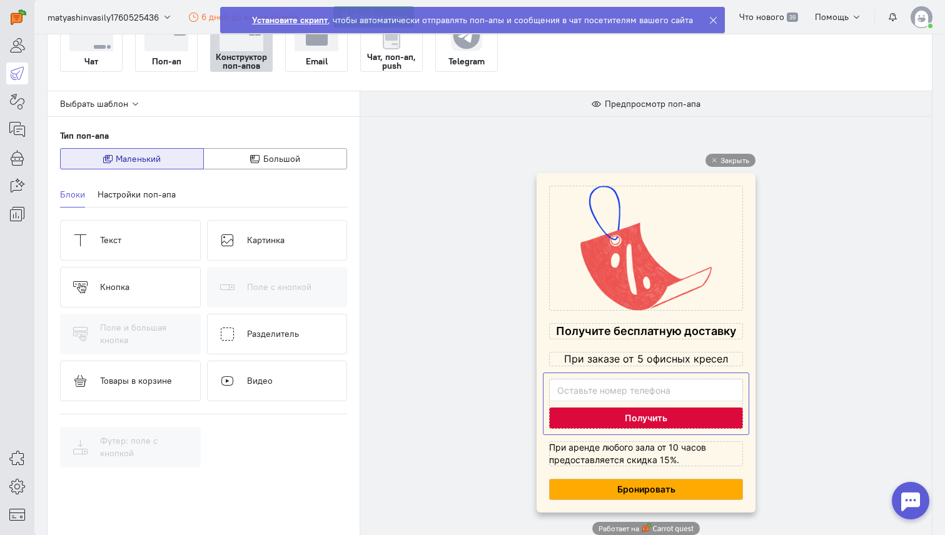
click at [549, 394] on cq-popup-input-with-big-button-block-preview at bounding box center [646, 404] width 194 height 50
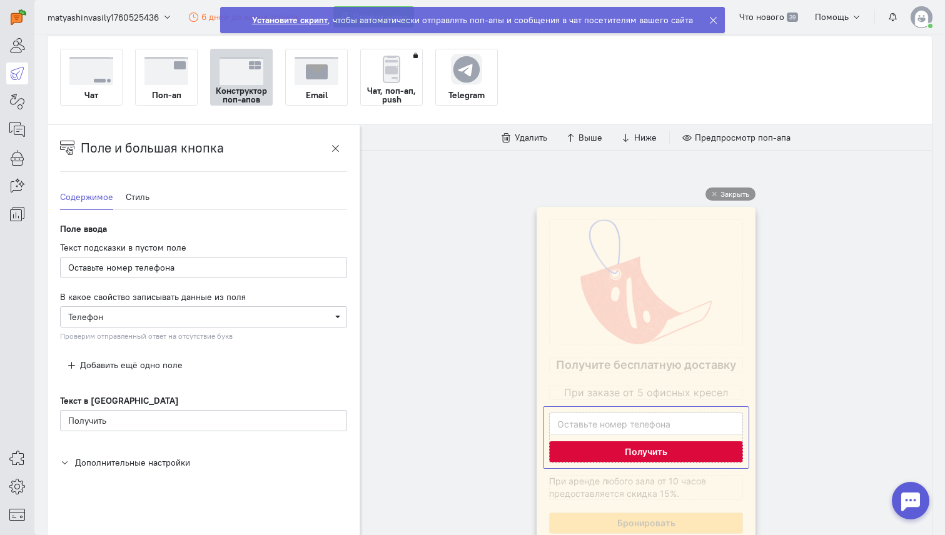
scroll to position [39, 0]
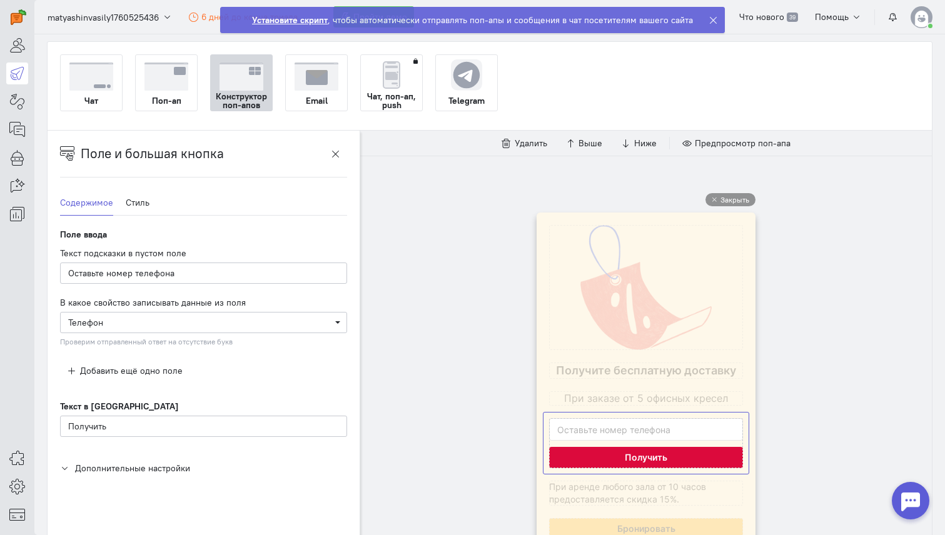
click at [587, 443] on cq-popup-input-with-big-button-block-preview at bounding box center [646, 443] width 194 height 50
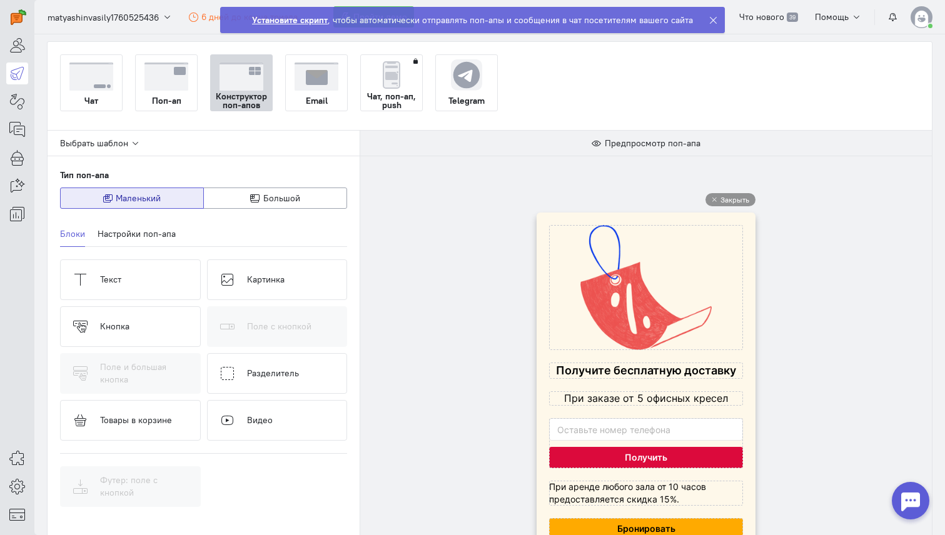
click at [541, 424] on div at bounding box center [645, 382] width 219 height 339
click at [549, 424] on cq-popup-input-with-big-button-block-preview at bounding box center [646, 443] width 194 height 50
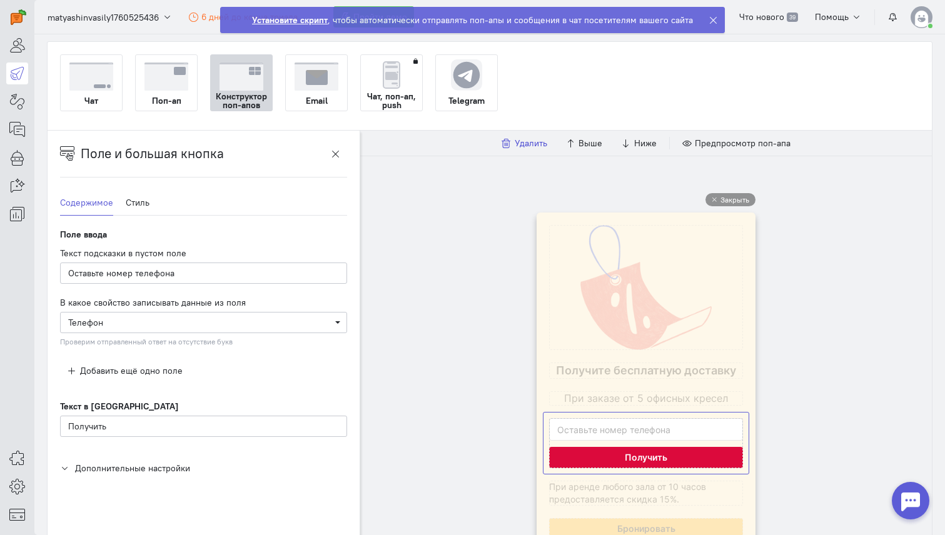
click at [525, 146] on span "Удалить" at bounding box center [530, 143] width 33 height 11
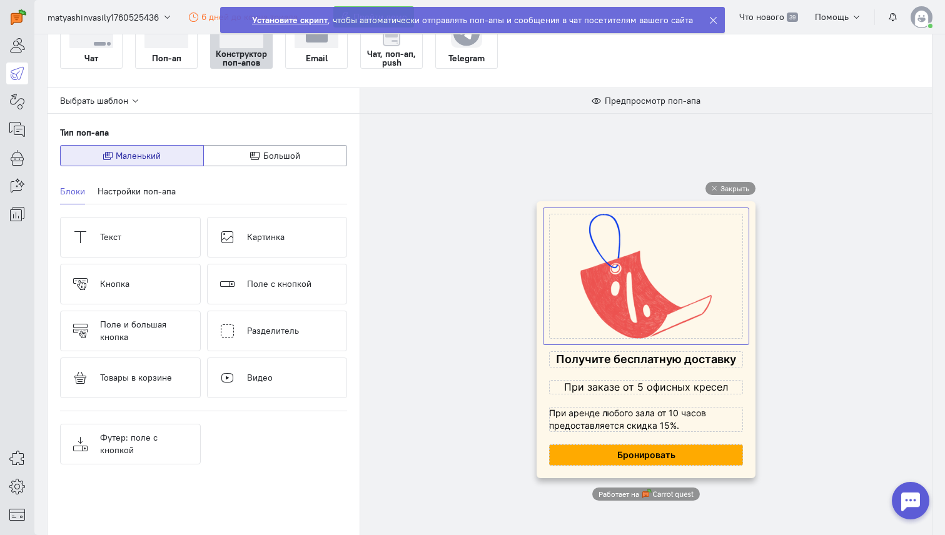
scroll to position [89, 0]
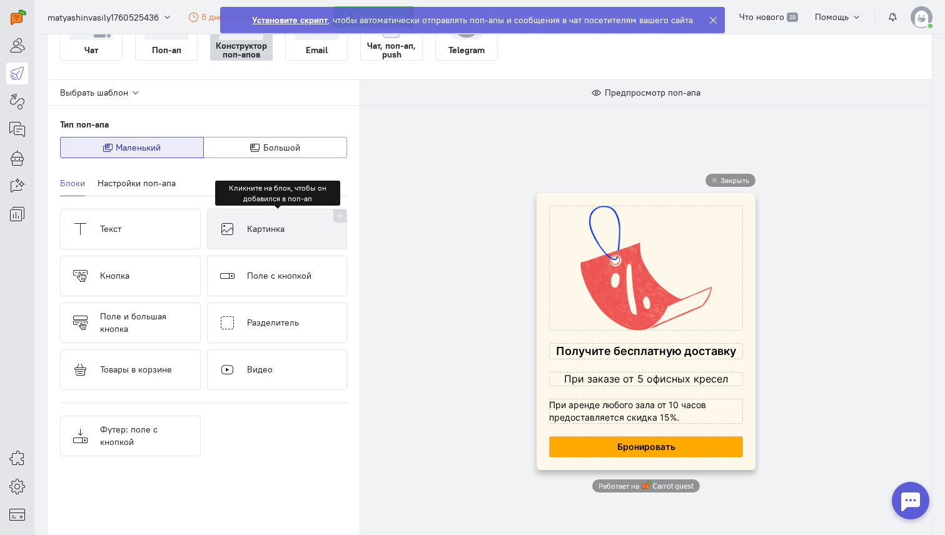
click at [261, 241] on button "Картинка" at bounding box center [277, 229] width 141 height 41
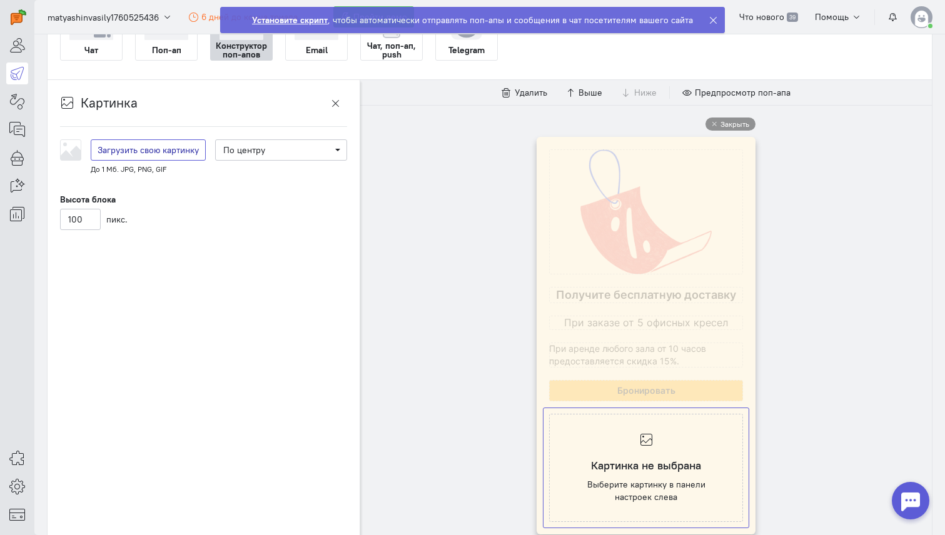
click at [168, 151] on span "Загрузить свою картинку" at bounding box center [148, 149] width 101 height 11
click at [0, 0] on input "Загрузить свою картинку" at bounding box center [0, 0] width 0 height 0
click at [139, 152] on span "Загрузить свою картинку" at bounding box center [148, 149] width 101 height 11
click at [0, 0] on input "Загрузить свою картинку" at bounding box center [0, 0] width 0 height 0
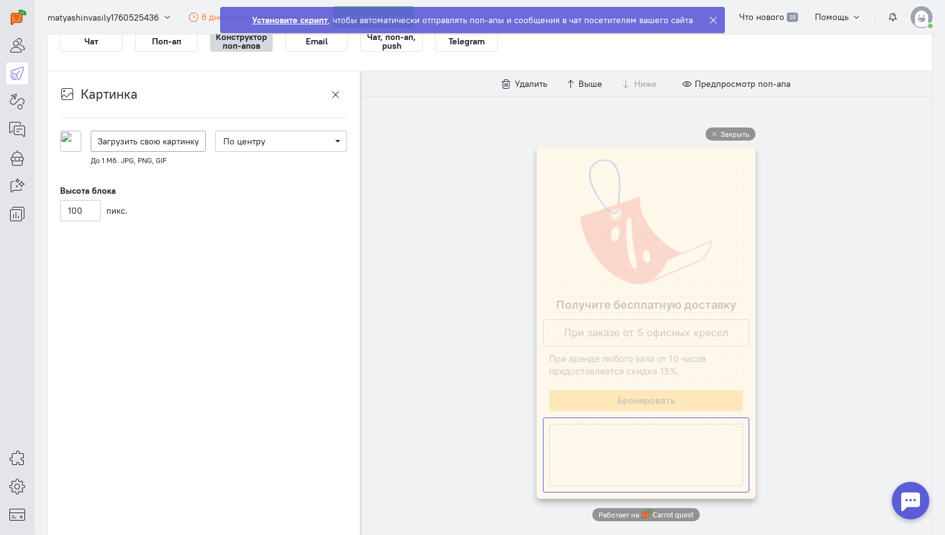
scroll to position [99, 0]
click at [624, 362] on cq-popup-text-block-preview at bounding box center [646, 363] width 194 height 25
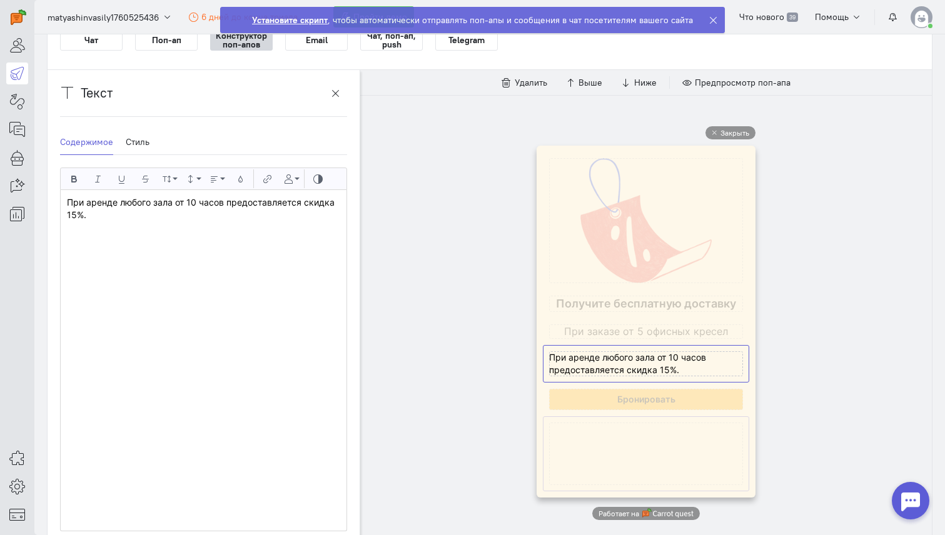
click at [627, 467] on cq-popup-image-block-preview at bounding box center [646, 454] width 194 height 63
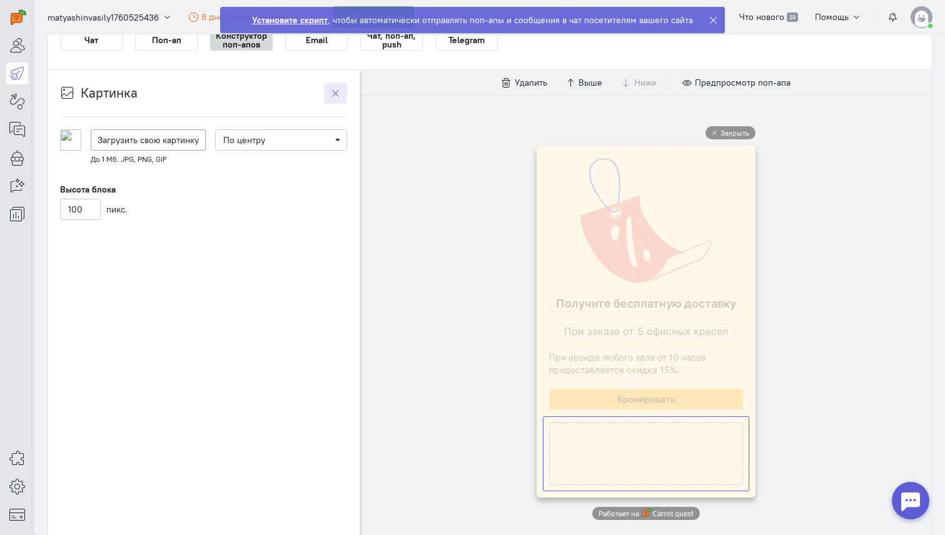
click at [342, 94] on button "button" at bounding box center [335, 93] width 23 height 21
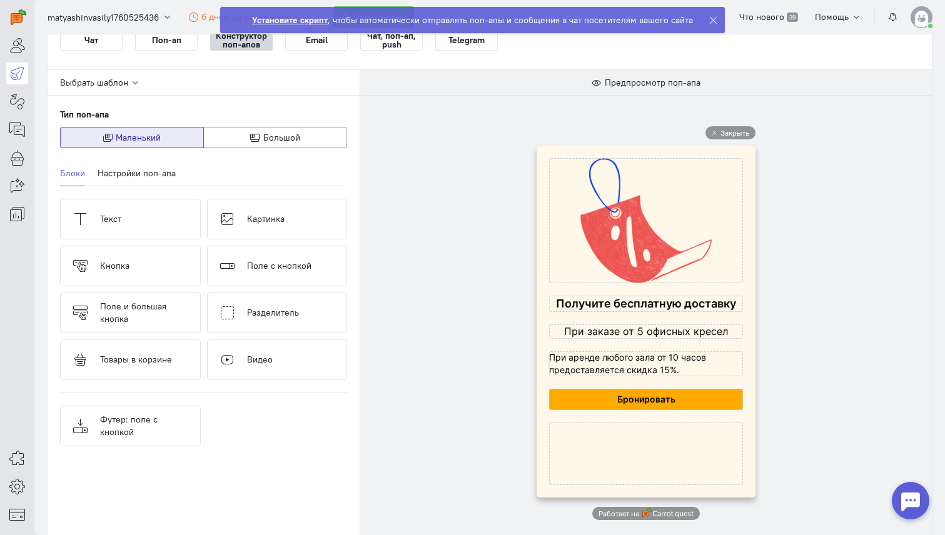
click at [540, 454] on div at bounding box center [645, 322] width 219 height 352
click at [553, 454] on cq-popup-image-block-preview at bounding box center [646, 454] width 194 height 63
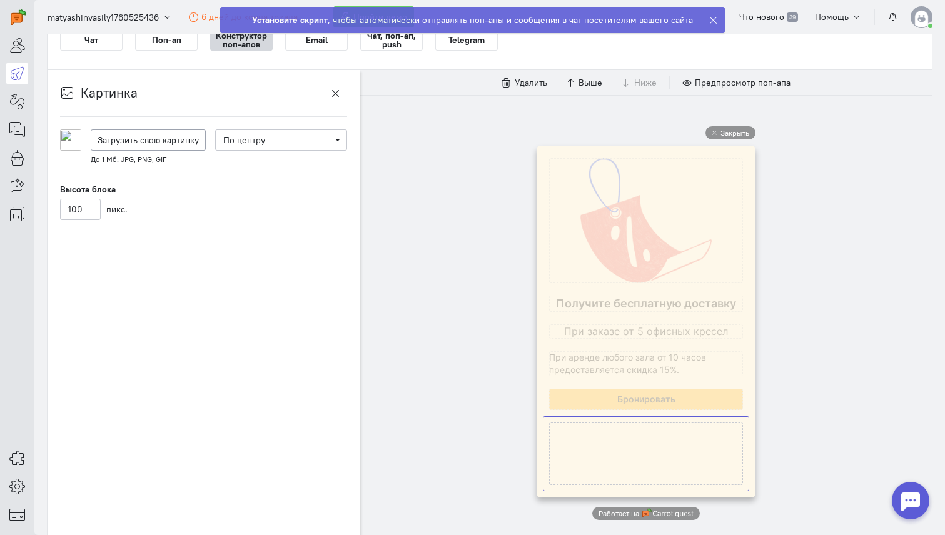
click at [501, 447] on div "Закрыть Работает на" at bounding box center [645, 323] width 571 height 456
click at [743, 426] on cq-popup-image-block-preview at bounding box center [646, 454] width 194 height 63
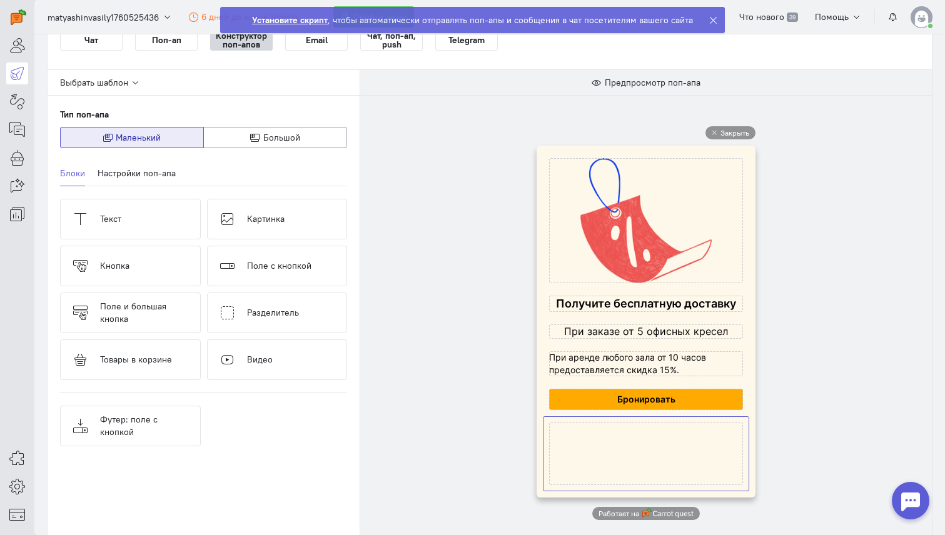
click at [742, 423] on cq-popup-image-block-preview at bounding box center [646, 454] width 194 height 63
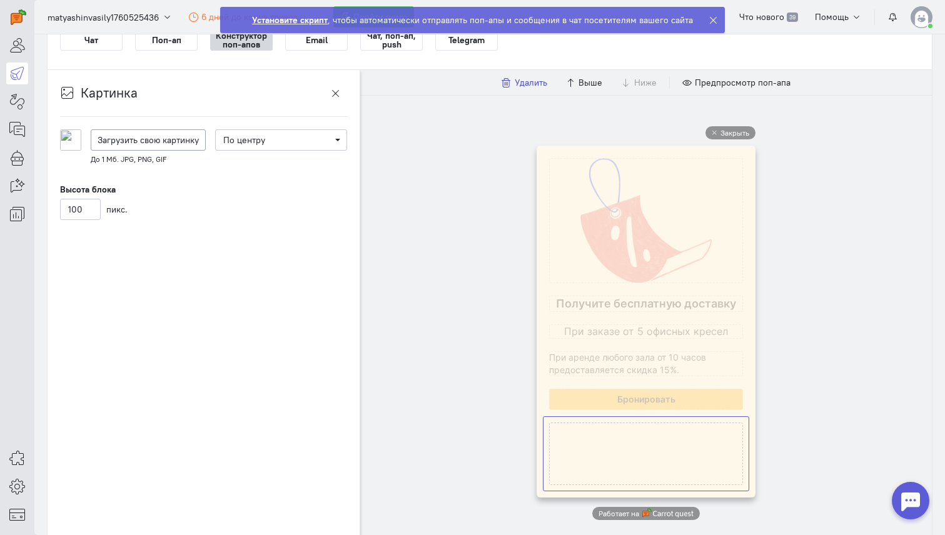
click at [523, 81] on span "Удалить" at bounding box center [530, 82] width 33 height 11
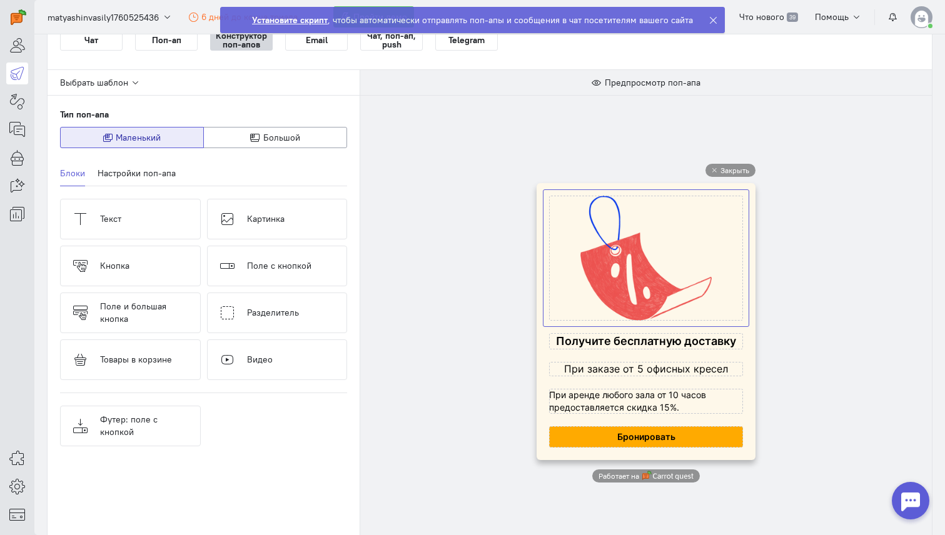
click at [637, 237] on cq-popup-image-block-preview at bounding box center [646, 258] width 194 height 125
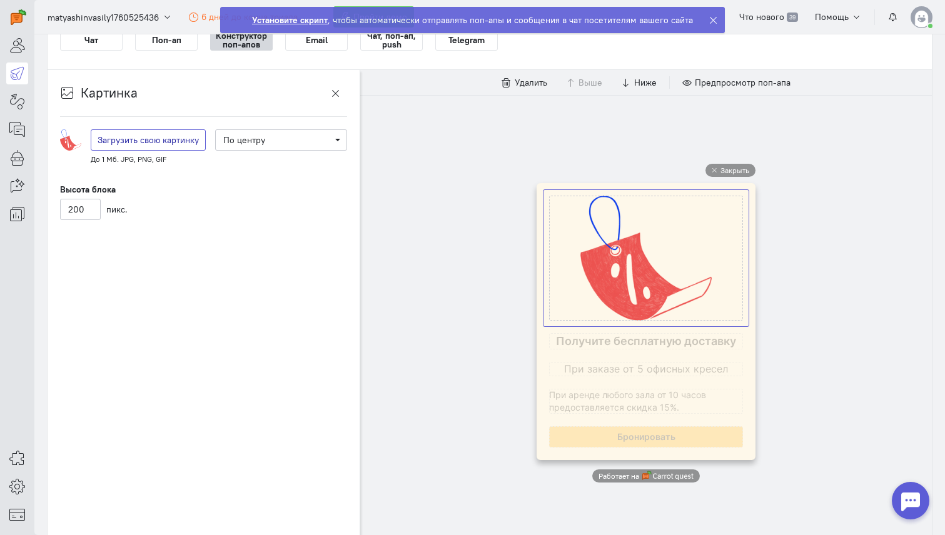
click at [179, 141] on span "Загрузить свою картинку" at bounding box center [148, 139] width 101 height 11
click at [0, 0] on input "Загрузить свою картинку" at bounding box center [0, 0] width 0 height 0
click at [691, 229] on cq-popup-image-block-preview at bounding box center [646, 258] width 194 height 125
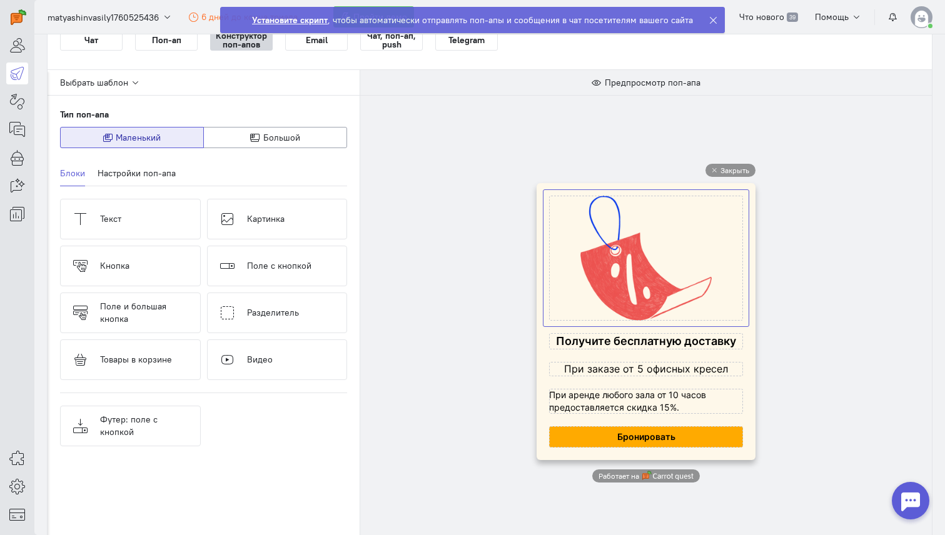
click at [691, 229] on cq-popup-image-block-preview at bounding box center [646, 258] width 194 height 125
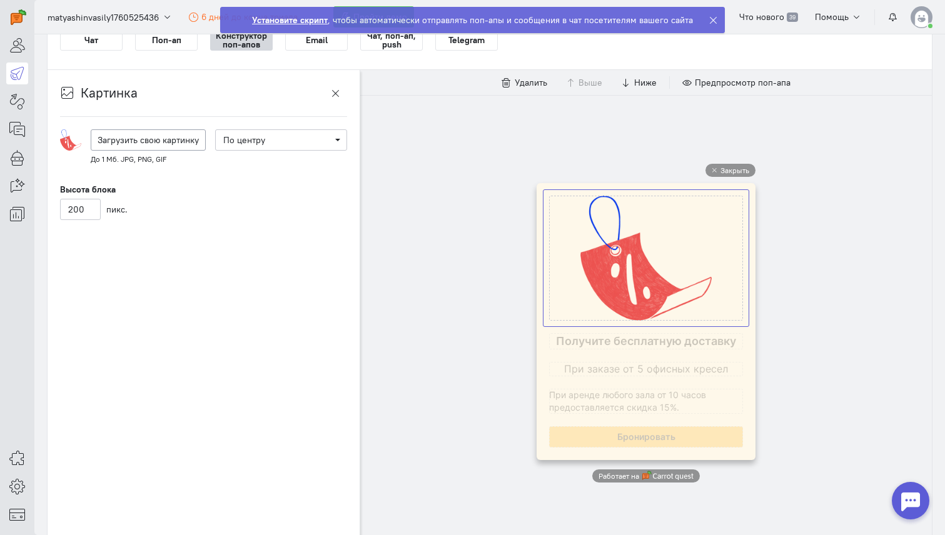
click at [691, 229] on cq-popup-image-block-preview at bounding box center [646, 258] width 194 height 125
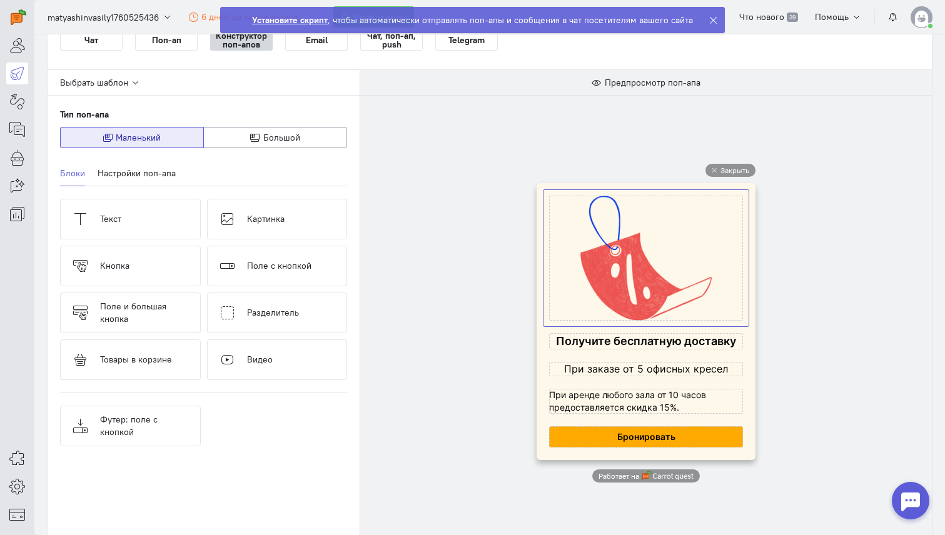
click at [626, 259] on cq-popup-image-block-preview at bounding box center [646, 258] width 194 height 125
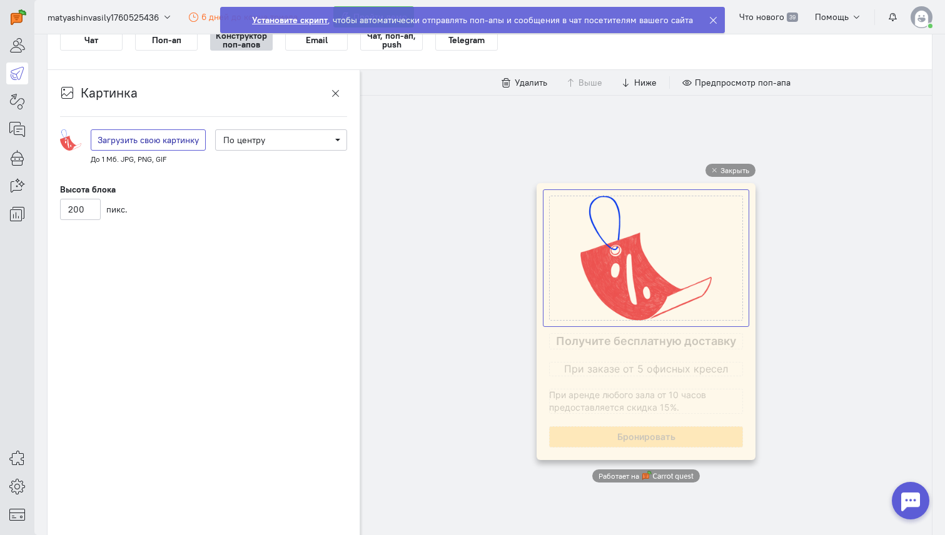
click at [133, 138] on span "Загрузить свою картинку" at bounding box center [148, 139] width 101 height 11
click at [0, 0] on input "Загрузить свою картинку" at bounding box center [0, 0] width 0 height 0
click at [162, 139] on span "Загрузить свою картинку" at bounding box center [148, 139] width 101 height 11
click at [0, 0] on input "Загрузить свою картинку" at bounding box center [0, 0] width 0 height 0
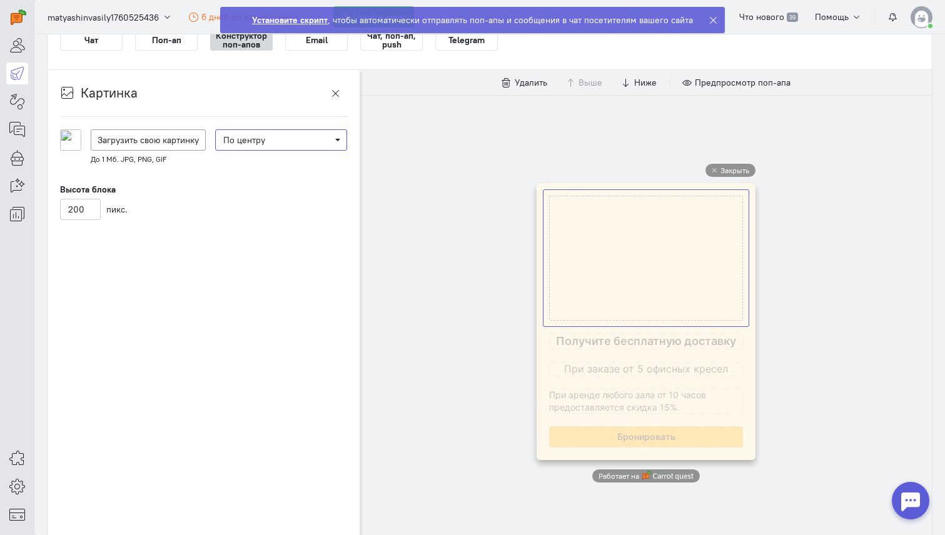
click at [314, 134] on span "По центру" at bounding box center [281, 140] width 116 height 13
click at [302, 182] on div "Заполнить" at bounding box center [280, 184] width 113 height 13
click at [314, 136] on span "Заполнить" at bounding box center [281, 140] width 116 height 13
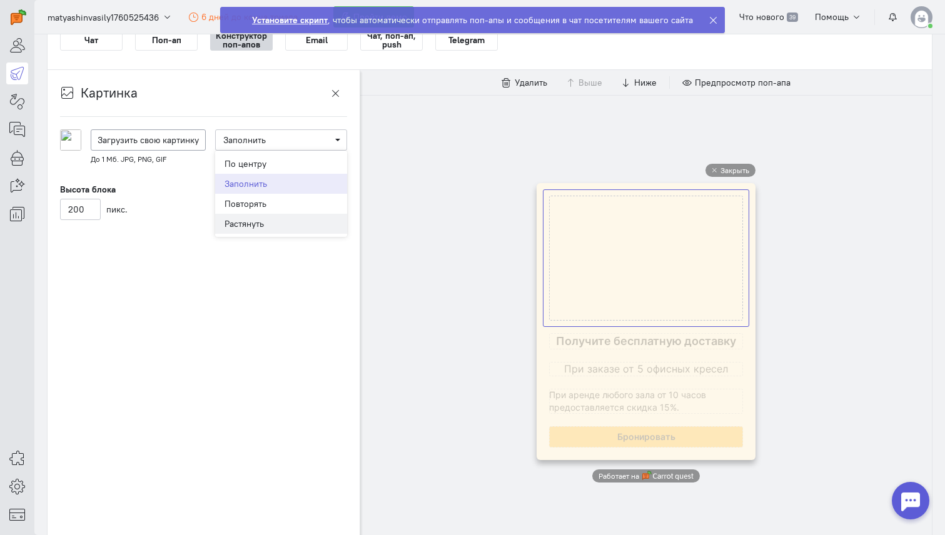
click at [304, 225] on div "Растянуть" at bounding box center [280, 224] width 113 height 13
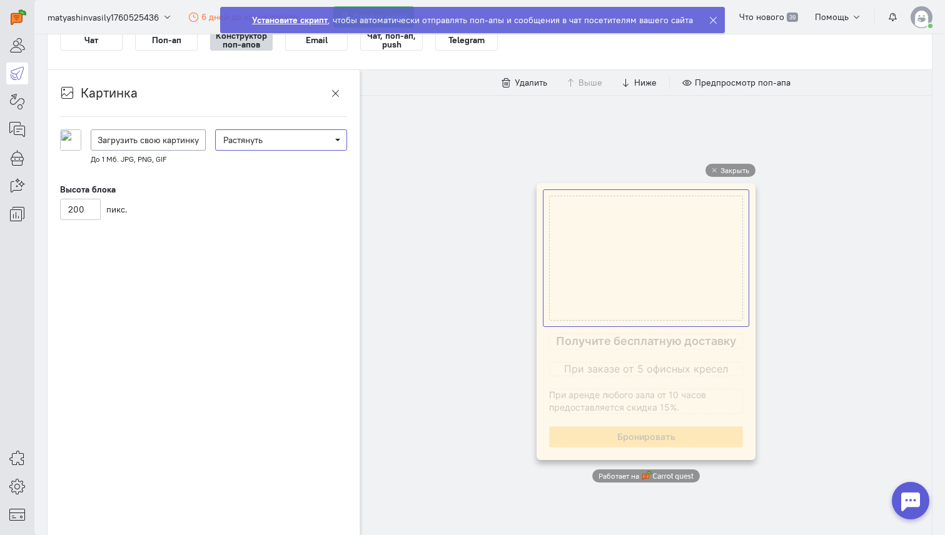
click at [310, 145] on span "Растянуть" at bounding box center [281, 140] width 116 height 13
click at [300, 191] on span "Заполнить" at bounding box center [281, 184] width 132 height 20
click at [313, 135] on span "Заполнить" at bounding box center [281, 140] width 116 height 13
click at [303, 201] on div "Повторять" at bounding box center [280, 204] width 113 height 13
click at [311, 137] on span "Повторять" at bounding box center [281, 140] width 116 height 13
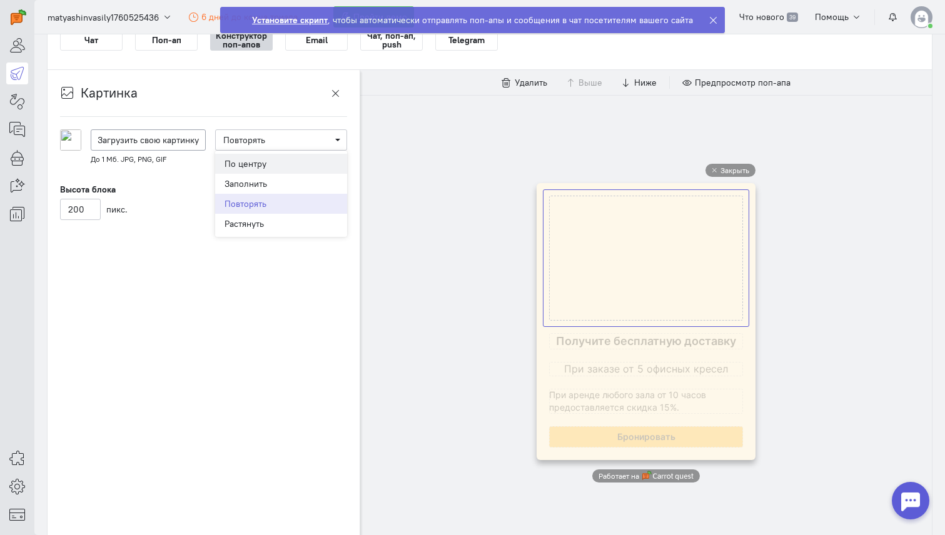
click at [309, 158] on div "По центру" at bounding box center [280, 164] width 113 height 13
click at [311, 141] on span "По центру" at bounding box center [281, 140] width 116 height 13
click at [299, 223] on div "Растянуть" at bounding box center [280, 224] width 113 height 13
click at [306, 146] on span "popupImageBlockSettings.imageBlockSettingsForm.backgroundPositionSelect.placeho…" at bounding box center [281, 139] width 132 height 21
click at [306, 178] on div "Заполнить" at bounding box center [280, 184] width 113 height 13
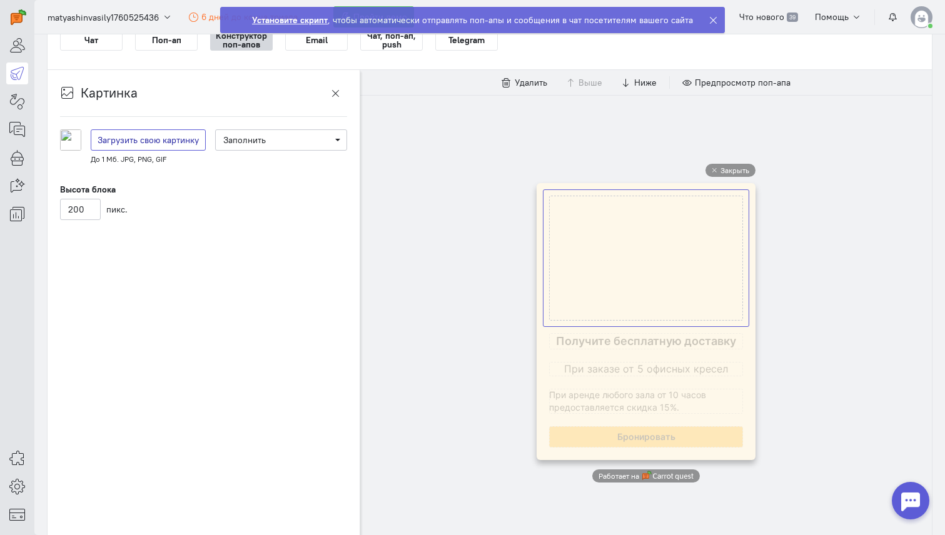
click at [139, 135] on span "Загрузить свою картинку" at bounding box center [148, 139] width 101 height 11
click at [0, 0] on input "Загрузить свою картинку" at bounding box center [0, 0] width 0 height 0
click at [436, 216] on div "Закрыть Работает на" at bounding box center [645, 323] width 571 height 456
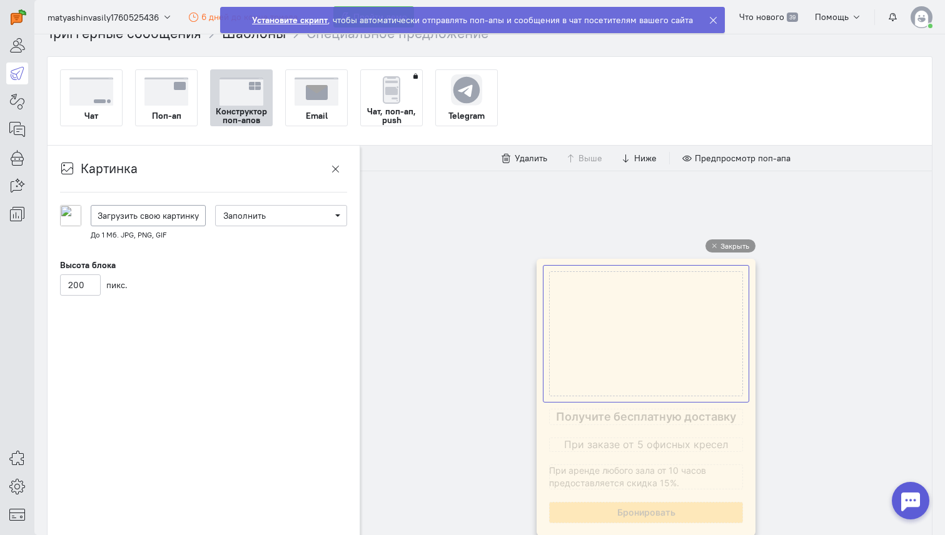
scroll to position [12, 0]
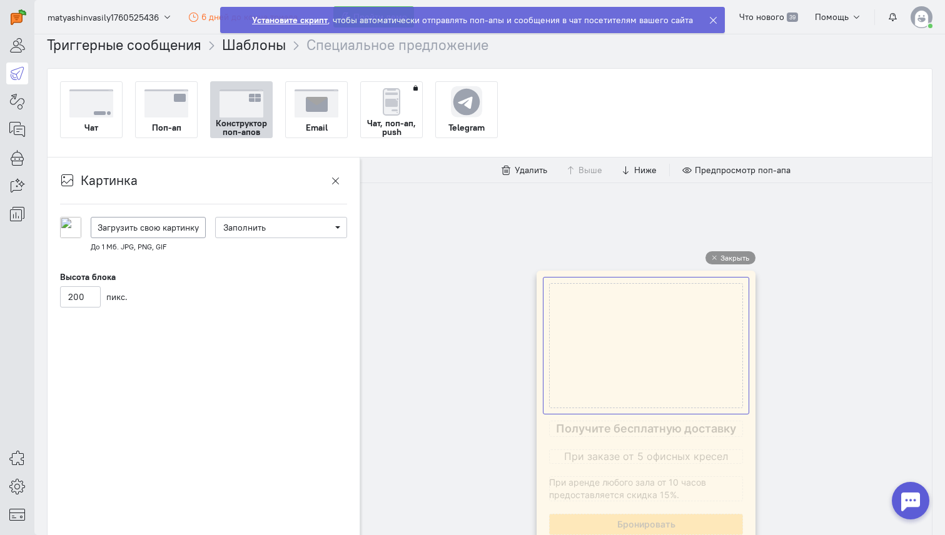
click at [480, 222] on div "Закрыть Работает на" at bounding box center [645, 411] width 571 height 456
click at [339, 178] on icon "button" at bounding box center [335, 180] width 9 height 9
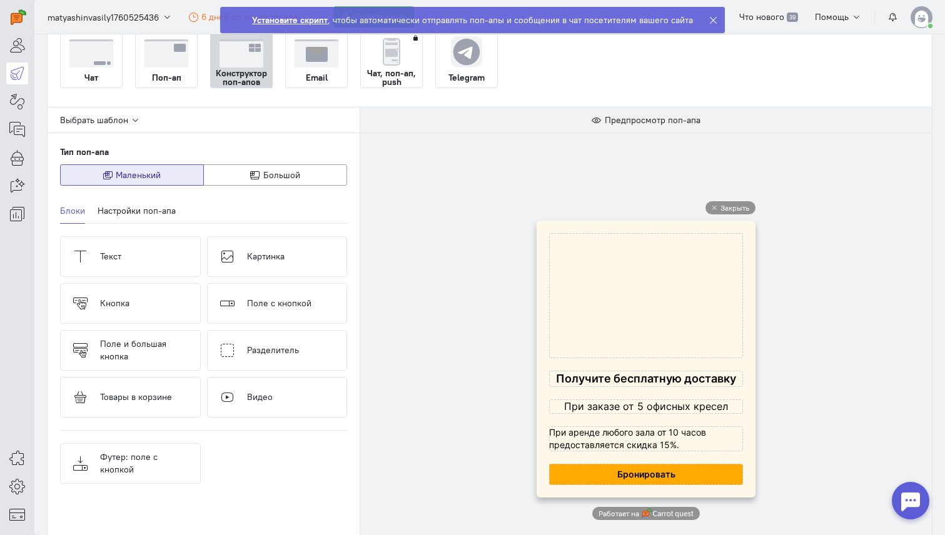
scroll to position [109, 0]
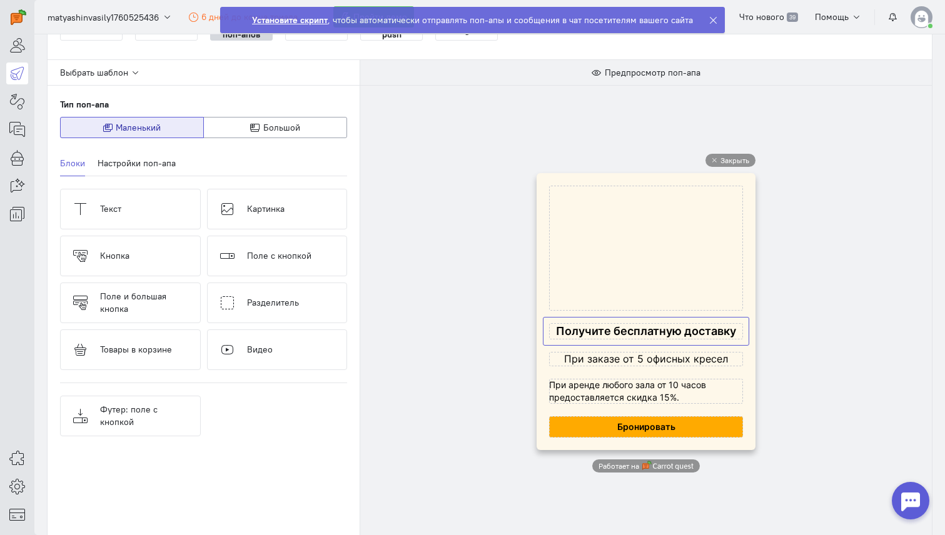
click at [628, 332] on cq-popup-text-block-preview at bounding box center [646, 331] width 194 height 16
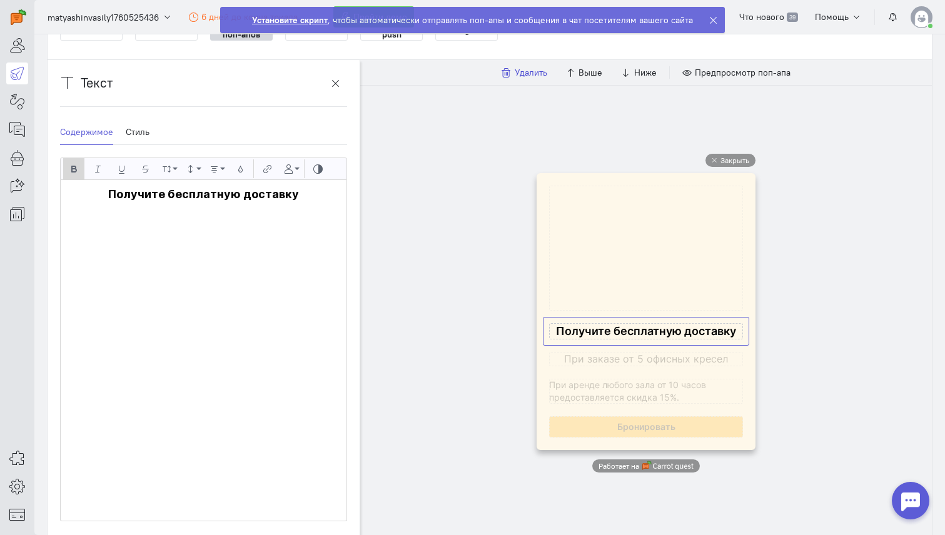
click at [522, 72] on span "Удалить" at bounding box center [530, 72] width 33 height 11
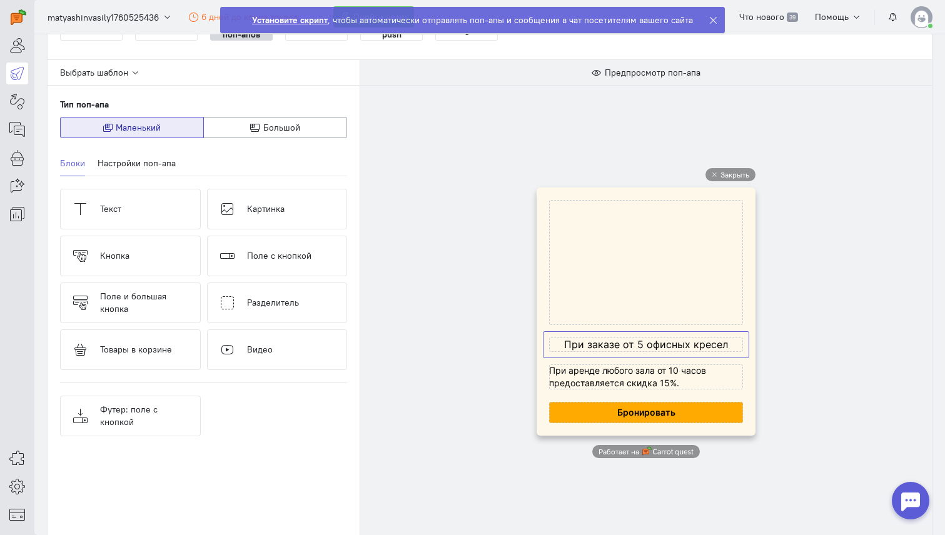
click at [656, 345] on cq-popup-text-block-preview at bounding box center [646, 345] width 194 height 14
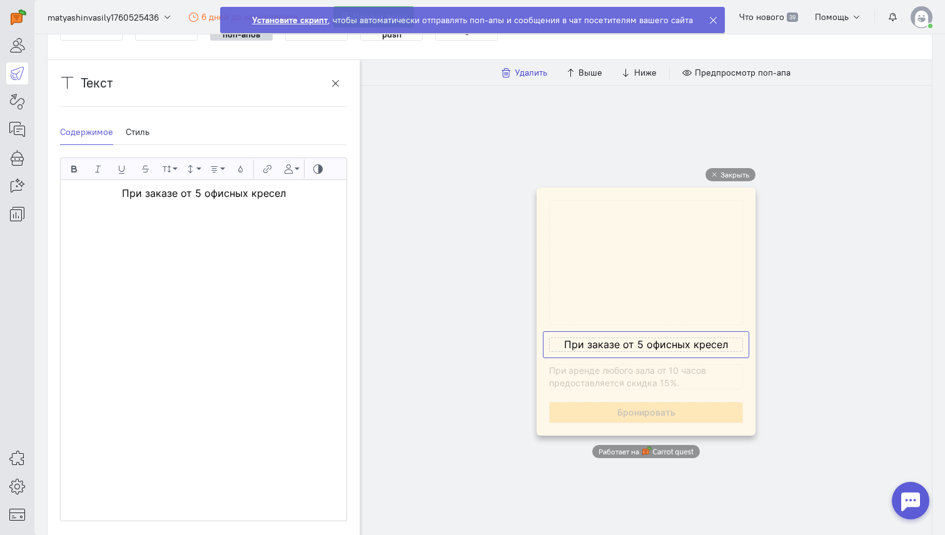
click at [526, 75] on span "Удалить" at bounding box center [530, 72] width 33 height 11
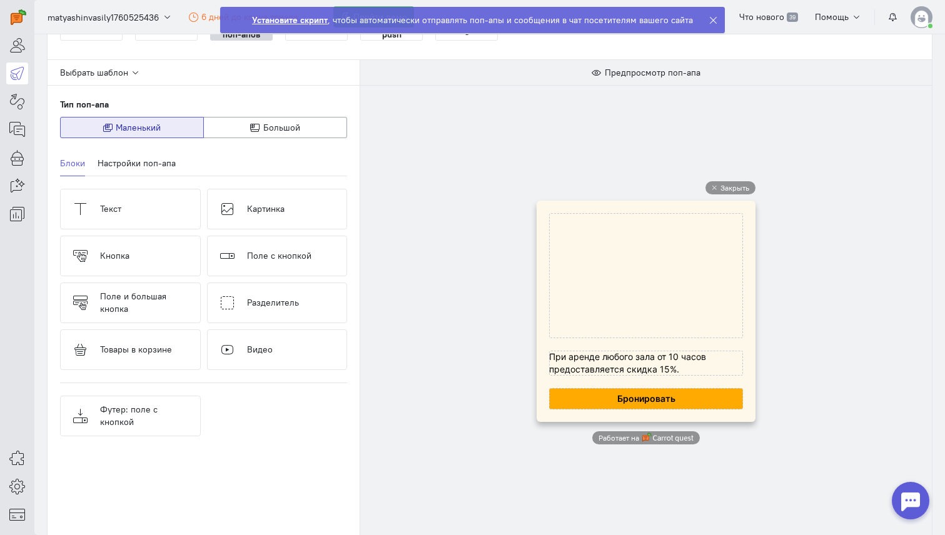
click at [786, 368] on div "Закрыть Работает на" at bounding box center [645, 313] width 571 height 456
click at [663, 366] on cq-popup-text-block-preview at bounding box center [646, 363] width 194 height 25
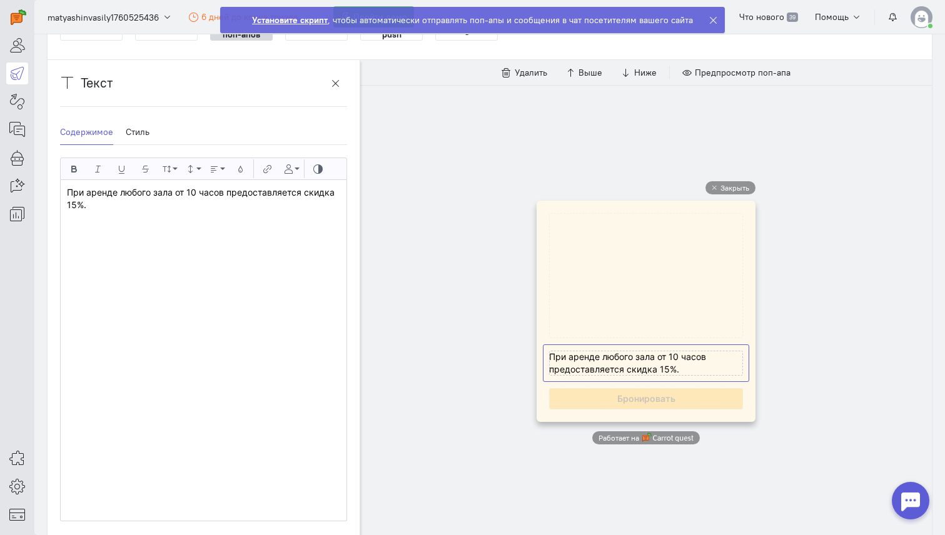
click at [199, 191] on p "При аренде любого зала от 10 часов предоставляется скидка 15%." at bounding box center [203, 198] width 273 height 25
click at [74, 204] on p "При аренде любого зала через сайт предоставляется скидка 15%." at bounding box center [203, 198] width 273 height 25
click at [390, 256] on div "Закрыть Работает на" at bounding box center [645, 313] width 571 height 456
click at [436, 139] on div "Закрыть Работает на" at bounding box center [645, 313] width 571 height 456
click at [429, 129] on div "Закрыть Работает на" at bounding box center [645, 313] width 571 height 456
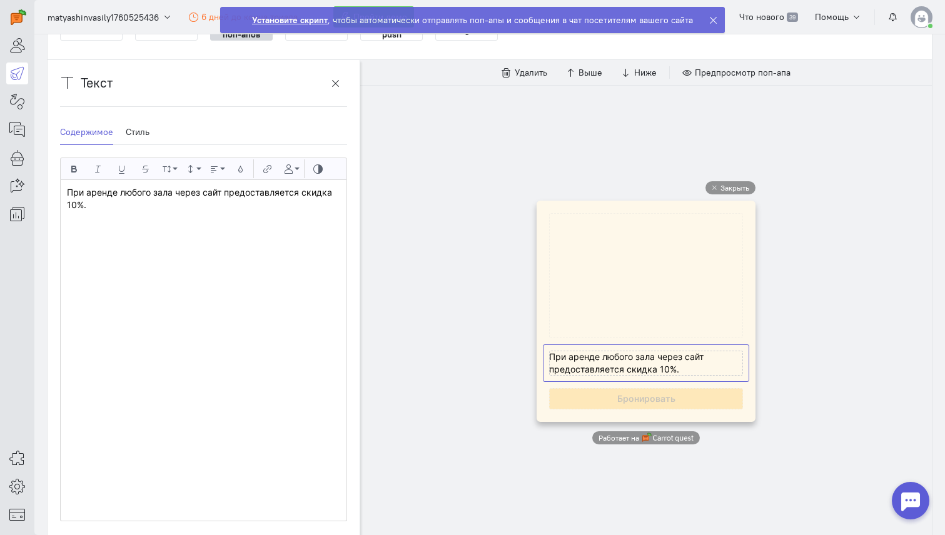
click at [441, 118] on div "Закрыть Работает на" at bounding box center [645, 313] width 571 height 456
click at [336, 79] on icon "button" at bounding box center [335, 83] width 9 height 9
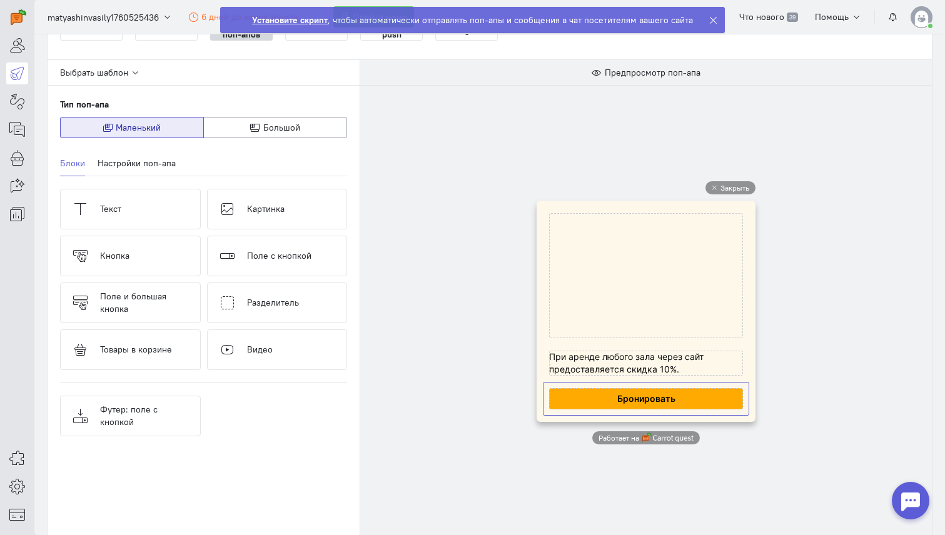
click at [686, 393] on cq-popup-button-block-preview at bounding box center [646, 398] width 194 height 21
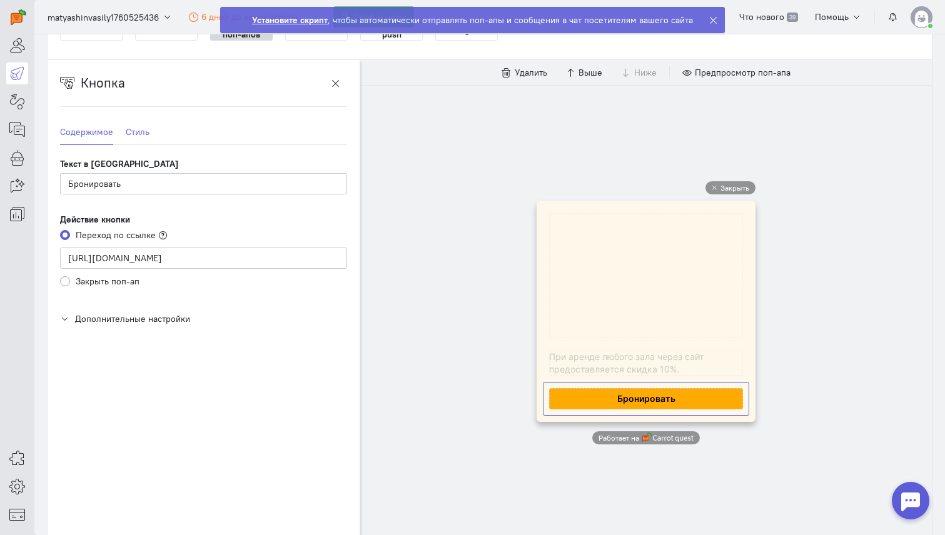
click at [147, 134] on link "Стиль" at bounding box center [138, 132] width 24 height 26
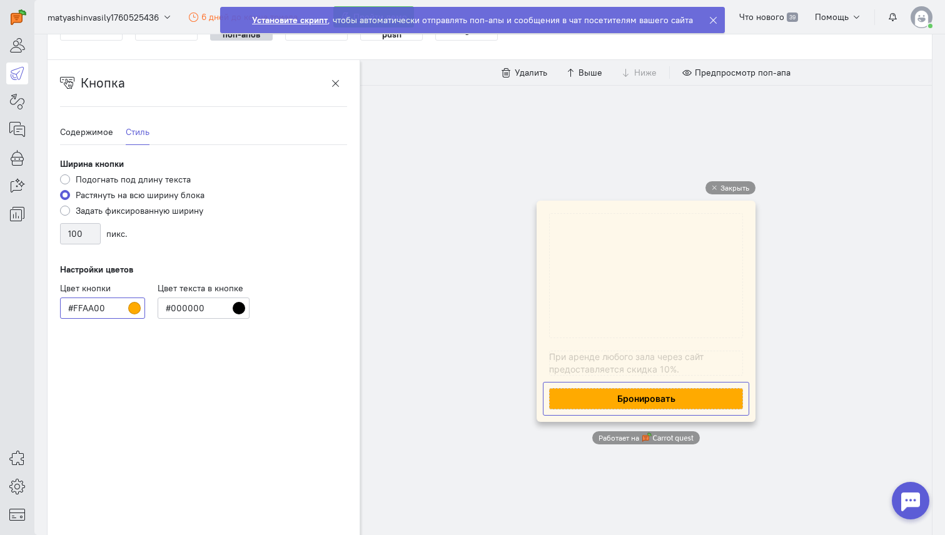
click at [135, 313] on input "#FFAA00" at bounding box center [102, 308] width 85 height 21
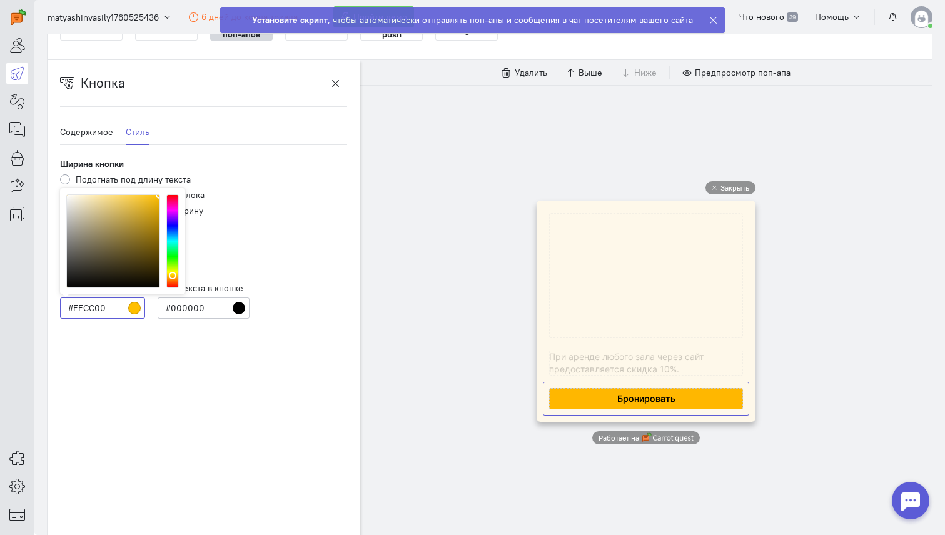
click at [172, 274] on div at bounding box center [173, 276] width 8 height 8
drag, startPoint x: 158, startPoint y: 196, endPoint x: 149, endPoint y: 197, distance: 9.4
click at [149, 197] on div at bounding box center [148, 197] width 5 height 5
type input "#F7C911"
click at [153, 196] on div at bounding box center [151, 197] width 5 height 5
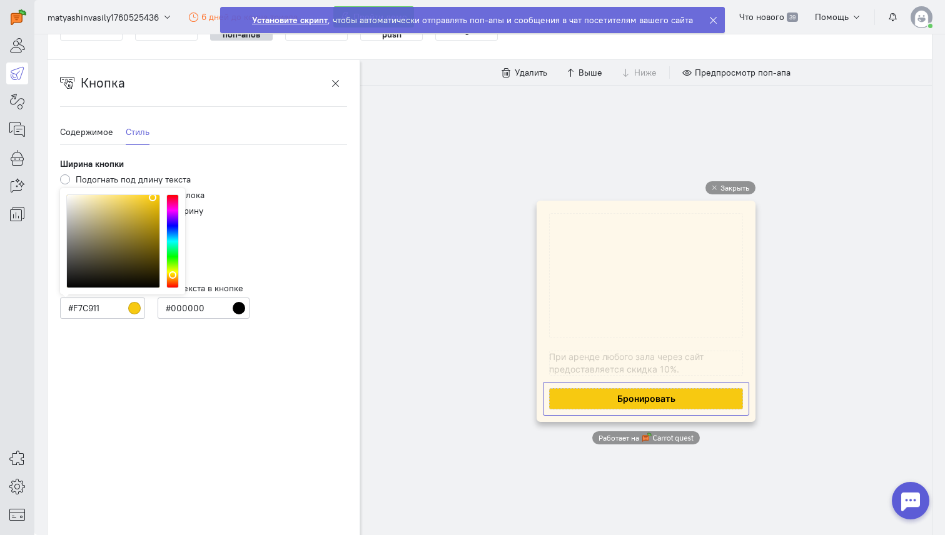
click at [451, 209] on div "Закрыть Работает на" at bounding box center [645, 313] width 571 height 456
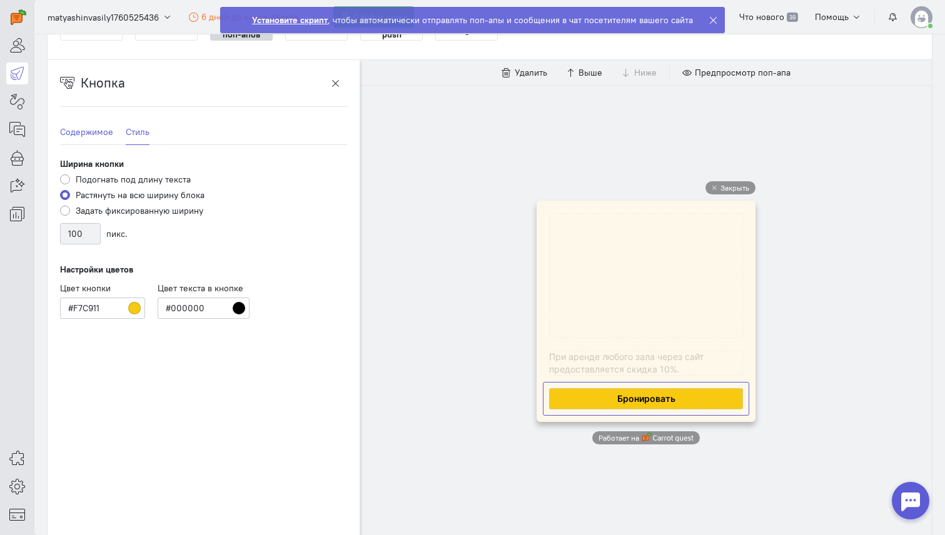
click at [101, 138] on link "Содержимое" at bounding box center [86, 132] width 53 height 26
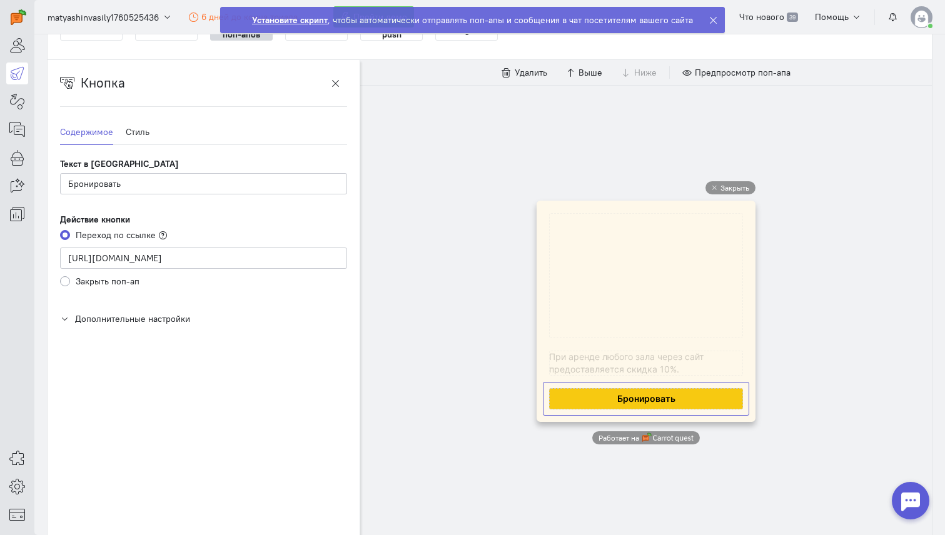
click at [461, 238] on div "Закрыть Работает на" at bounding box center [645, 313] width 571 height 456
click at [452, 166] on div "Закрыть Работает на" at bounding box center [645, 313] width 571 height 456
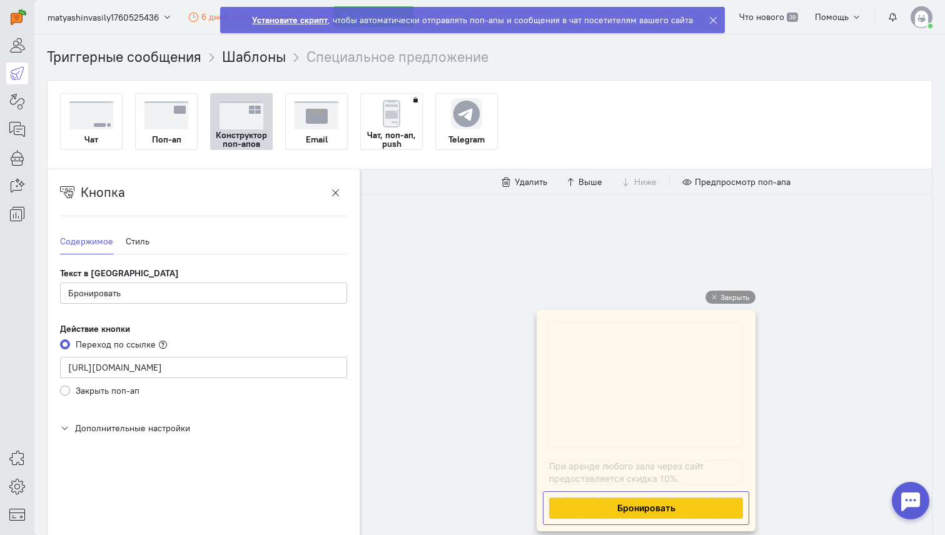
click at [474, 284] on div "Закрыть Работает на" at bounding box center [645, 422] width 571 height 456
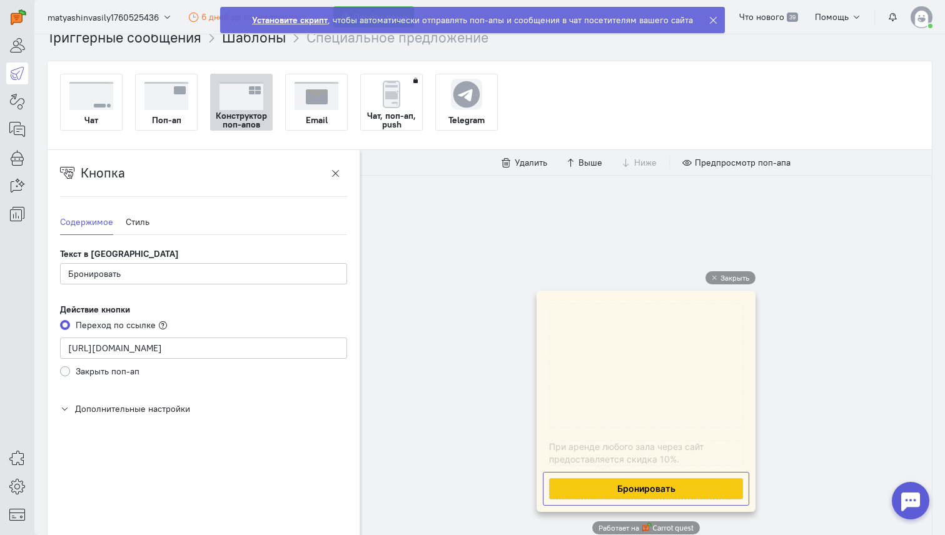
click at [422, 365] on div "Закрыть Работает на" at bounding box center [645, 403] width 571 height 456
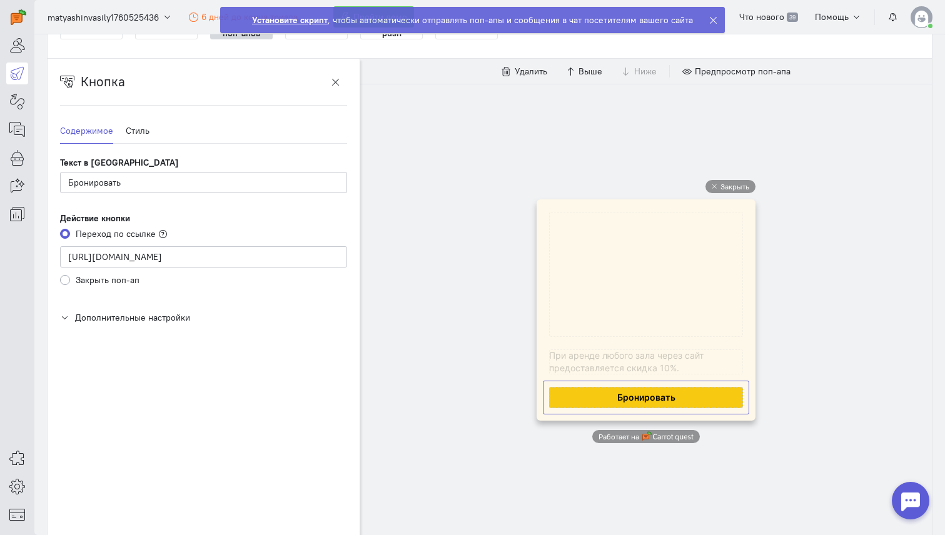
scroll to position [116, 0]
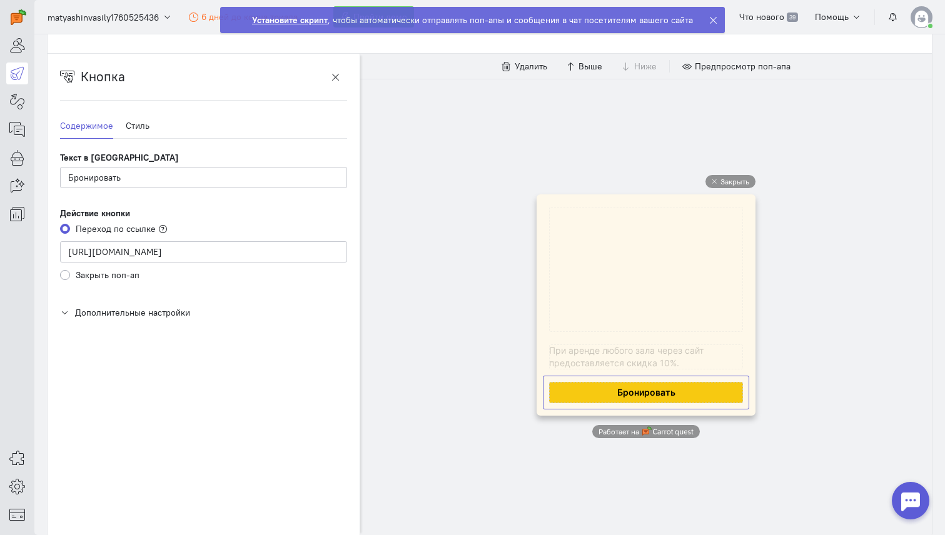
click at [425, 202] on div "Закрыть Работает на" at bounding box center [645, 307] width 571 height 456
click at [342, 80] on button "button" at bounding box center [335, 76] width 23 height 21
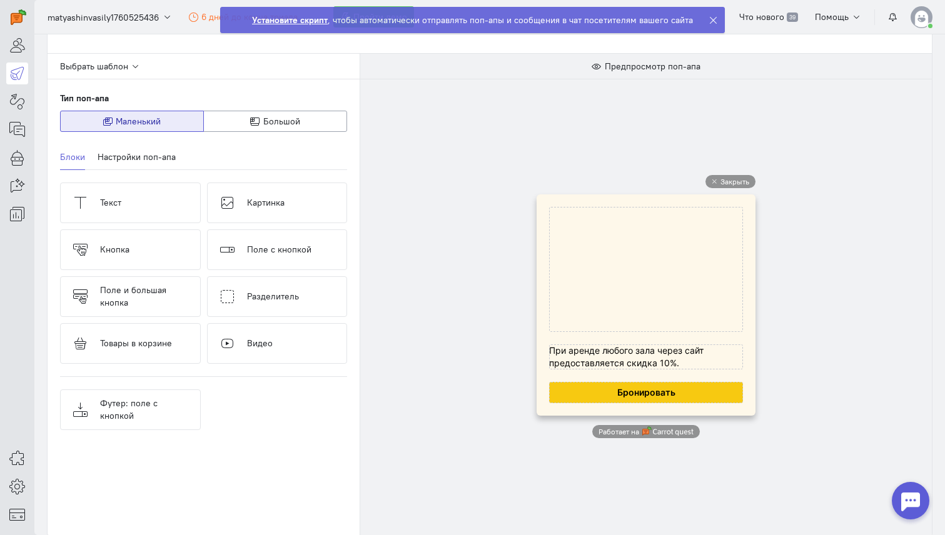
click at [494, 316] on div "Закрыть Работает на" at bounding box center [645, 307] width 571 height 456
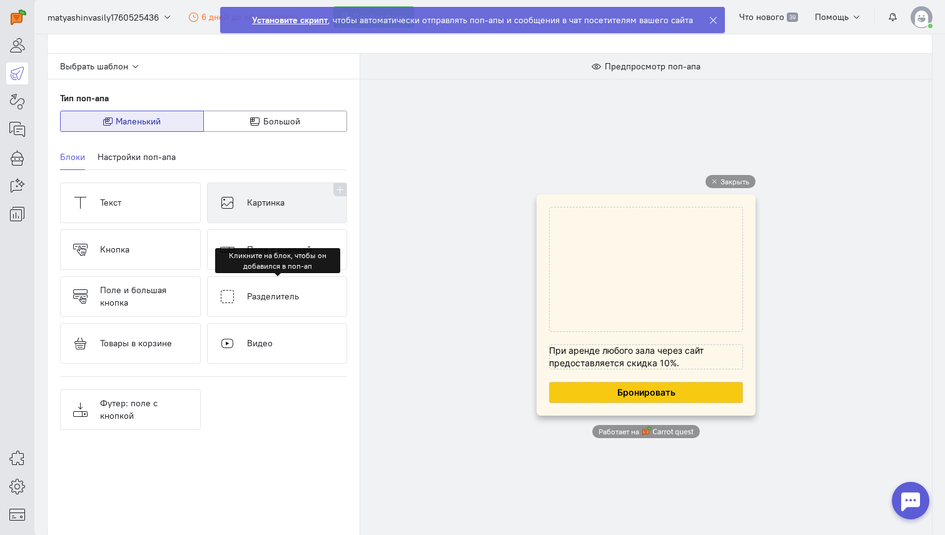
scroll to position [245, 0]
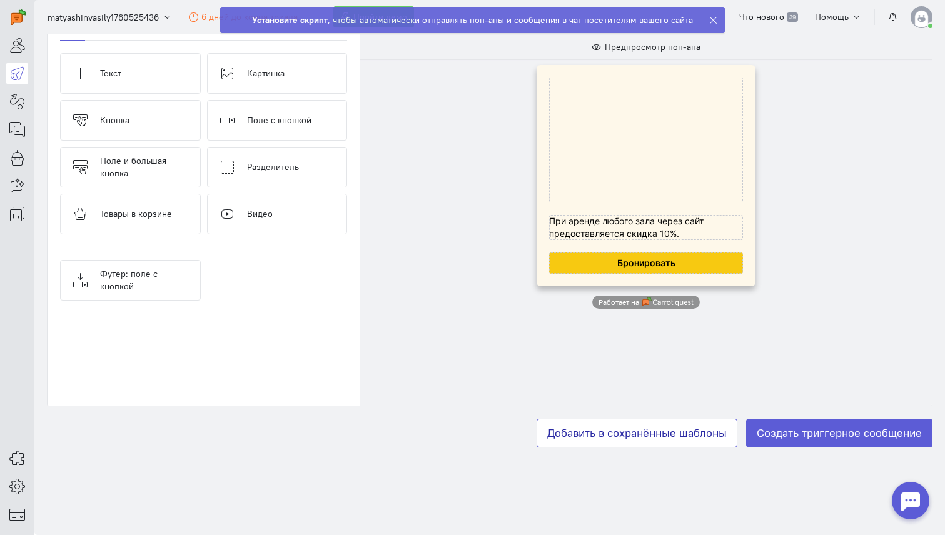
click at [671, 438] on button "Добавить в сохранённые шаблоны" at bounding box center [636, 433] width 201 height 29
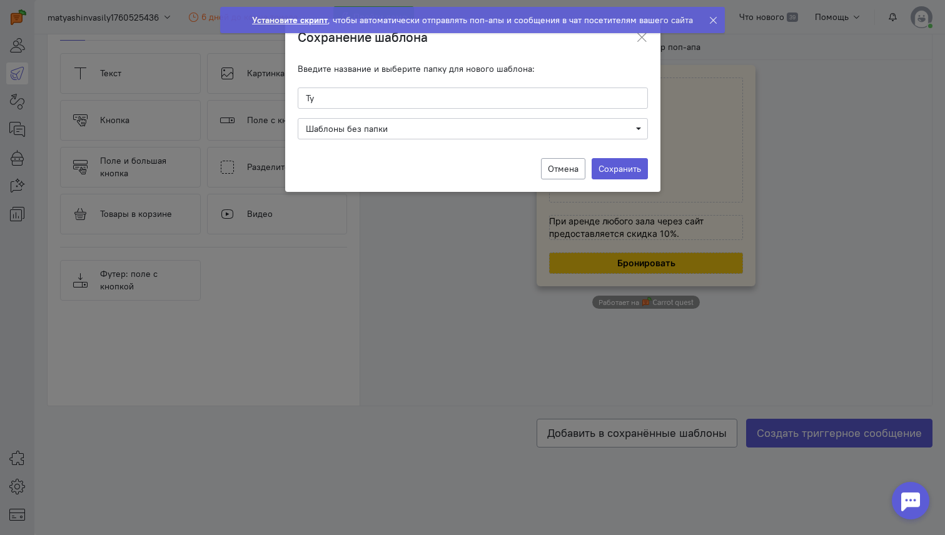
type input "Т"
type input "New"
click at [627, 171] on label "Сохранить" at bounding box center [619, 168] width 56 height 21
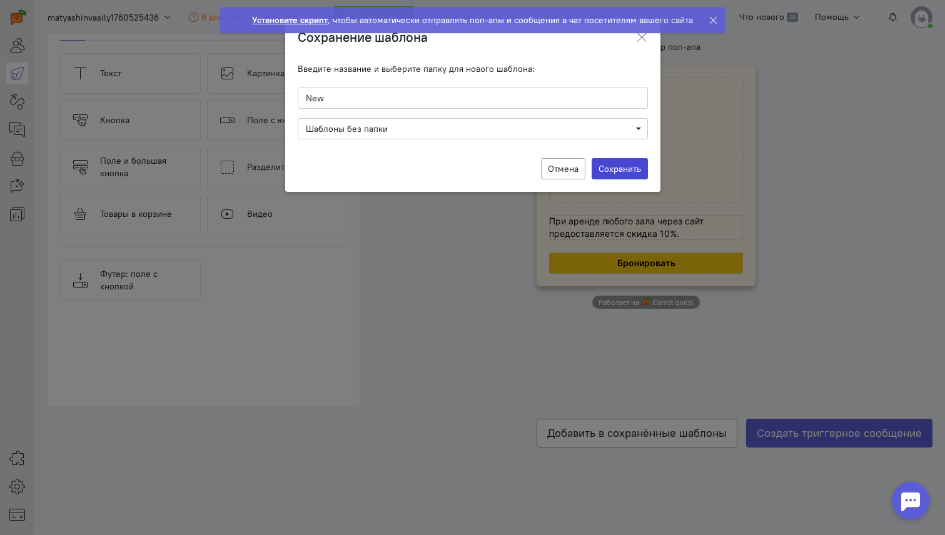
click at [0, 0] on input "Сохранить" at bounding box center [0, 0] width 0 height 0
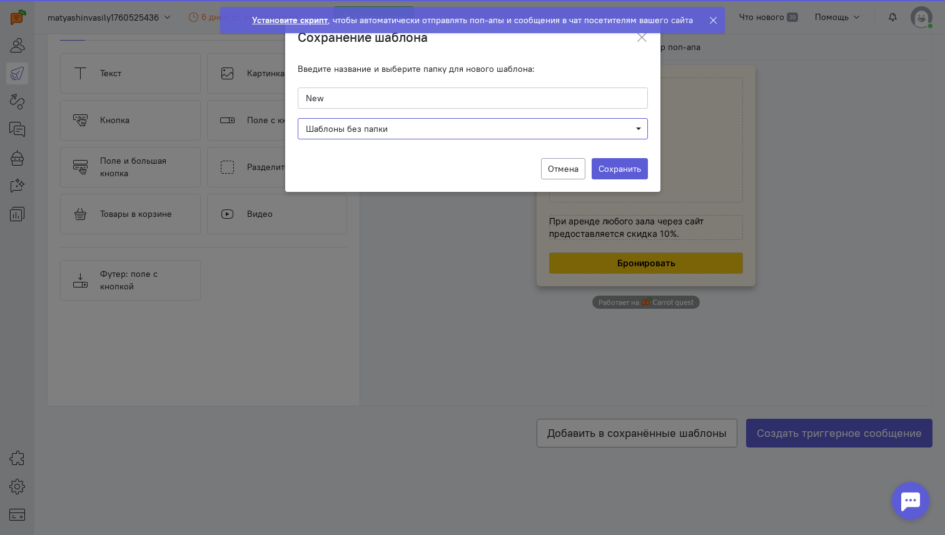
click at [471, 126] on span "Шаблоны без папки" at bounding box center [473, 129] width 334 height 13
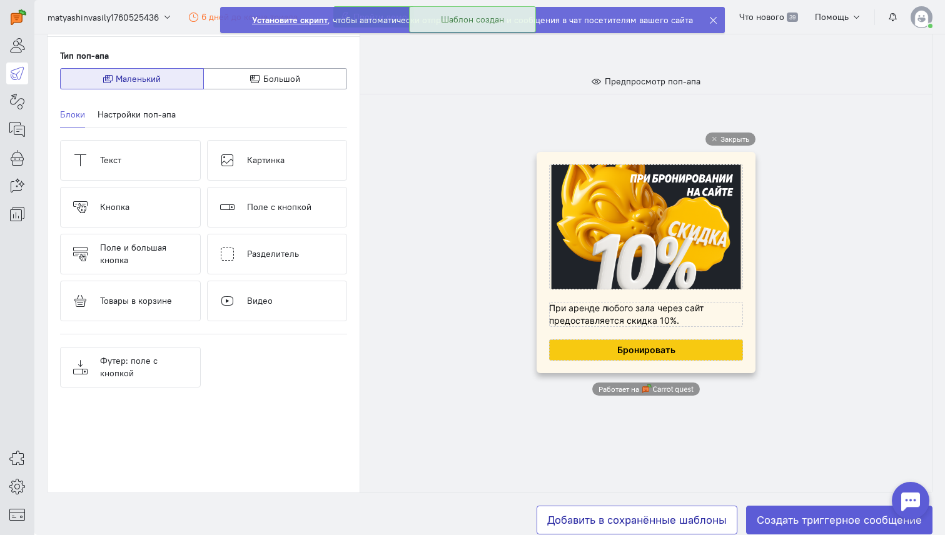
scroll to position [119, 0]
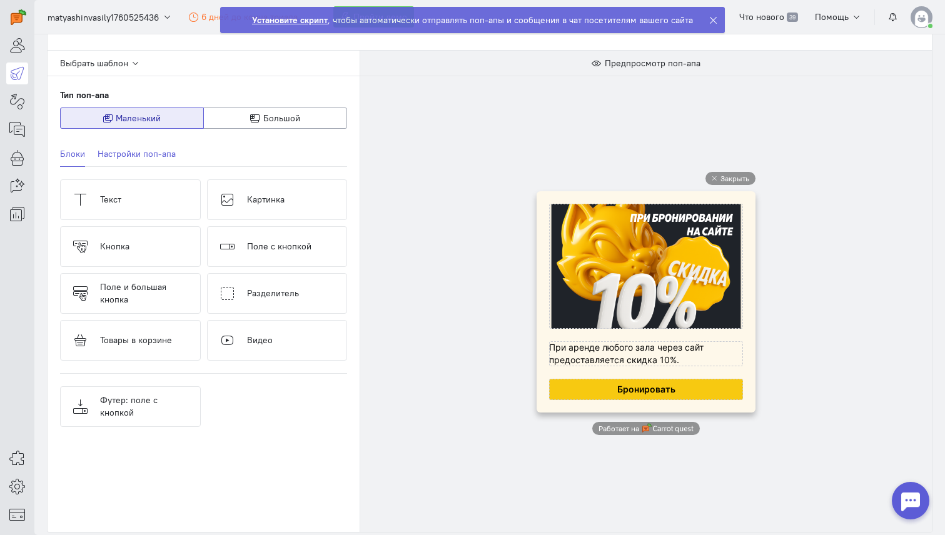
click at [129, 166] on link "Настройки поп-апа" at bounding box center [137, 154] width 78 height 26
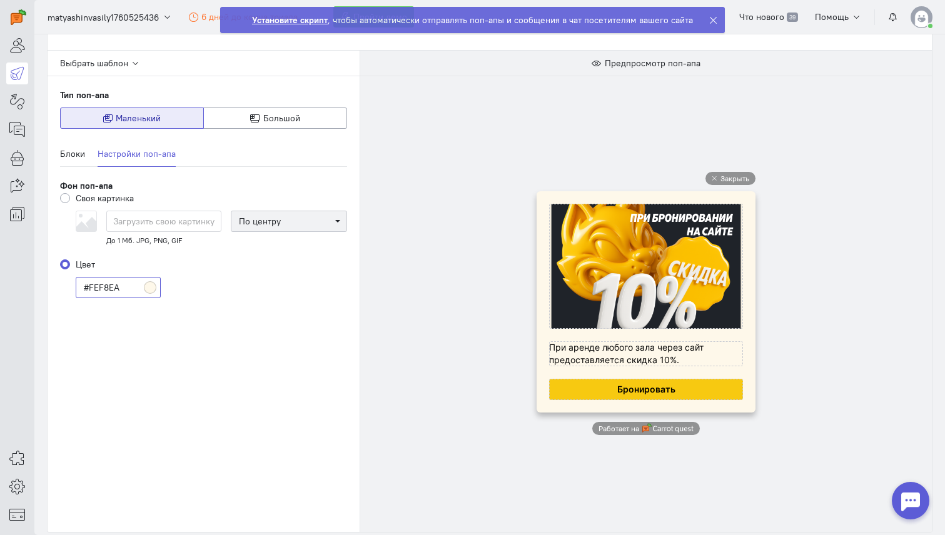
click at [148, 289] on input "#FEF8EA" at bounding box center [118, 287] width 85 height 21
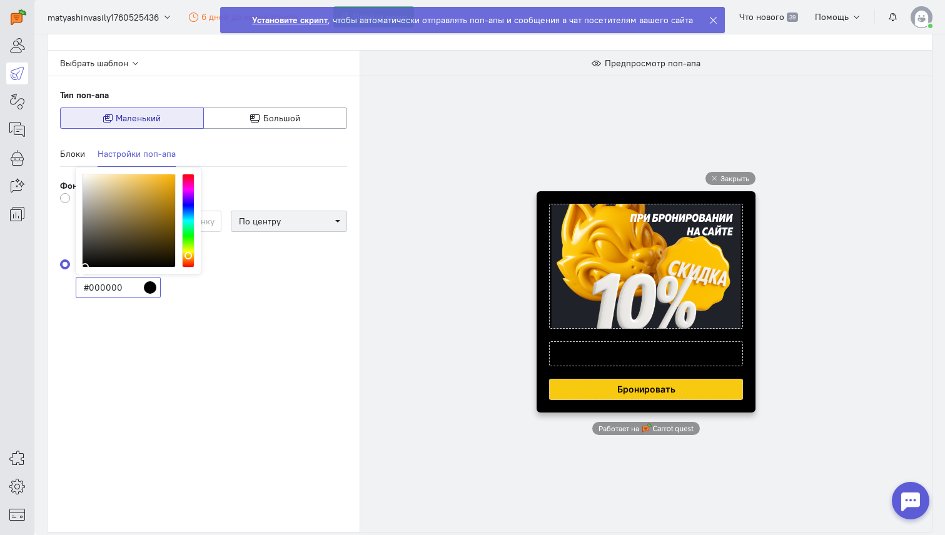
drag, startPoint x: 104, startPoint y: 259, endPoint x: 85, endPoint y: 268, distance: 20.7
click at [85, 268] on div "# 000000 R 0 G 0 B 0 H 42 S 3 B 0 OK" at bounding box center [138, 221] width 125 height 106
drag, startPoint x: 101, startPoint y: 179, endPoint x: 89, endPoint y: 269, distance: 91.5
click at [89, 269] on div "# 000000 R 0 G 0 B 0 H 42 S 7 B 0 OK" at bounding box center [138, 221] width 125 height 106
drag, startPoint x: 121, startPoint y: 288, endPoint x: 90, endPoint y: 288, distance: 31.3
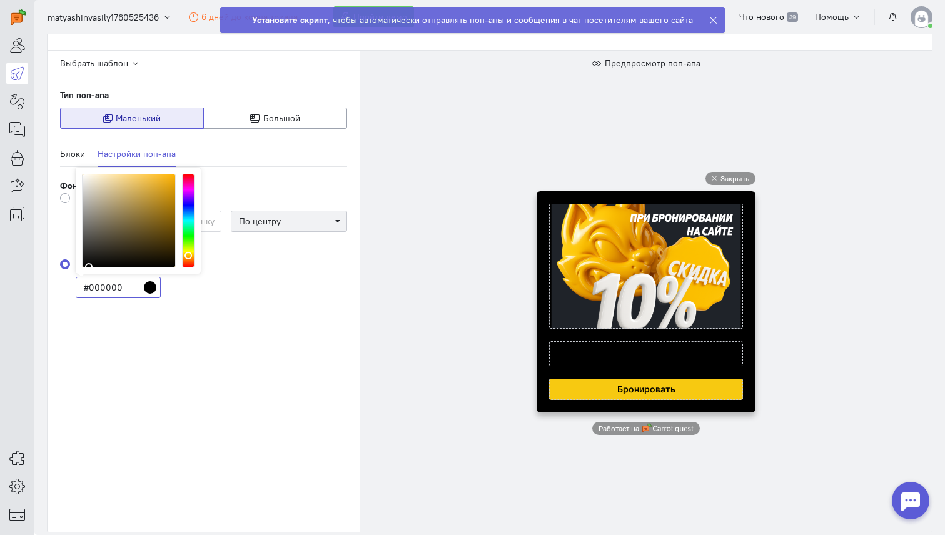
click at [90, 288] on input "#000000" at bounding box center [118, 287] width 85 height 21
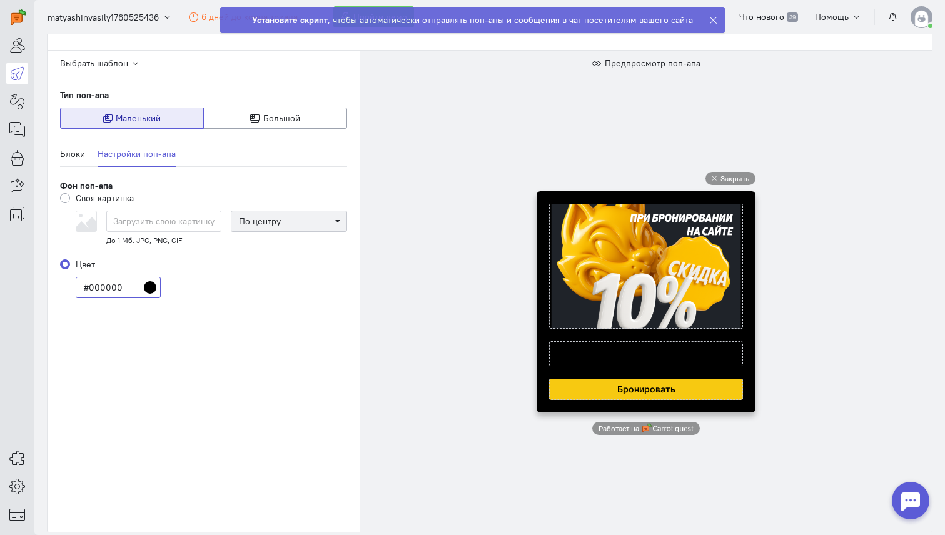
paste input "1F2329"
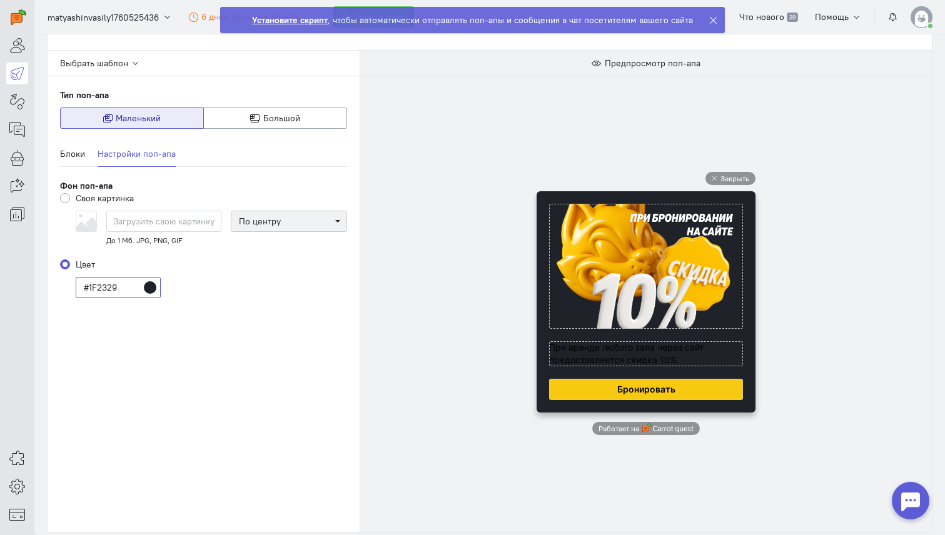
type input "#1F2329"
click at [304, 314] on div "Блоки Настройки поп-апа Текст Картинка [GEOGRAPHIC_DATA] Поле с кнопкой Поле и …" at bounding box center [204, 229] width 312 height 201
click at [396, 292] on div "Закрыть Работает на" at bounding box center [645, 304] width 571 height 456
click at [235, 293] on div "#1F2329" at bounding box center [204, 287] width 312 height 21
click at [399, 123] on div "Закрыть Работает на" at bounding box center [645, 304] width 571 height 456
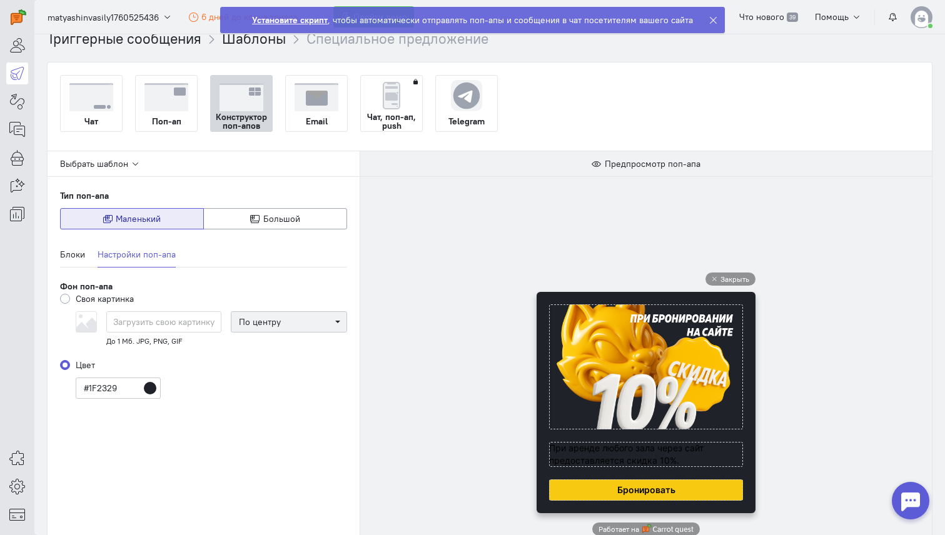
scroll to position [36, 0]
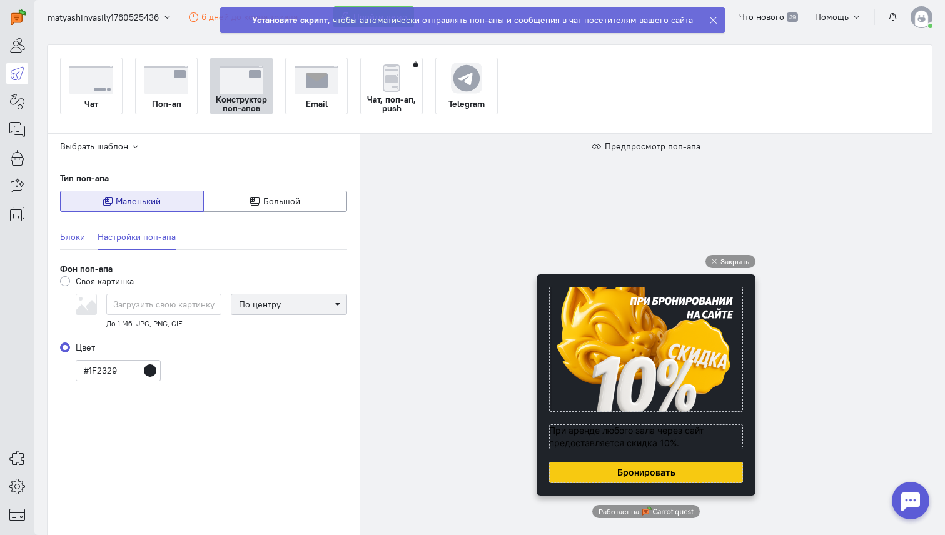
click at [74, 239] on link "Блоки" at bounding box center [72, 237] width 25 height 26
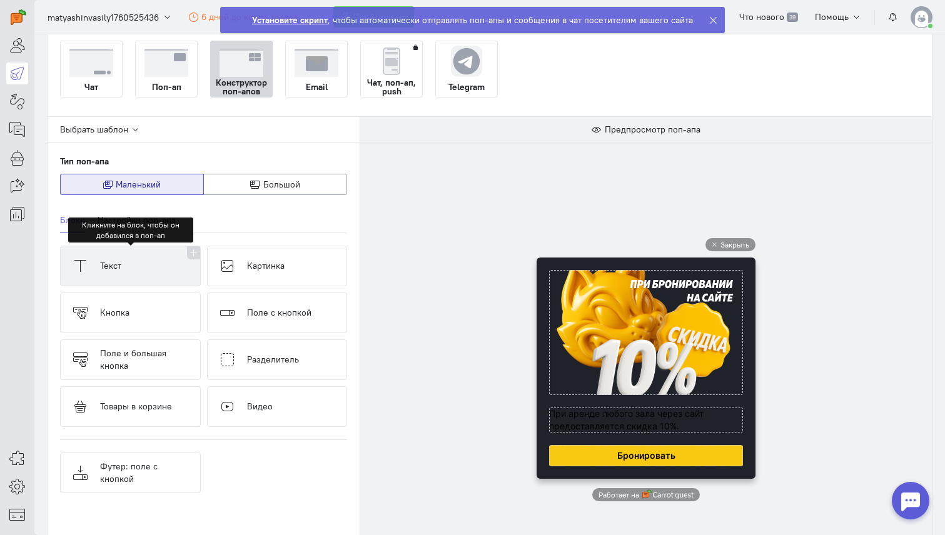
scroll to position [59, 0]
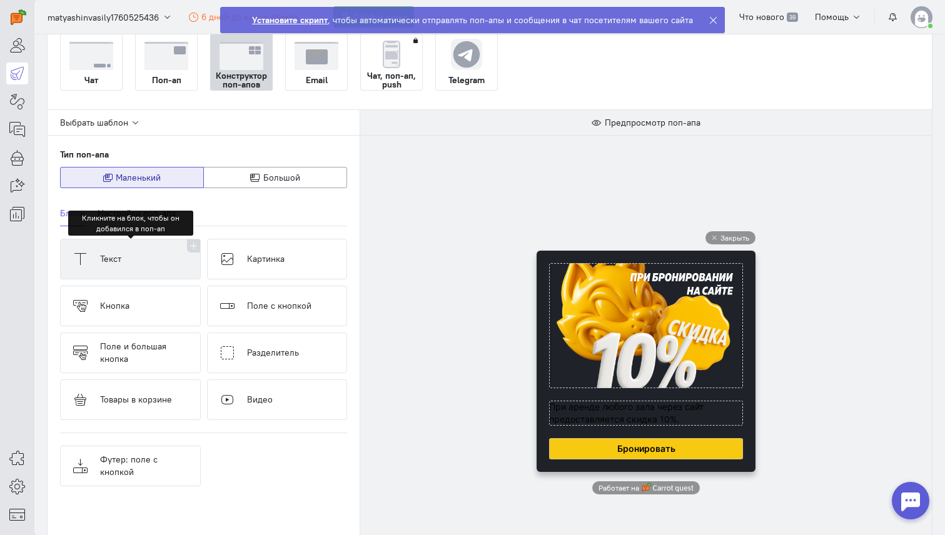
click at [125, 266] on button "Текст" at bounding box center [130, 259] width 141 height 41
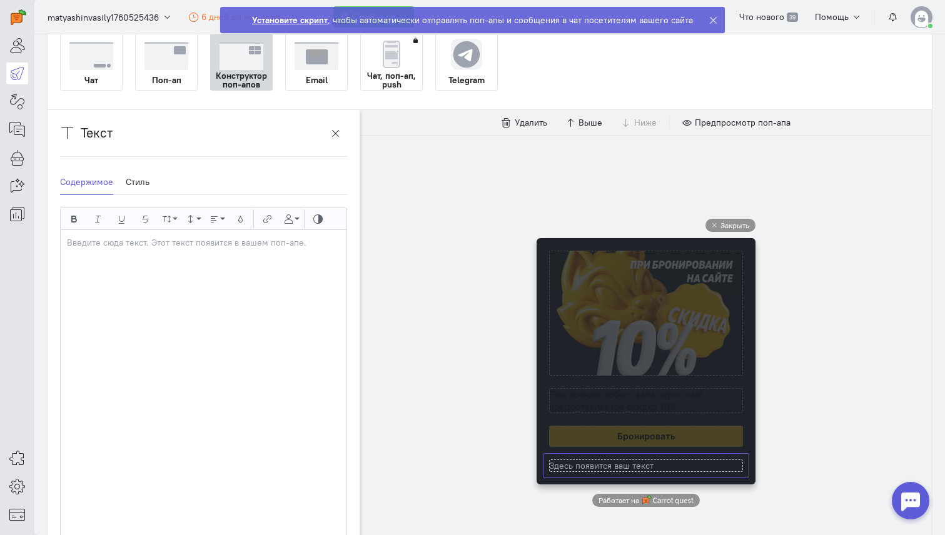
click at [364, 317] on div "Закрыть Здесь появится ваш текст Работает на" at bounding box center [645, 363] width 571 height 456
click at [334, 130] on icon "button" at bounding box center [335, 133] width 9 height 9
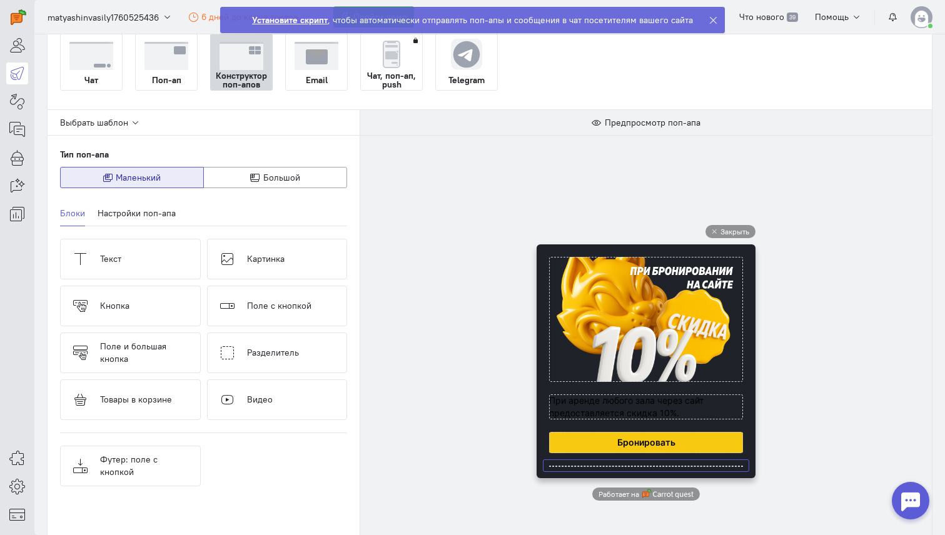
click at [609, 466] on cq-popup-text-block-preview at bounding box center [646, 466] width 194 height 0
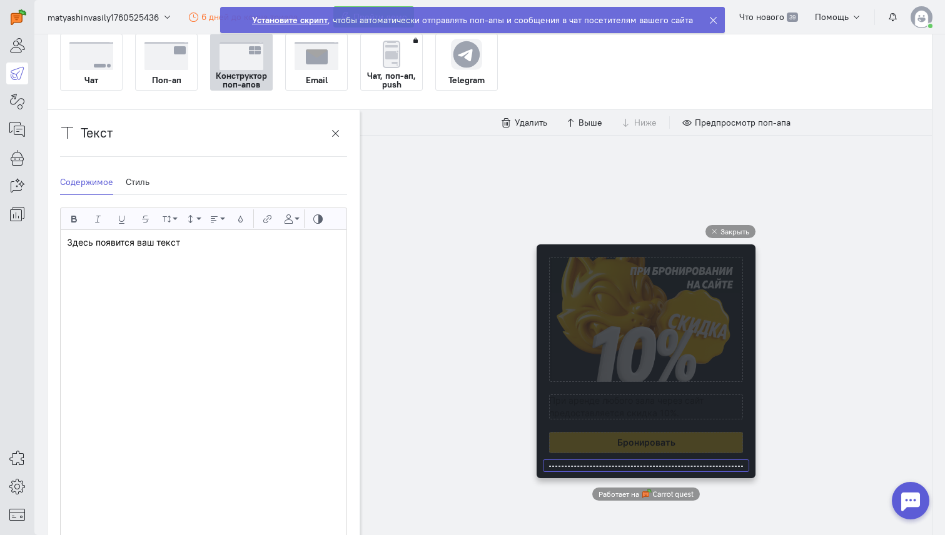
scroll to position [0, 0]
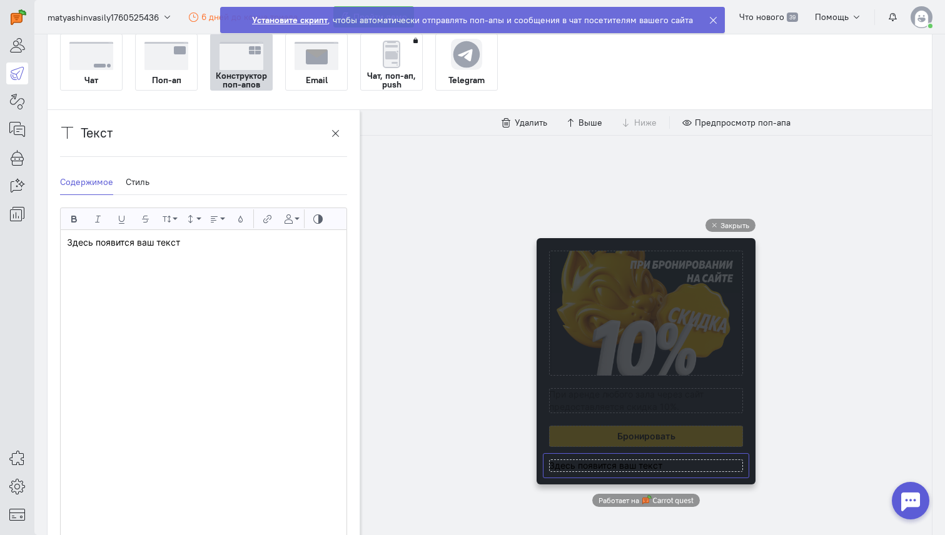
click at [435, 194] on div "Закрыть Работает на" at bounding box center [645, 363] width 571 height 456
click at [334, 130] on icon "button" at bounding box center [335, 133] width 9 height 9
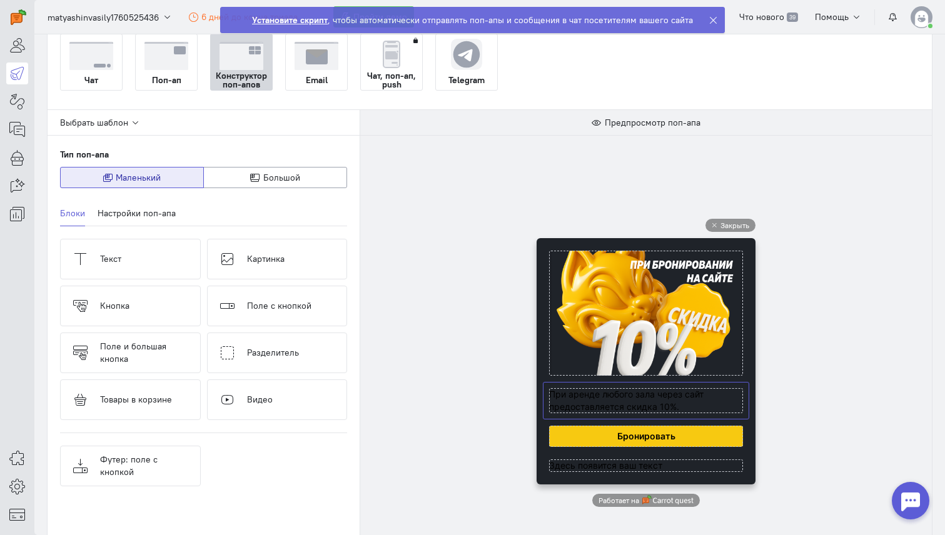
click at [568, 396] on cq-popup-text-block-preview at bounding box center [646, 400] width 194 height 25
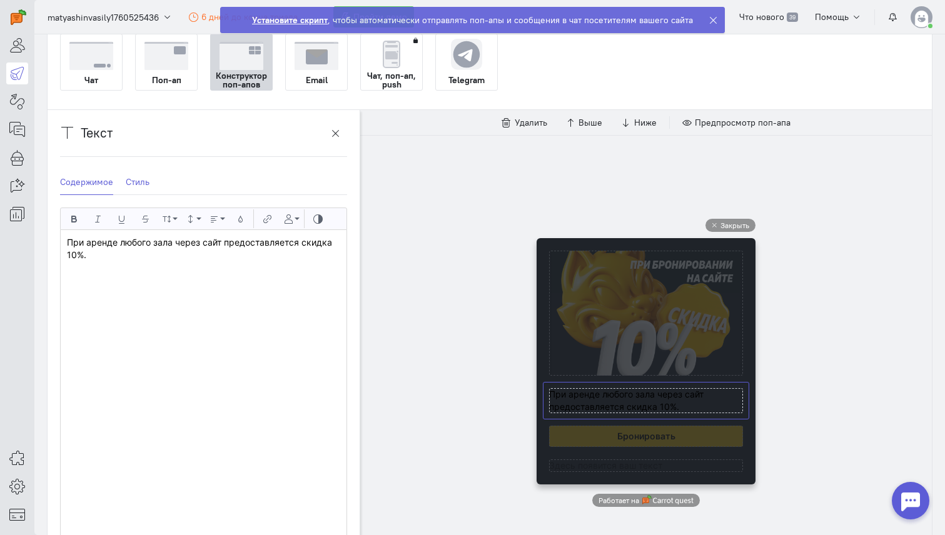
click at [143, 183] on link "Стиль" at bounding box center [138, 182] width 24 height 26
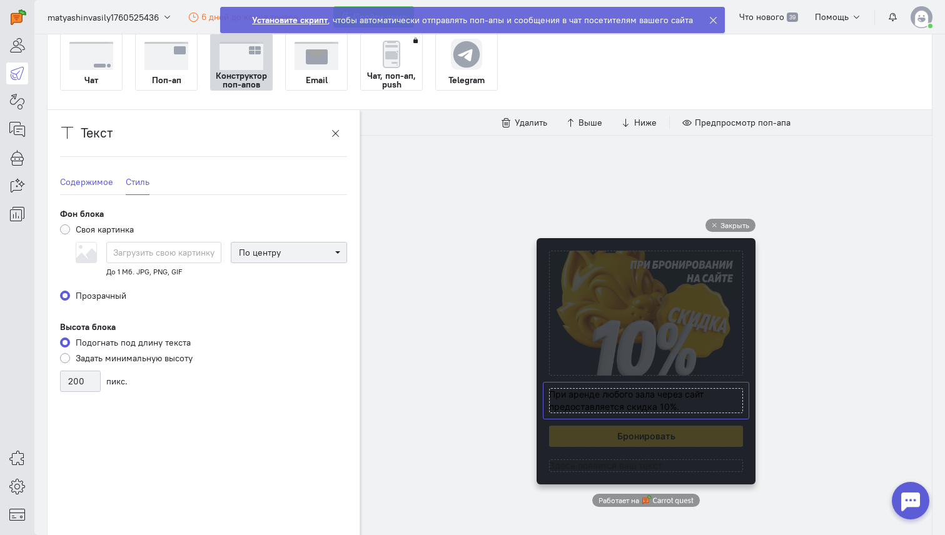
click at [93, 186] on link "Содержимое" at bounding box center [86, 182] width 53 height 26
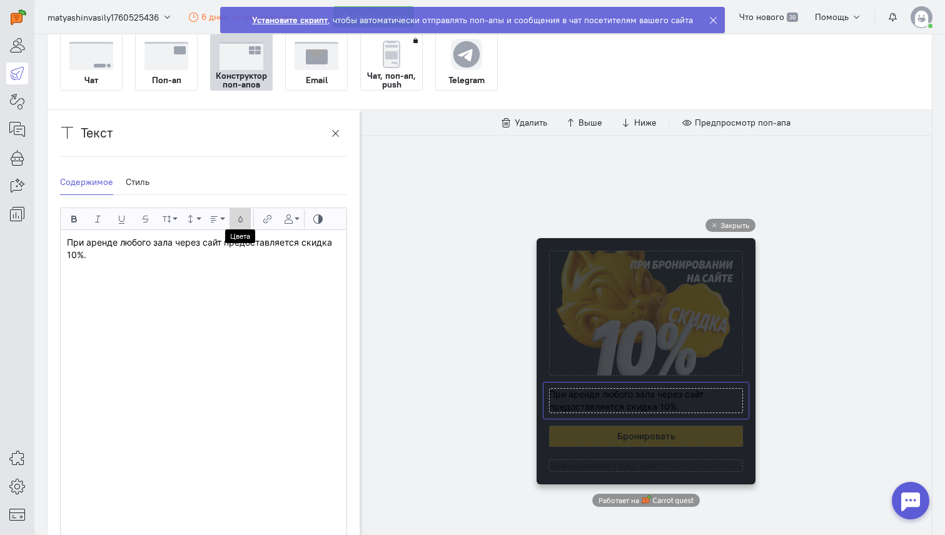
click at [238, 218] on icon "button" at bounding box center [240, 218] width 9 height 9
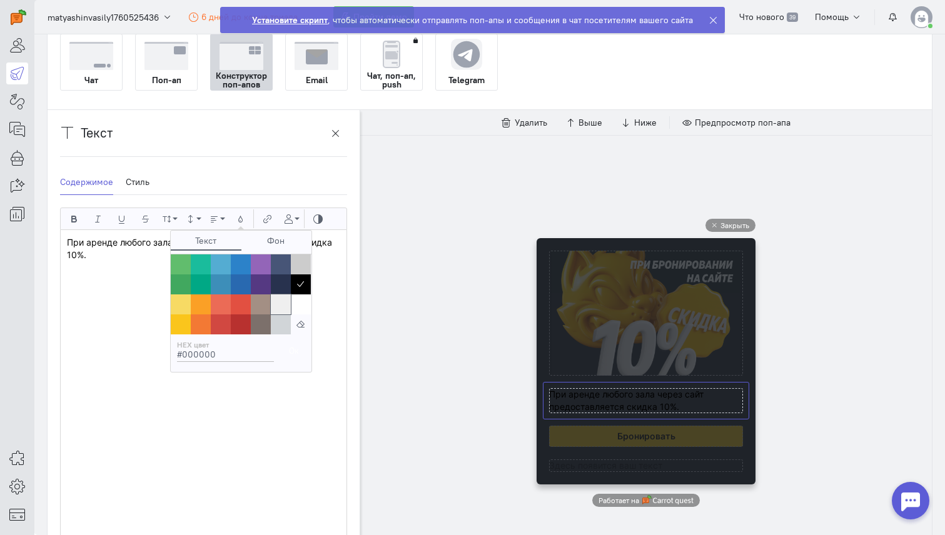
click at [281, 311] on span "Color #EFEFEF" at bounding box center [281, 304] width 20 height 20
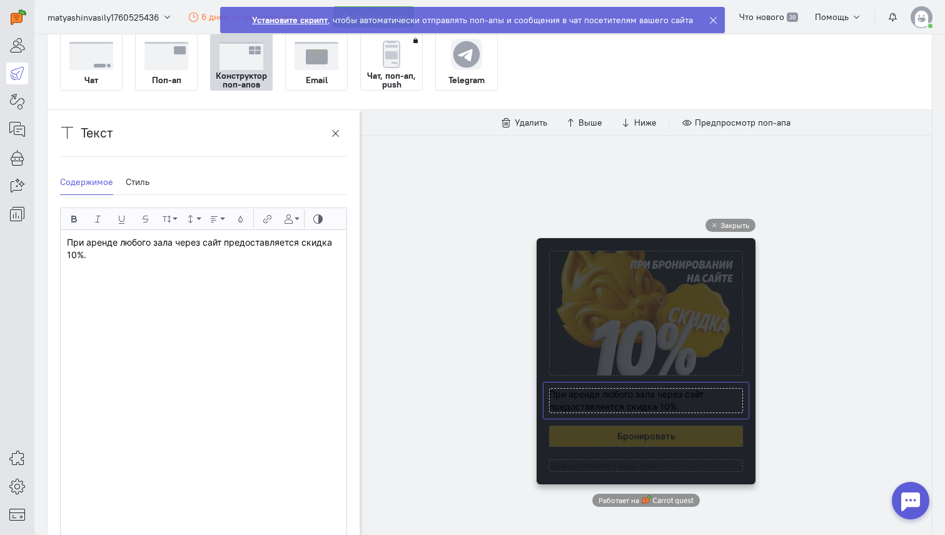
click at [288, 276] on div "​ При аренде любого зала через сайт предоставляется скидка 10%." at bounding box center [204, 400] width 286 height 341
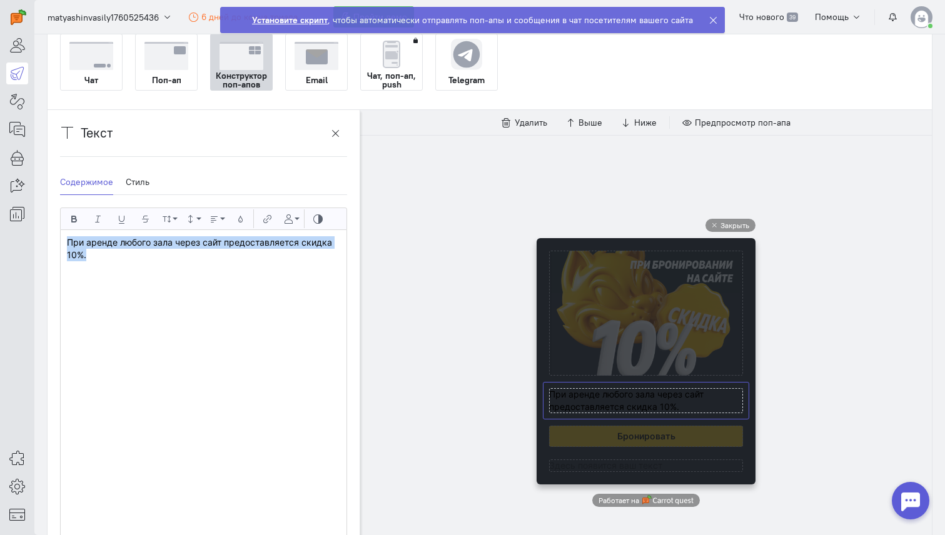
drag, startPoint x: 114, startPoint y: 266, endPoint x: 38, endPoint y: 233, distance: 83.1
click at [38, 233] on div "Триггерные сообщения Шаблоны Специальное предложение Чат Поп-ап Конструктор поп…" at bounding box center [489, 335] width 910 height 696
click at [238, 216] on icon "button" at bounding box center [240, 218] width 9 height 9
type input "#EFEFEF"
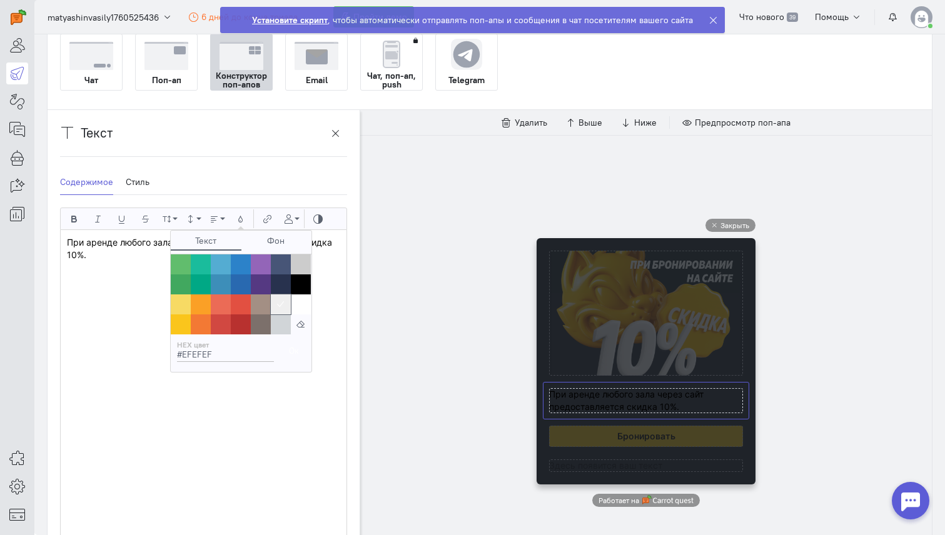
click at [284, 309] on span "" at bounding box center [281, 304] width 20 height 20
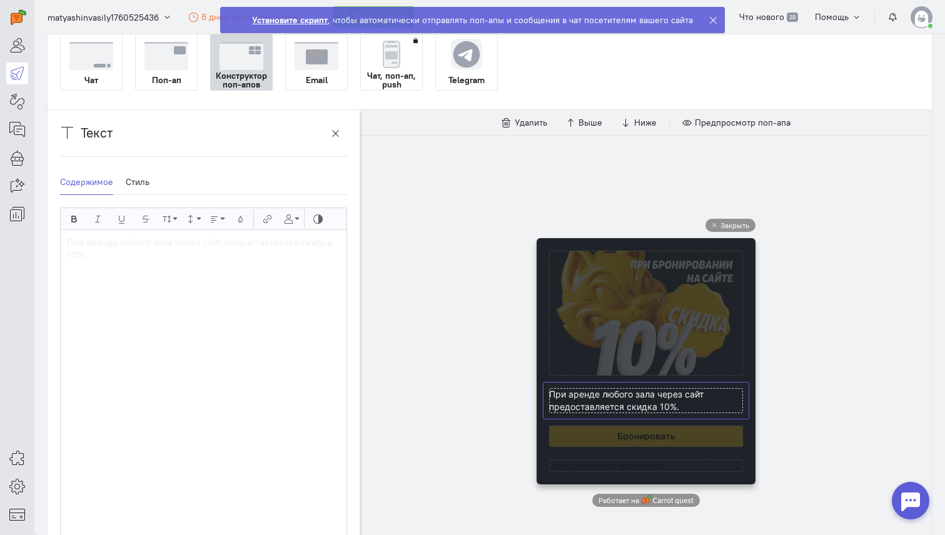
click at [386, 254] on div "Закрыть Работает на" at bounding box center [645, 363] width 571 height 456
click at [813, 294] on div "Закрыть Работает на" at bounding box center [645, 363] width 571 height 456
click at [339, 129] on button "button" at bounding box center [335, 133] width 23 height 21
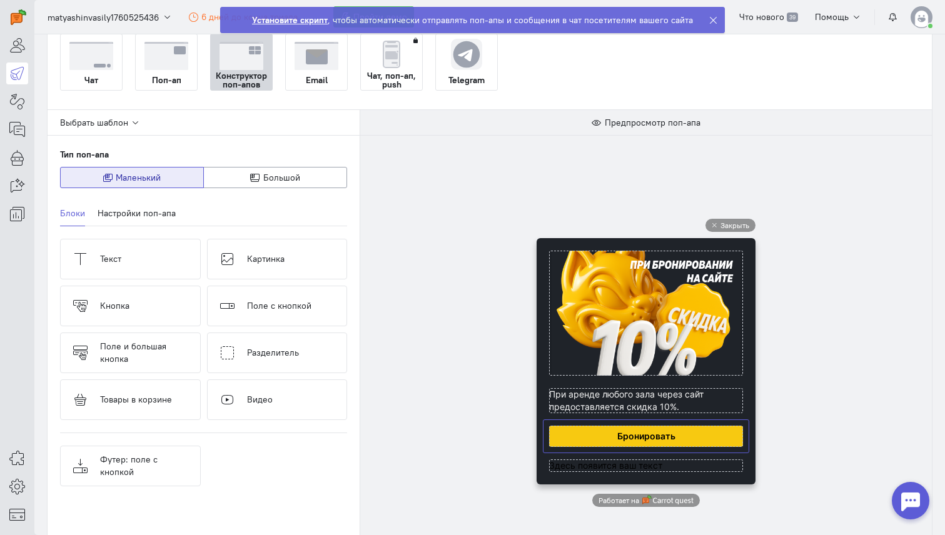
click at [651, 437] on cq-popup-button-block-preview at bounding box center [646, 436] width 194 height 21
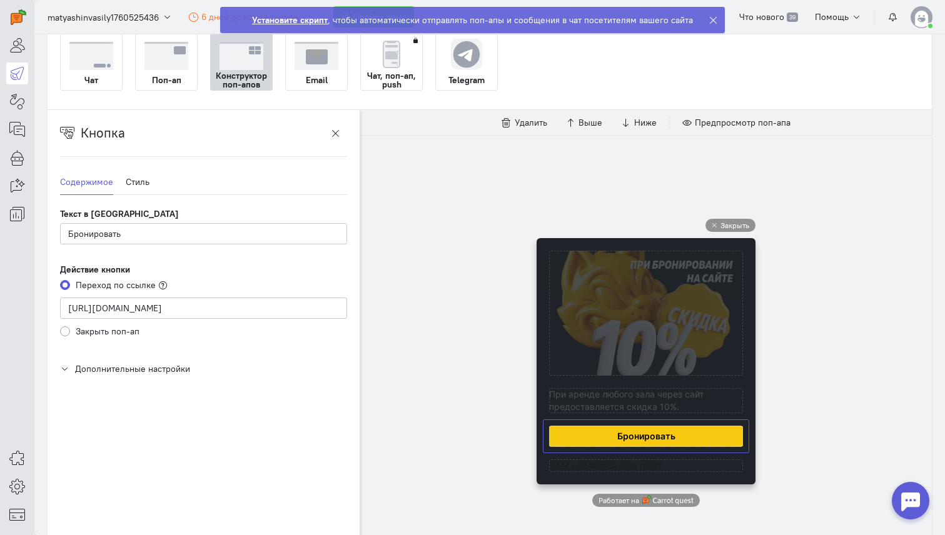
click at [149, 174] on ul "Содержимое Стиль" at bounding box center [203, 182] width 287 height 26
click at [139, 182] on link "Стиль" at bounding box center [138, 182] width 24 height 26
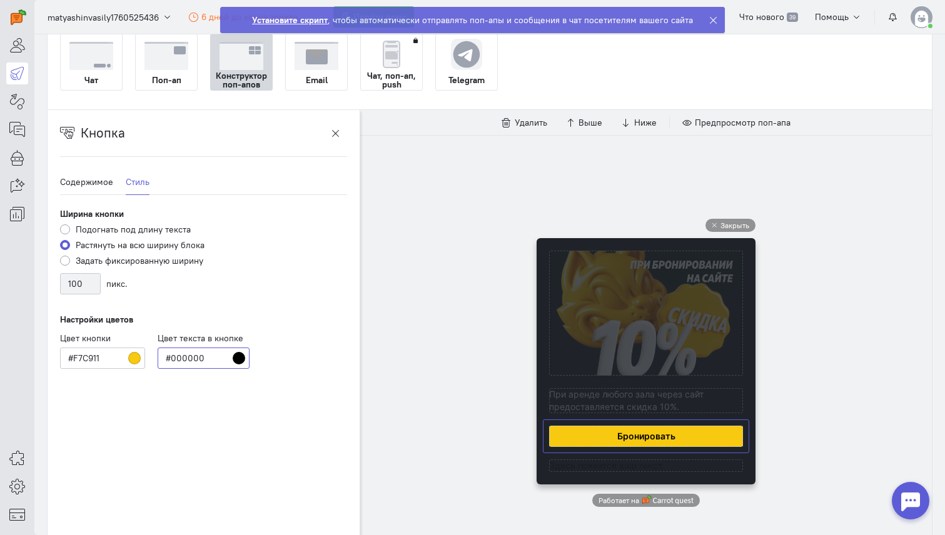
click at [239, 359] on input "#000000" at bounding box center [203, 358] width 91 height 21
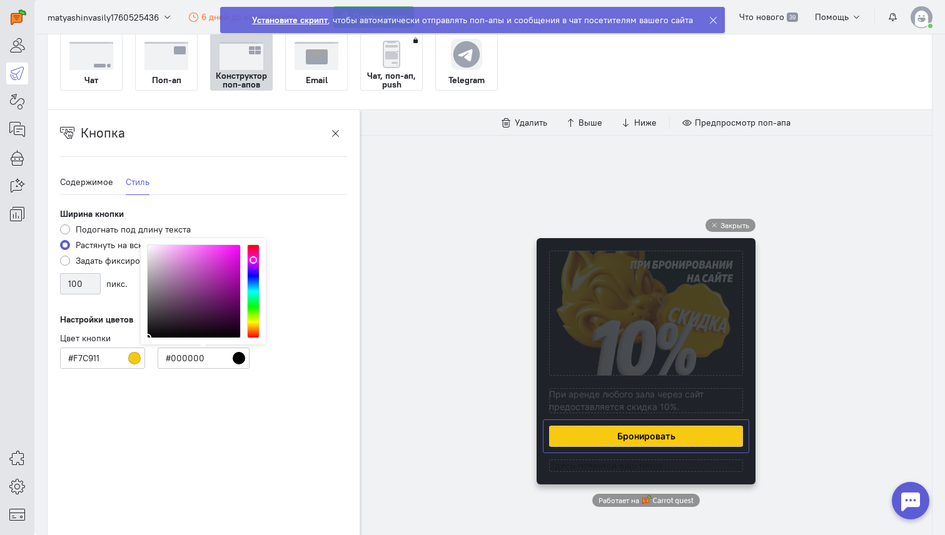
drag, startPoint x: 175, startPoint y: 243, endPoint x: 152, endPoint y: 251, distance: 24.5
click at [152, 251] on div "# 000000 R 0 G 0 B 0 H 300 S 0 B 0 OK" at bounding box center [203, 291] width 125 height 106
type input "#FFFFFF"
drag, startPoint x: 152, startPoint y: 251, endPoint x: 139, endPoint y: 239, distance: 17.3
click at [139, 239] on div "Ширина кнопки Подогнать под длину текста Растянуть на всю ширину блока Задать ф…" at bounding box center [203, 288] width 287 height 161
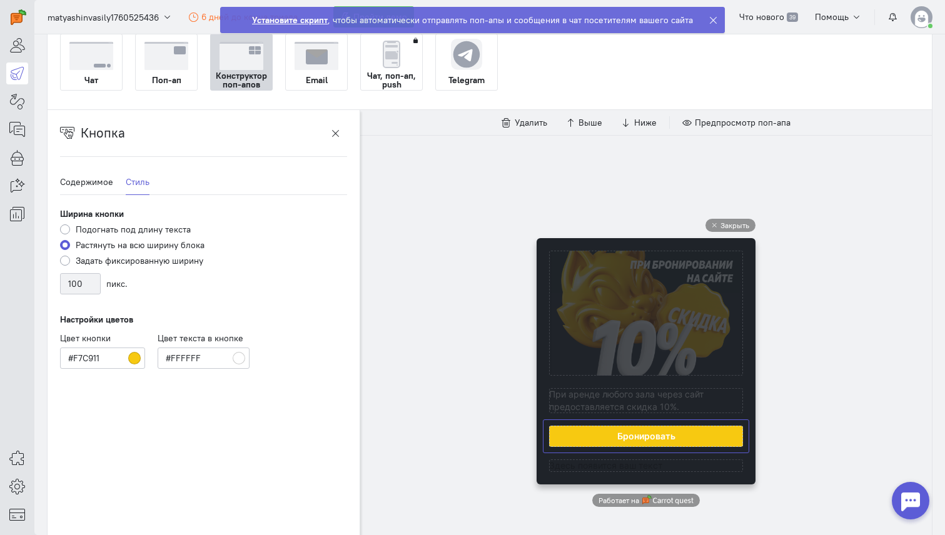
click at [434, 325] on div "Закрыть Работает на" at bounding box center [645, 363] width 571 height 456
click at [371, 237] on div "Закрыть Работает на" at bounding box center [645, 363] width 571 height 456
click at [419, 488] on div "Закрыть Работает на" at bounding box center [645, 363] width 571 height 456
click at [91, 187] on link "Содержимое" at bounding box center [86, 182] width 53 height 26
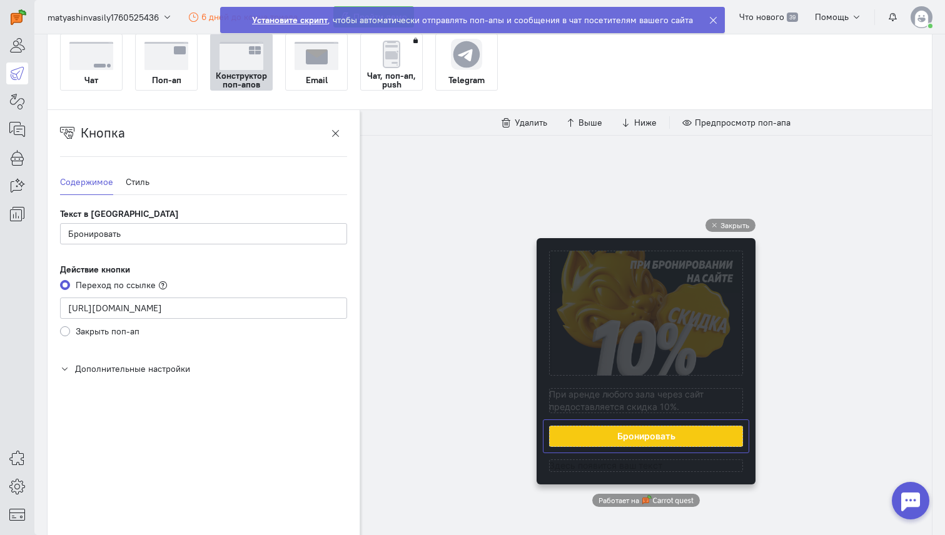
click at [189, 366] on div "Текст в кнопке Бронировать Действие кнопки Переход по ссылке [URL][DOMAIN_NAME]…" at bounding box center [203, 292] width 287 height 168
click at [122, 364] on span "Дополнительные настройки" at bounding box center [132, 368] width 115 height 11
click at [157, 416] on span "Введите событие или создайте новое" at bounding box center [199, 414] width 262 height 13
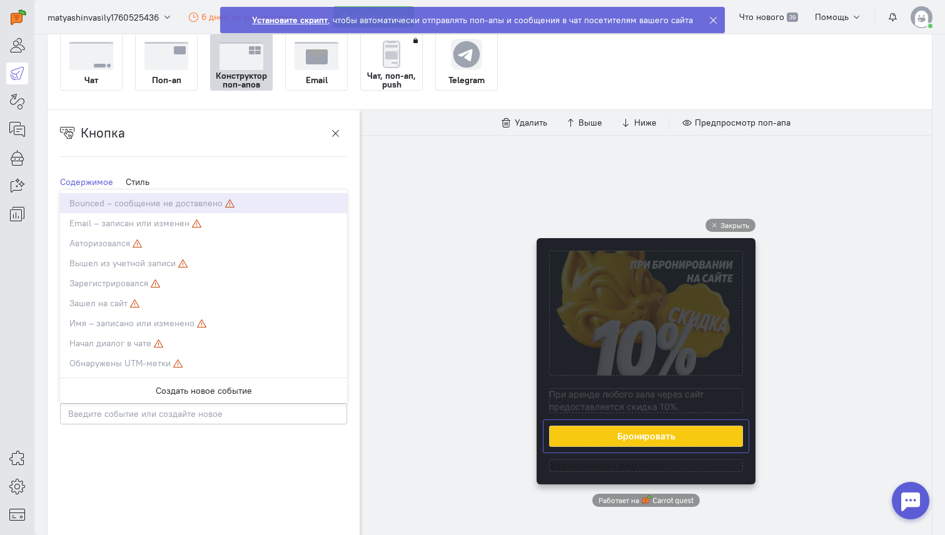
click at [399, 283] on div "Закрыть Работает на" at bounding box center [645, 363] width 571 height 456
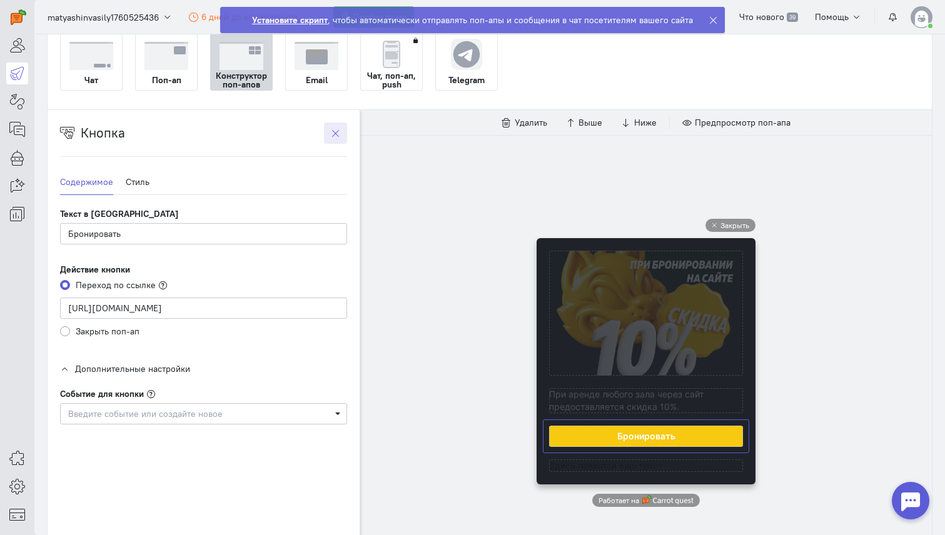
click at [335, 136] on icon "button" at bounding box center [335, 133] width 9 height 9
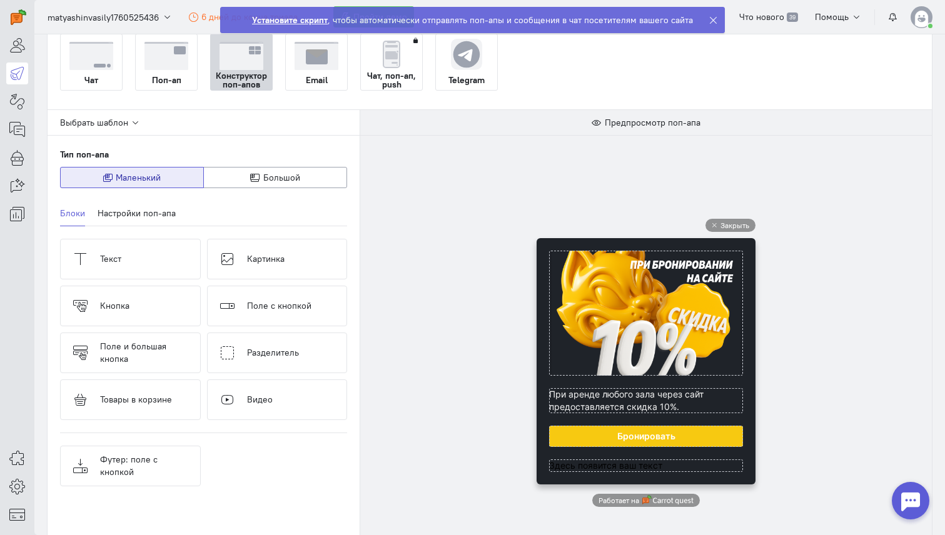
scroll to position [86, 0]
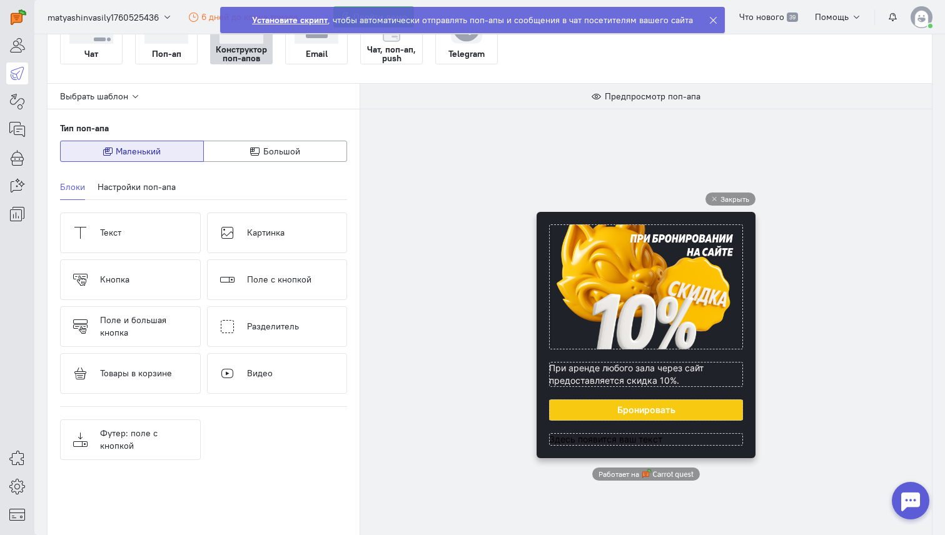
click at [905, 328] on div "Закрыть Работает на" at bounding box center [645, 337] width 571 height 456
click at [577, 445] on cq-popup-text-block-preview at bounding box center [646, 439] width 194 height 13
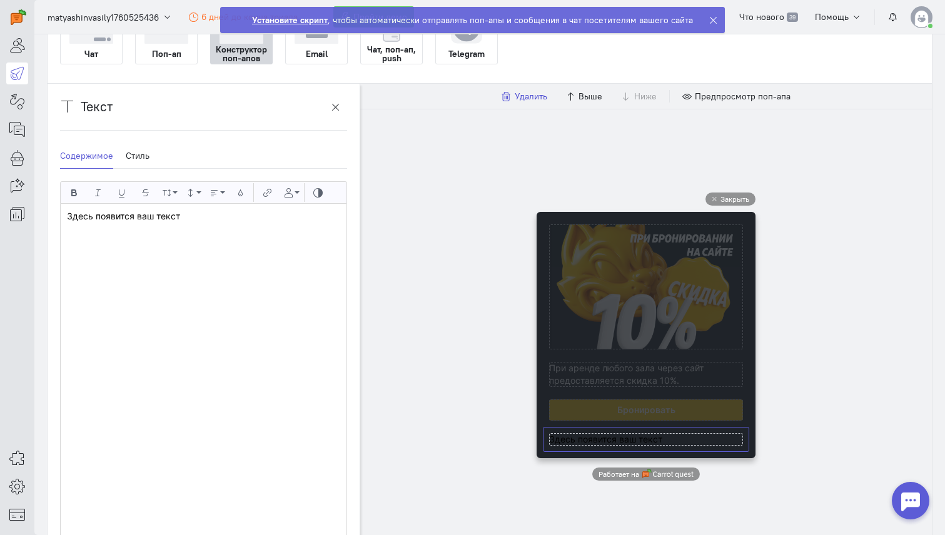
click at [533, 99] on span "Удалить" at bounding box center [530, 96] width 33 height 11
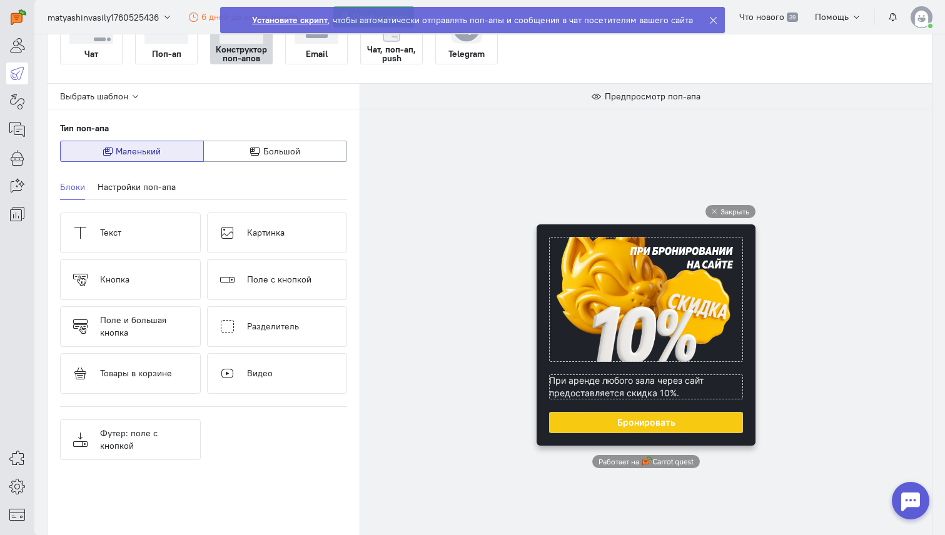
click at [441, 427] on div "Закрыть Работает на" at bounding box center [645, 337] width 571 height 456
click at [875, 410] on div "Закрыть Работает на" at bounding box center [645, 337] width 571 height 456
click at [667, 392] on cq-popup-text-block-preview at bounding box center [646, 386] width 194 height 25
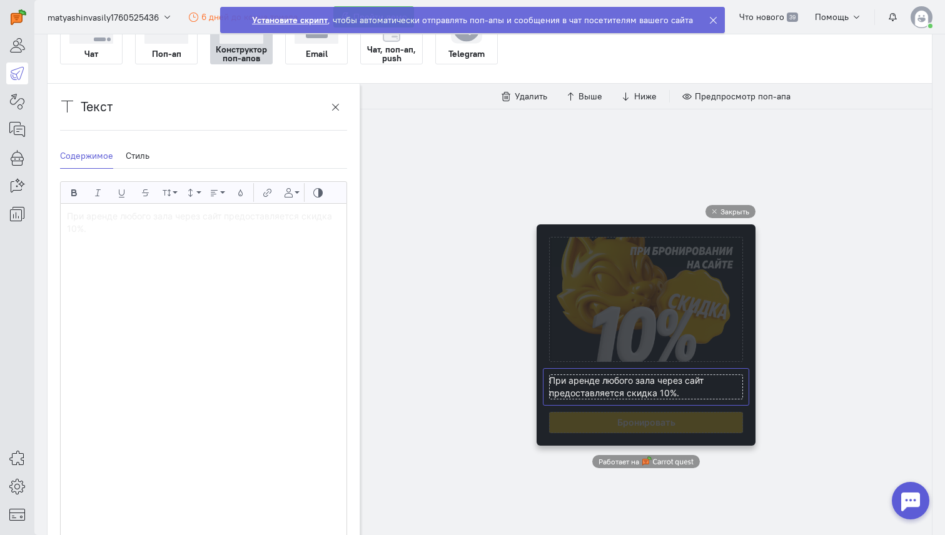
click at [810, 289] on div "Закрыть Работает на" at bounding box center [645, 337] width 571 height 456
click at [337, 106] on icon "button" at bounding box center [335, 107] width 9 height 9
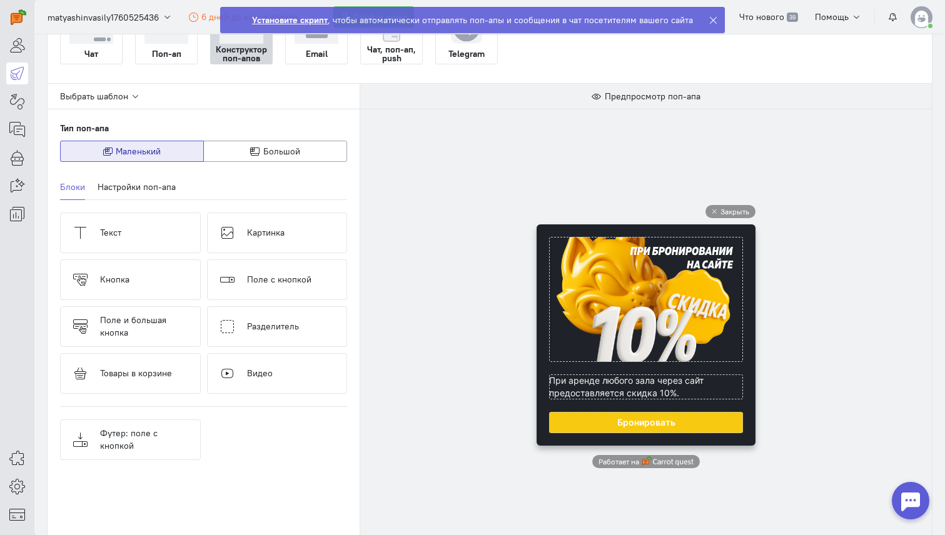
click at [465, 316] on div "Закрыть Работает на" at bounding box center [645, 337] width 571 height 456
click at [623, 96] on span "Предпросмотр поп-апа" at bounding box center [652, 96] width 96 height 11
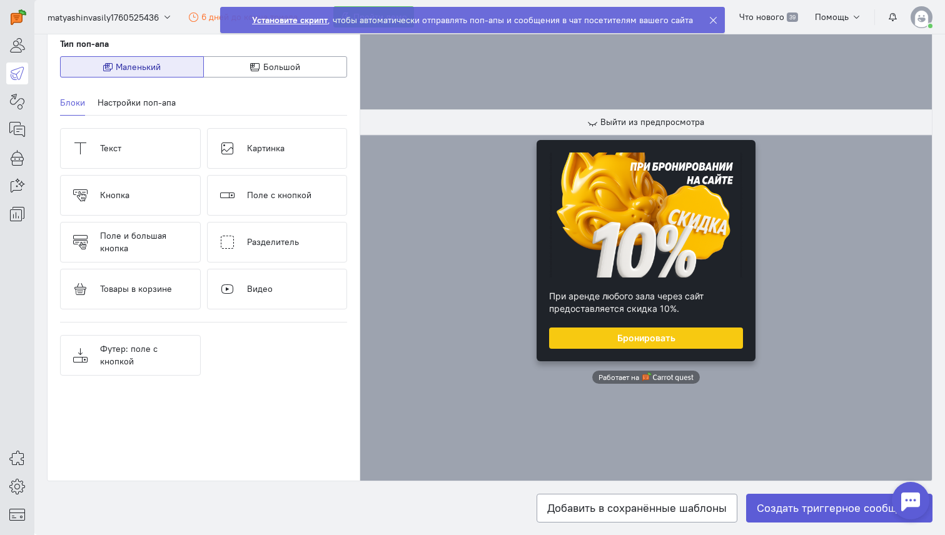
scroll to position [245, 0]
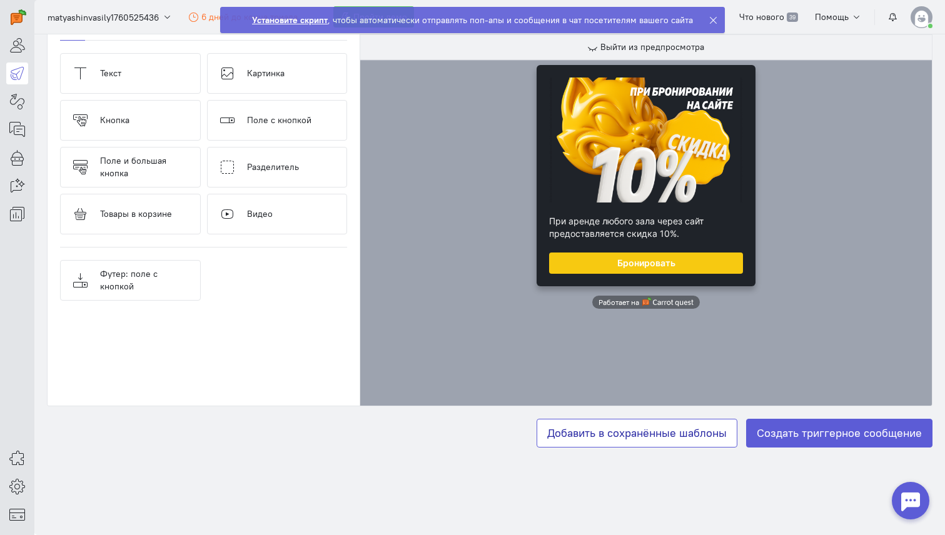
click at [665, 442] on button "Добавить в сохранённые шаблоны" at bounding box center [636, 433] width 201 height 29
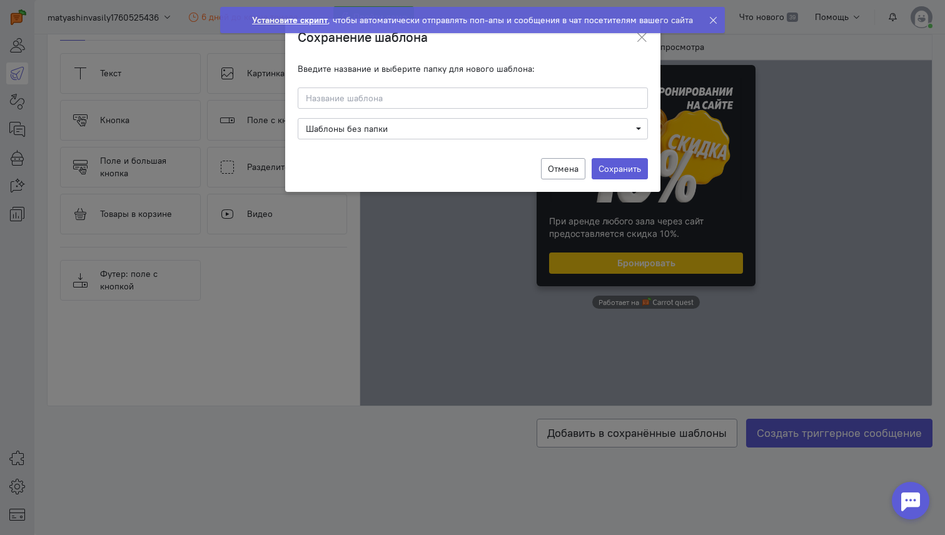
click at [513, 105] on input at bounding box center [473, 98] width 350 height 21
click at [503, 127] on span "Шаблоны без папки" at bounding box center [473, 129] width 334 height 13
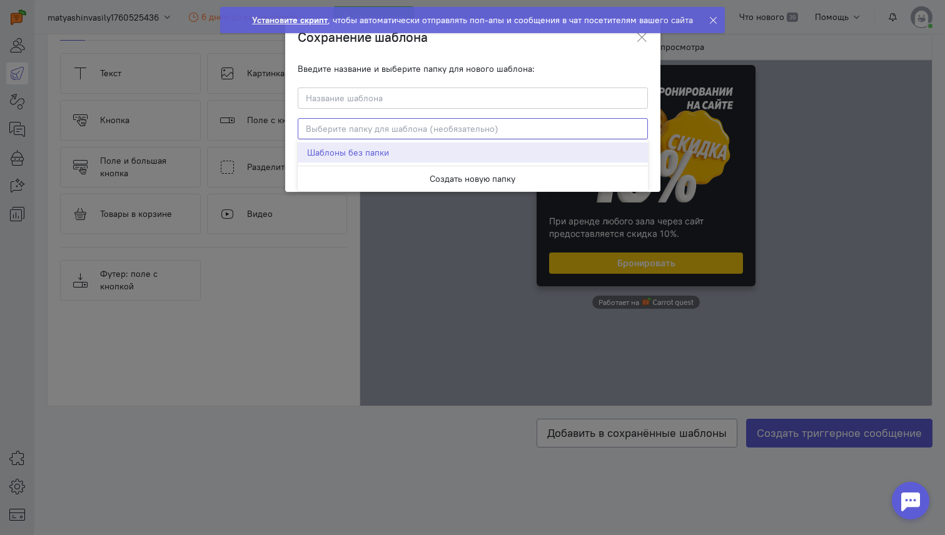
click at [468, 132] on input "Select box" at bounding box center [473, 128] width 350 height 21
click at [478, 176] on button "Создать новую папку" at bounding box center [473, 179] width 350 height 26
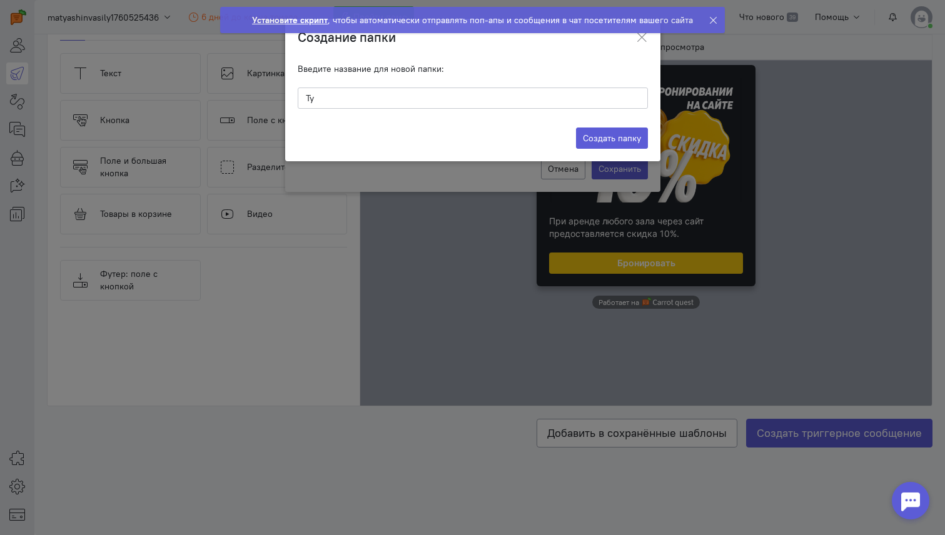
type input "Т"
type input "New"
click at [624, 135] on label "Создать папку" at bounding box center [612, 138] width 72 height 21
click at [0, 0] on input "Создать папку" at bounding box center [0, 0] width 0 height 0
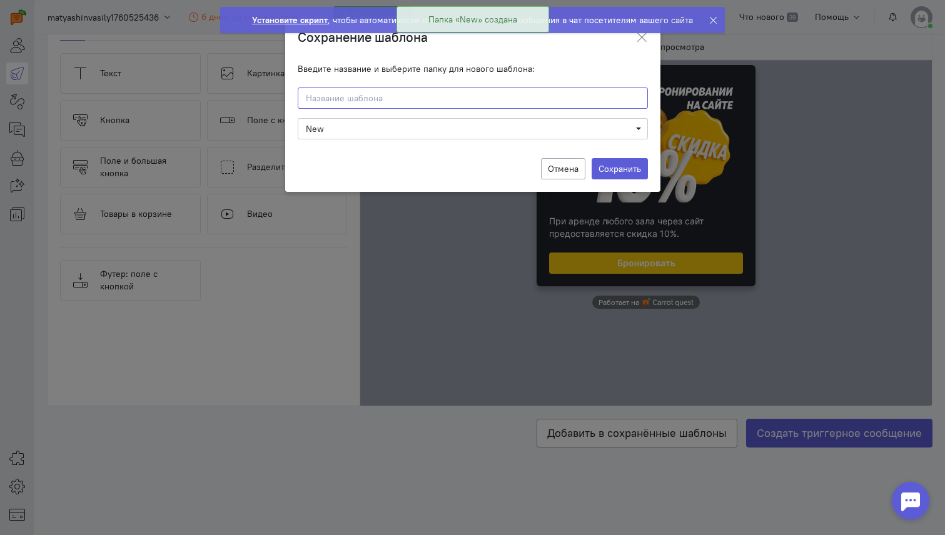
click at [477, 105] on input at bounding box center [473, 98] width 350 height 21
type input "1"
click at [632, 169] on label "Сохранить" at bounding box center [619, 168] width 56 height 21
click at [0, 0] on input "Сохранить" at bounding box center [0, 0] width 0 height 0
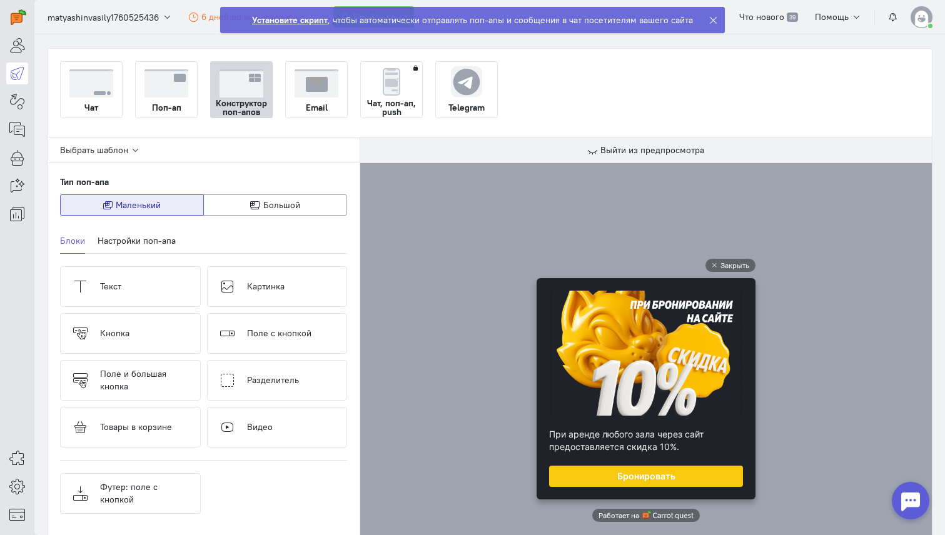
scroll to position [40, 0]
